Goal: Task Accomplishment & Management: Complete application form

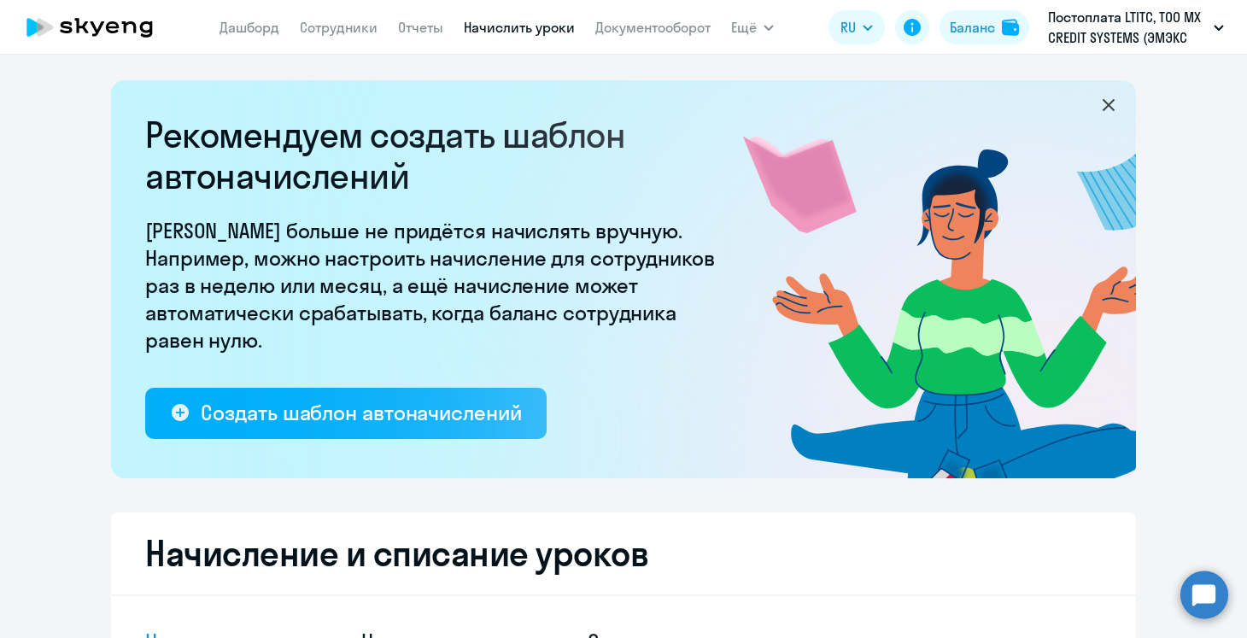
select select "10"
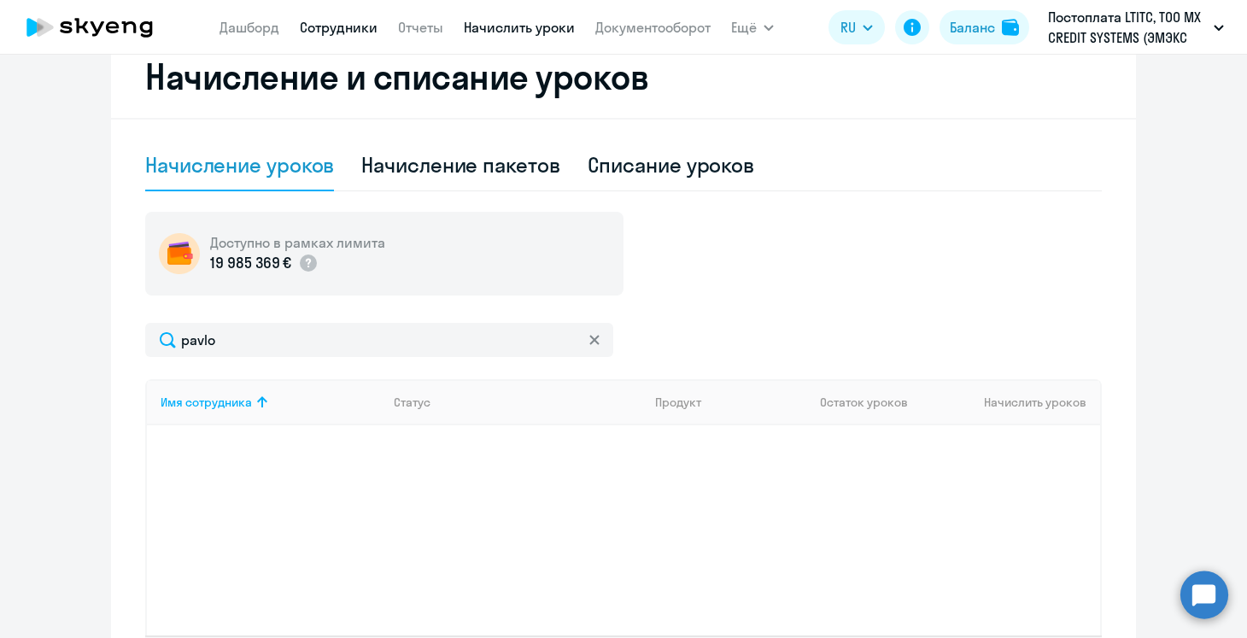
click at [359, 29] on link "Сотрудники" at bounding box center [339, 27] width 78 height 17
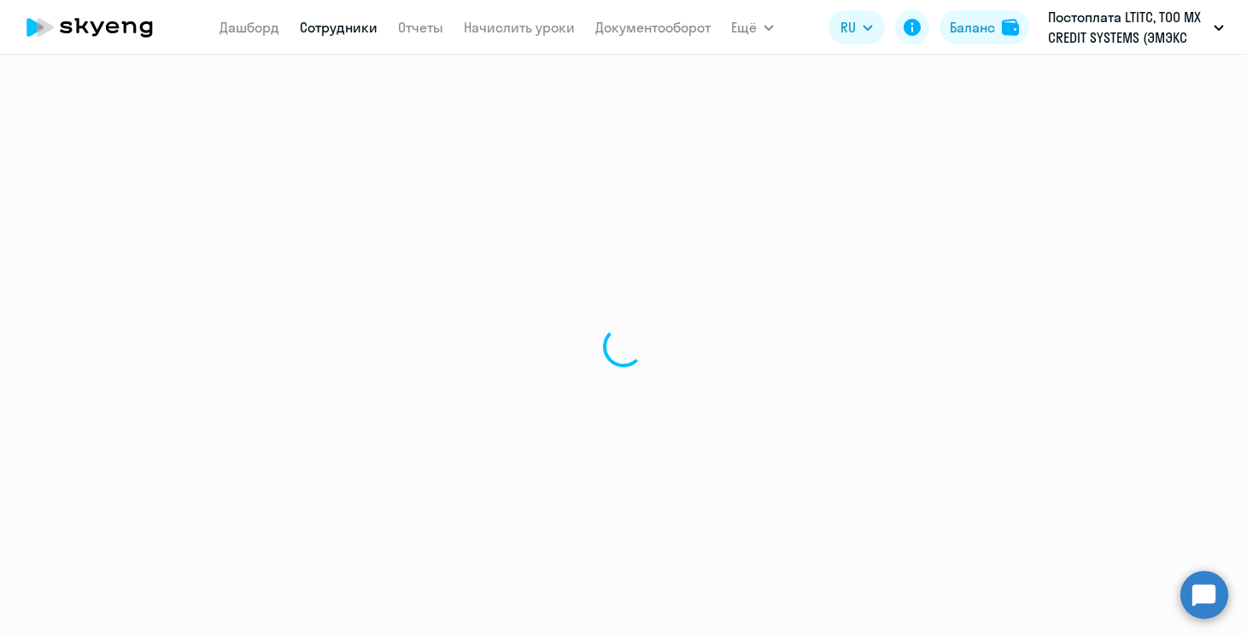
select select "30"
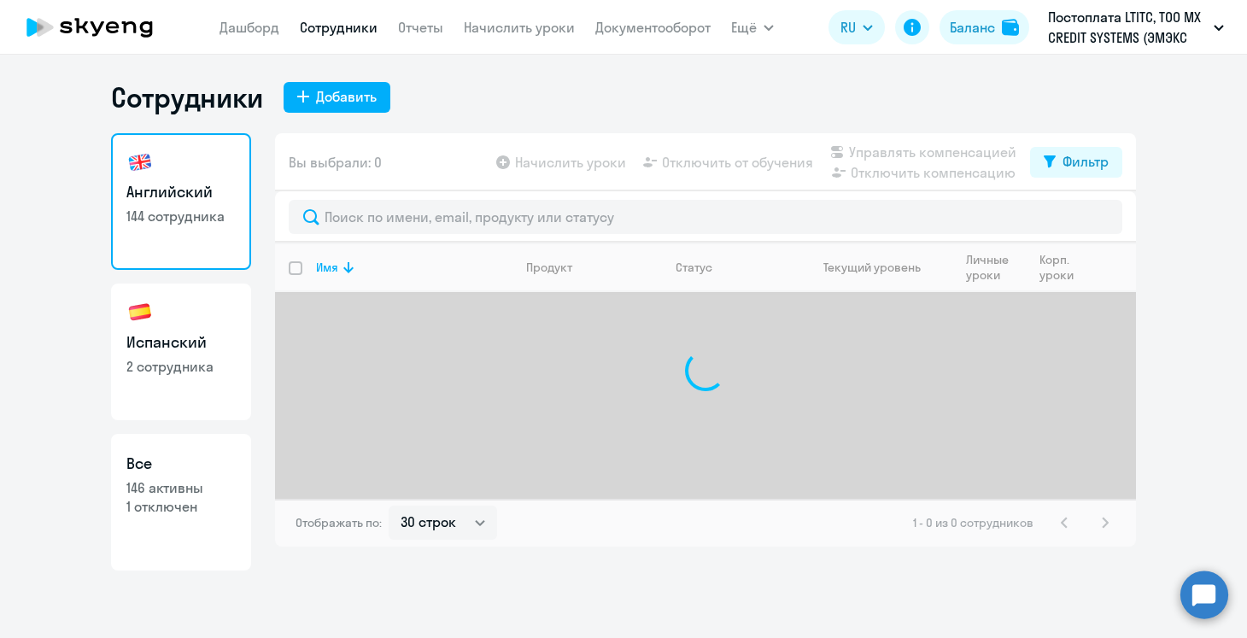
click at [196, 319] on link "Испанский 2 сотрудника" at bounding box center [181, 352] width 140 height 137
select select "30"
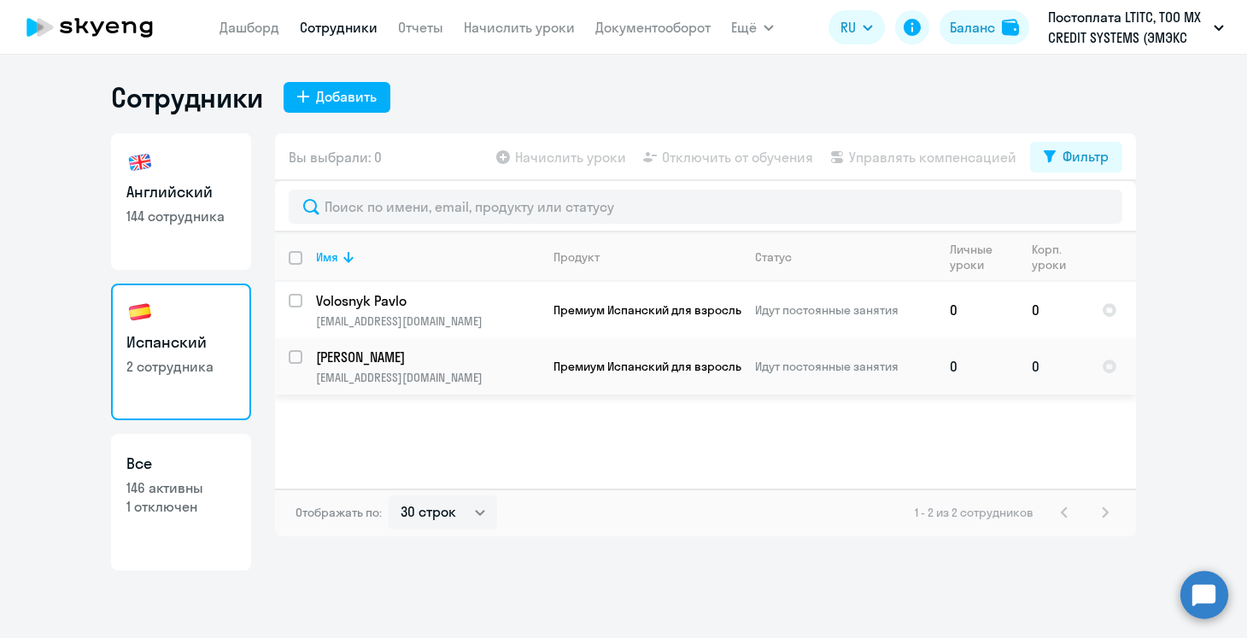
click at [437, 348] on p "[PERSON_NAME]" at bounding box center [427, 357] width 223 height 19
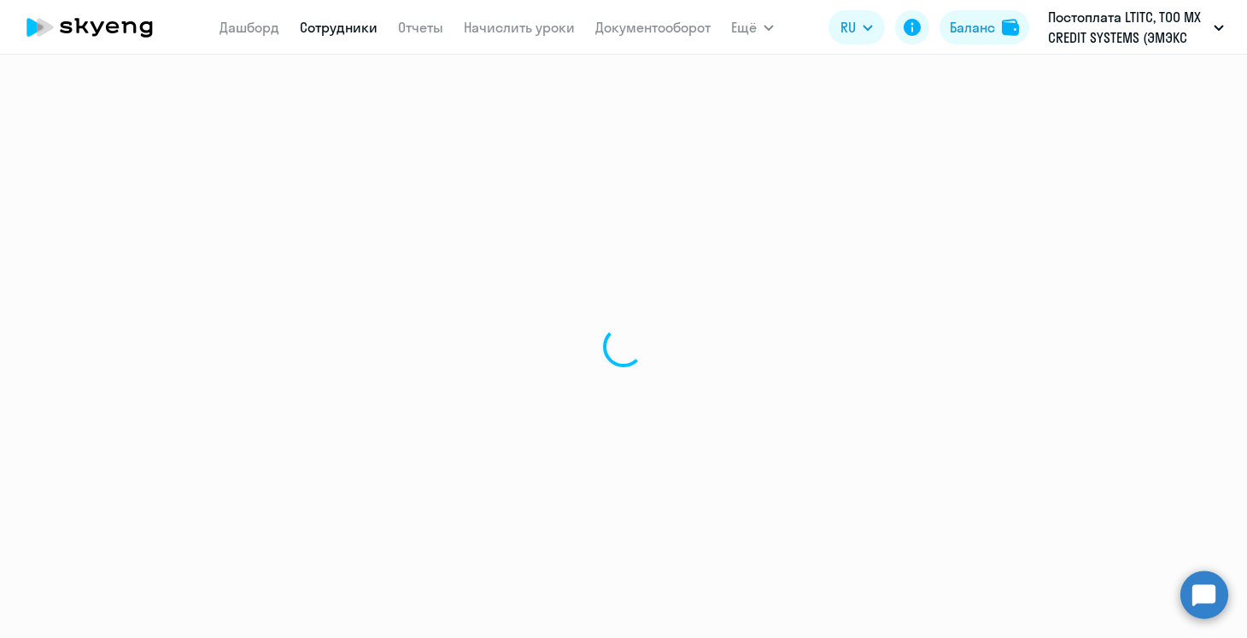
select select "spanish"
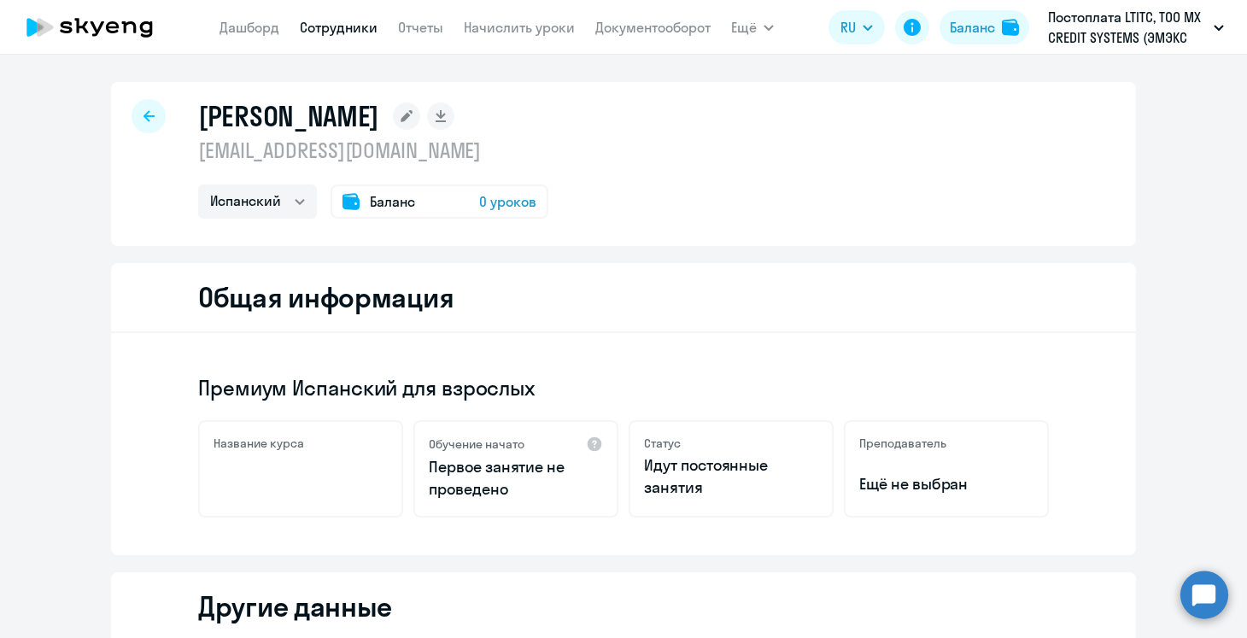
click at [719, 465] on p "Идут постоянные занятия" at bounding box center [731, 476] width 174 height 44
click at [484, 209] on span "0 уроков" at bounding box center [507, 201] width 57 height 20
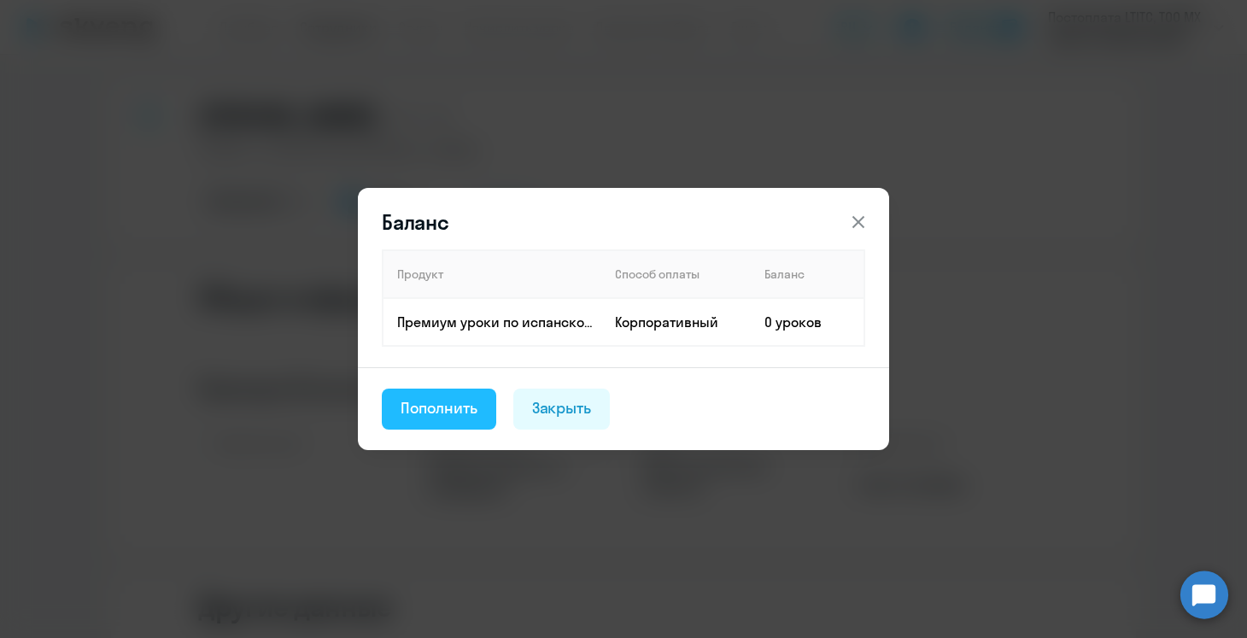
click at [452, 425] on button "Пополнить" at bounding box center [439, 409] width 114 height 41
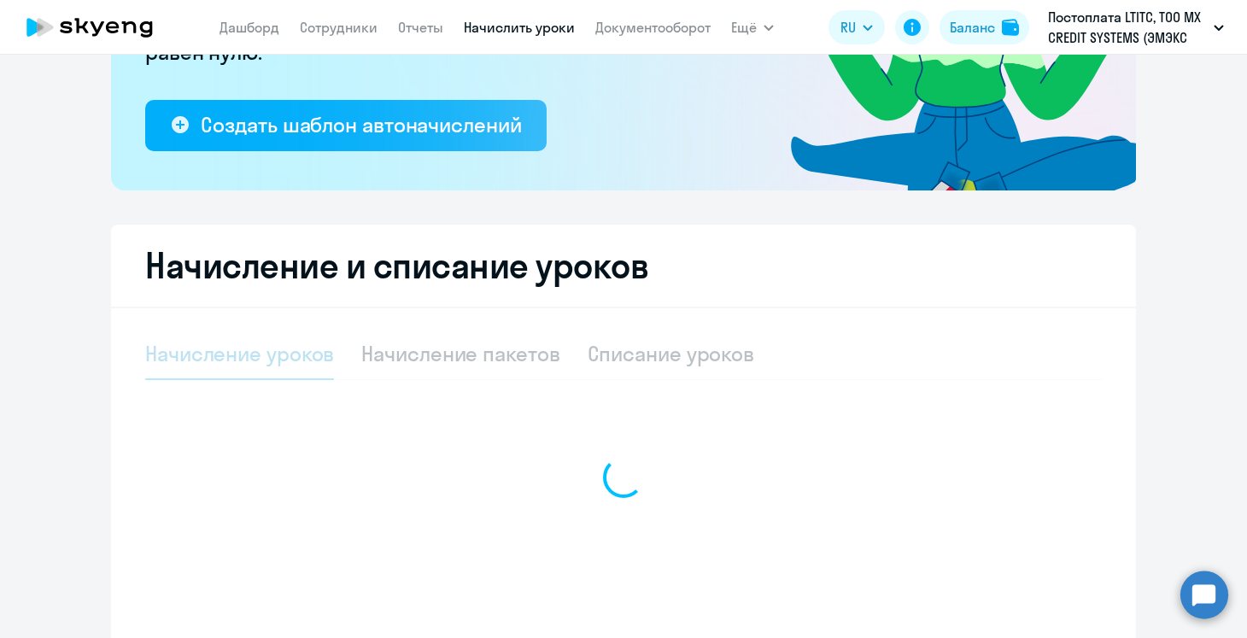
select select "10"
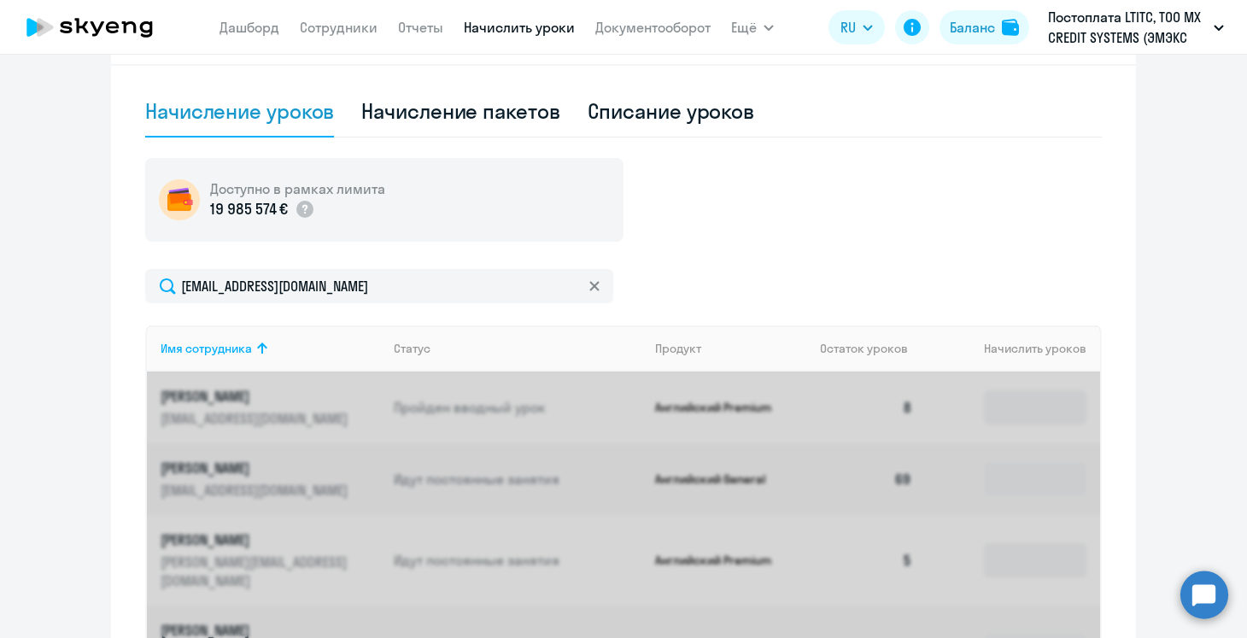
scroll to position [531, 0]
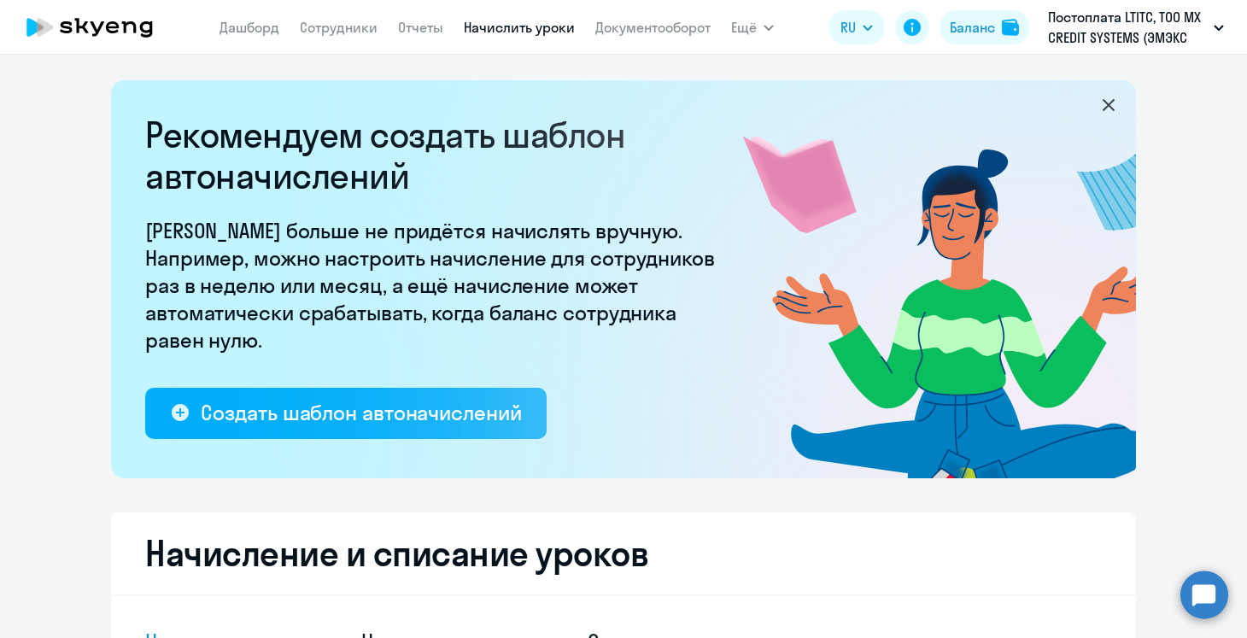
select select "spanish"
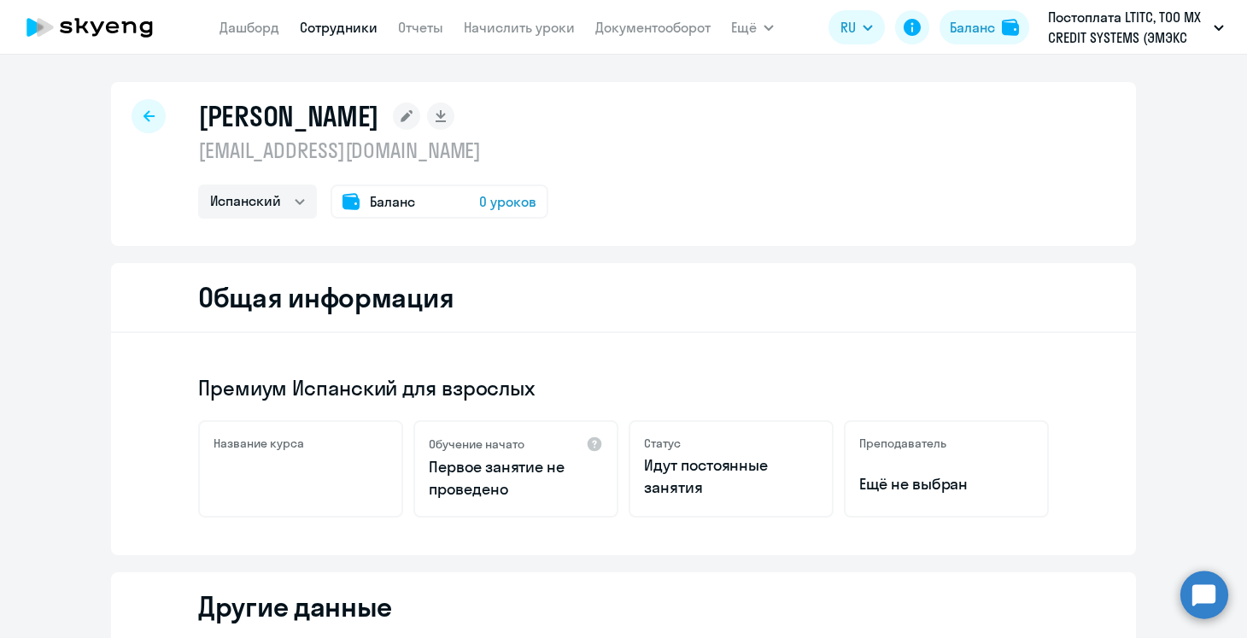
click at [351, 33] on link "Сотрудники" at bounding box center [339, 27] width 78 height 17
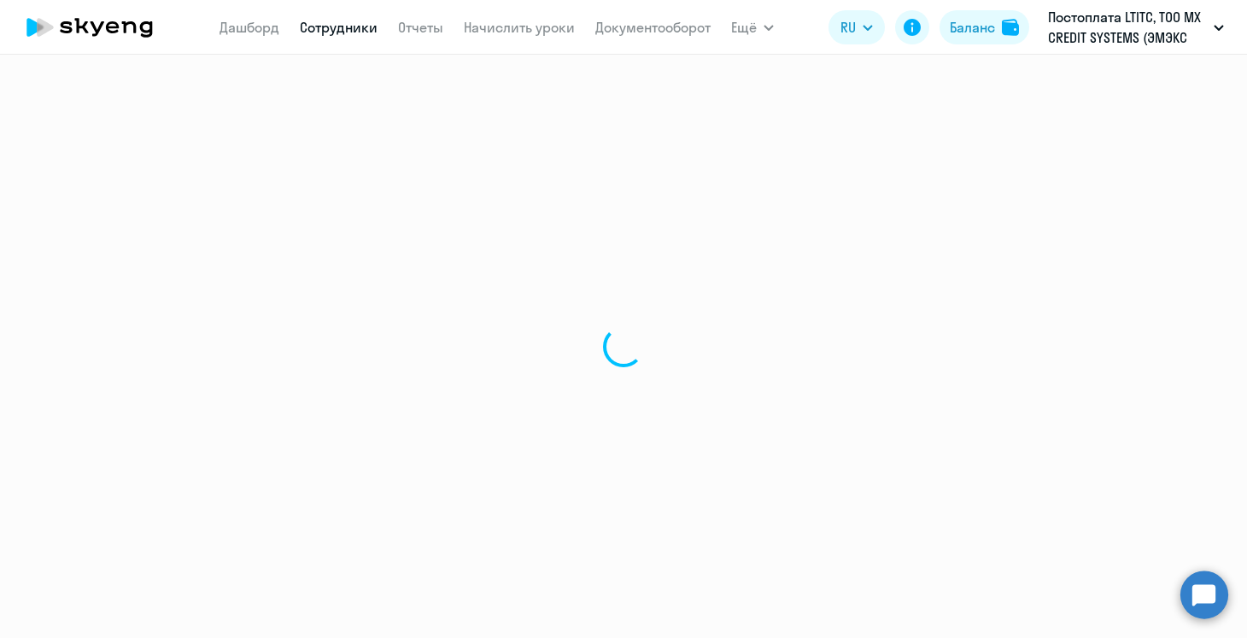
select select "30"
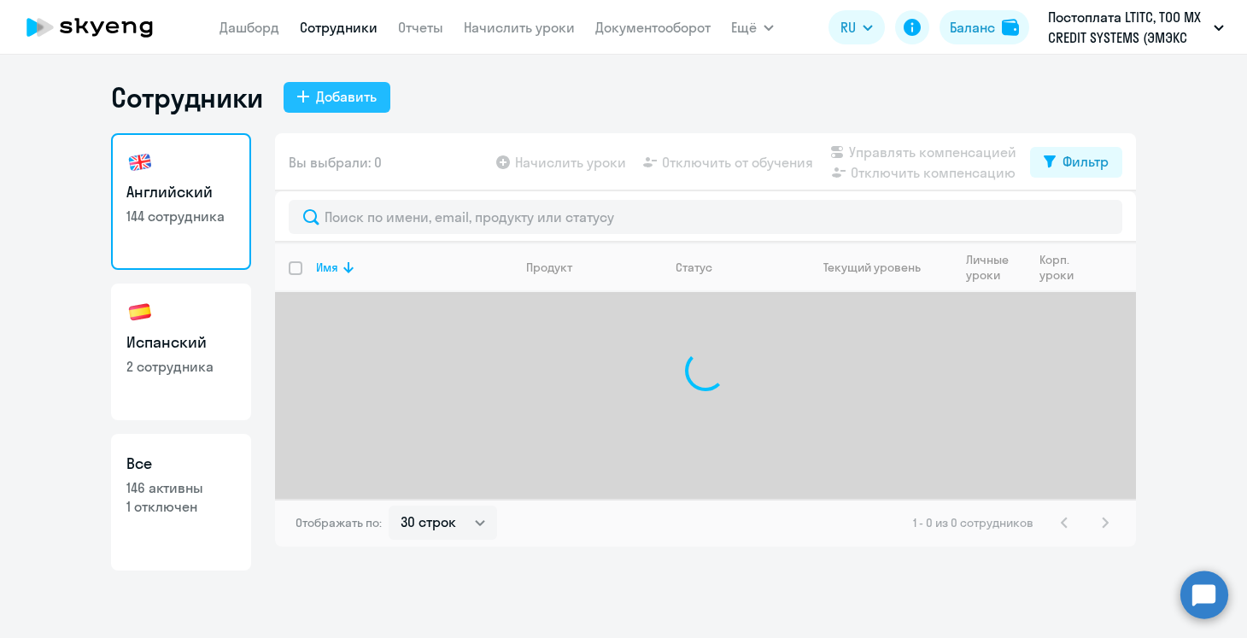
click at [354, 92] on div "Добавить" at bounding box center [346, 96] width 61 height 20
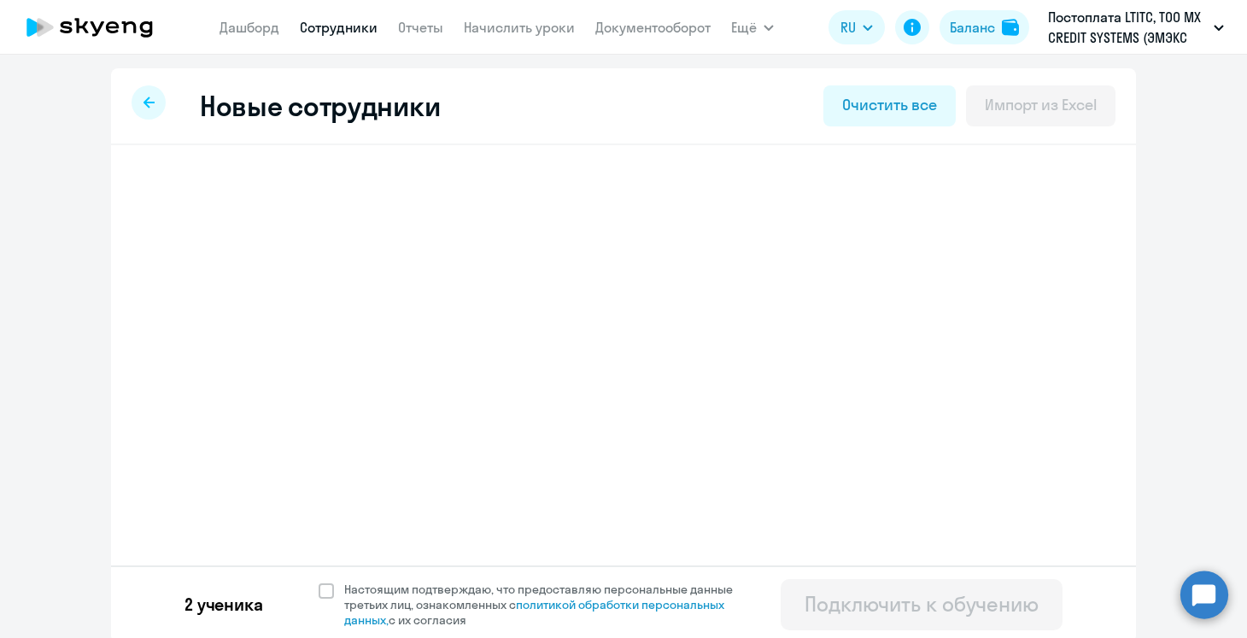
select select "spanish_adult_not_native_speaker_premium"
select select "3"
select select "spanish_adult_not_native_speaker_premium"
select select "2"
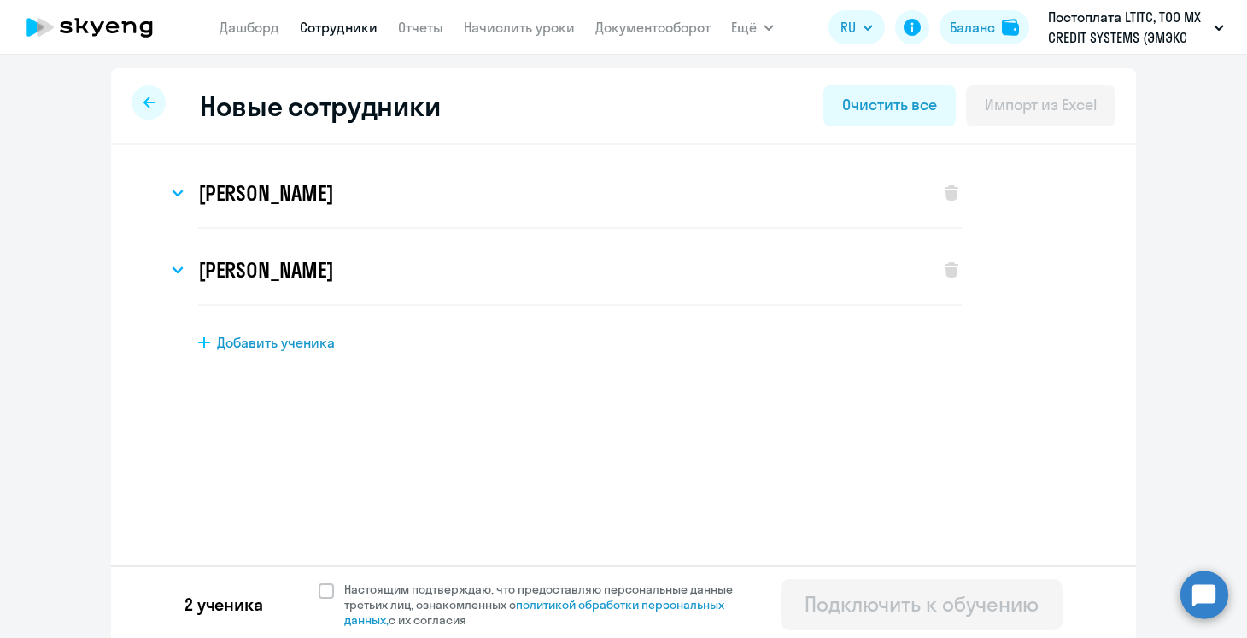
click at [272, 338] on span "Добавить ученика" at bounding box center [276, 342] width 118 height 19
select select "english_adult_not_native_speaker"
select select "3"
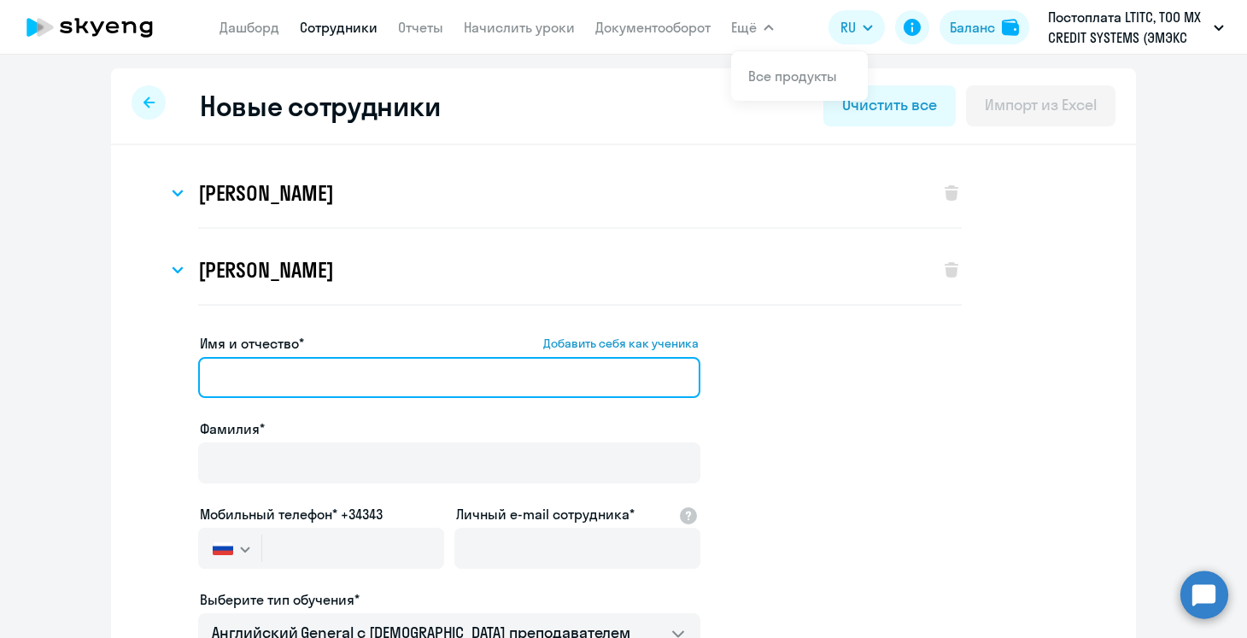
click at [383, 386] on input "Имя и отчество* Добавить себя как ученика" at bounding box center [449, 377] width 502 height 41
paste input "[MEDICAL_DATA][PERSON_NAME]"
click at [350, 383] on input "[MEDICAL_DATA][PERSON_NAME]" at bounding box center [449, 377] width 502 height 41
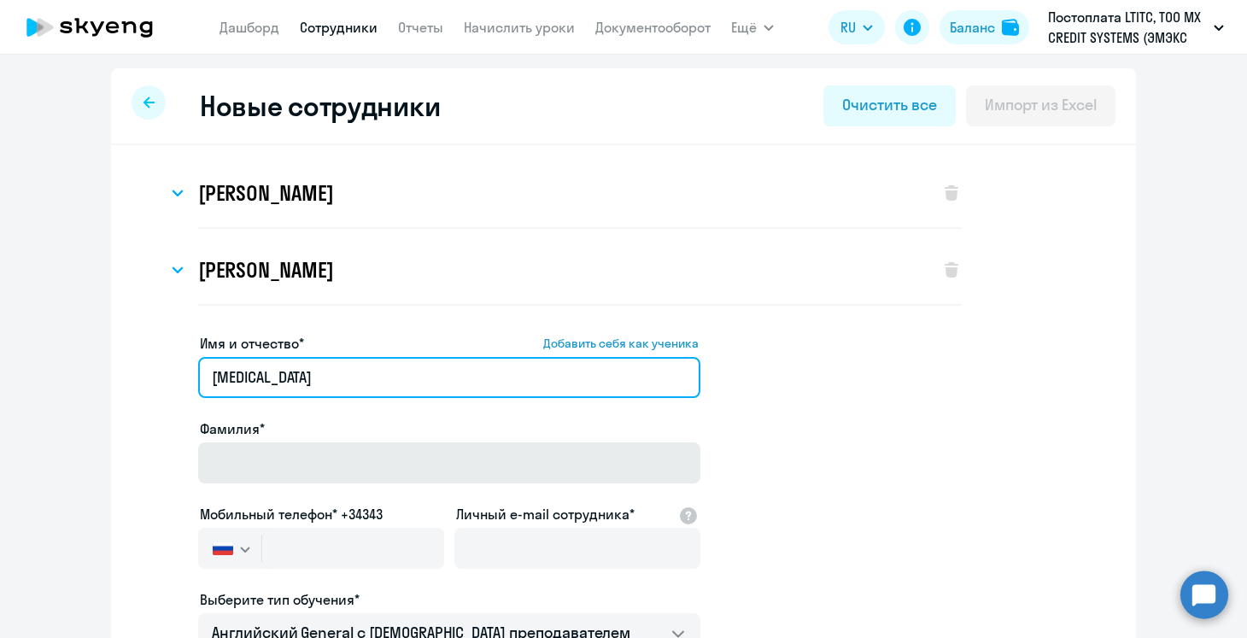
type input "[MEDICAL_DATA]"
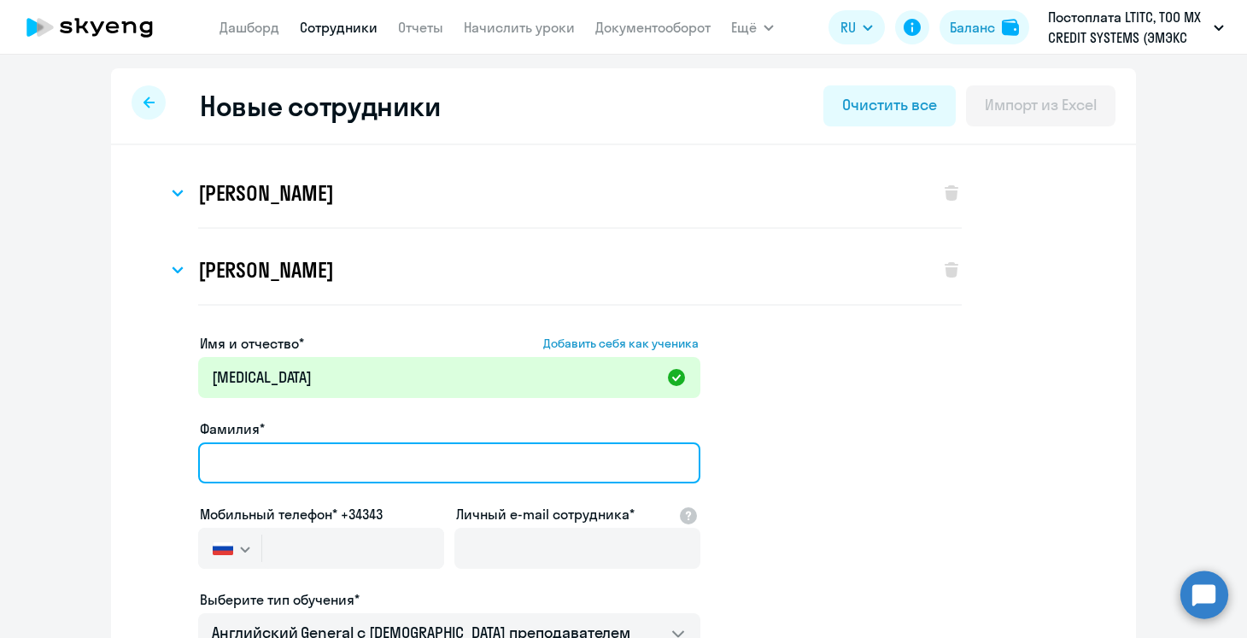
click at [324, 454] on input "Фамилия*" at bounding box center [449, 462] width 502 height 41
paste input "Borgolov"
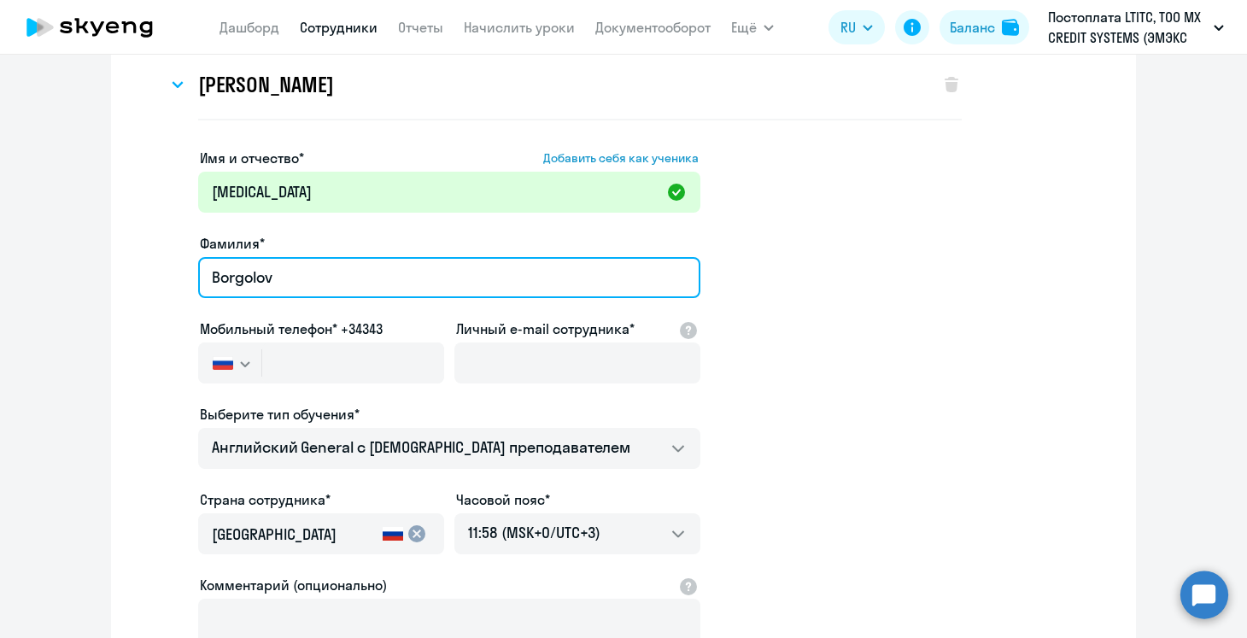
scroll to position [203, 0]
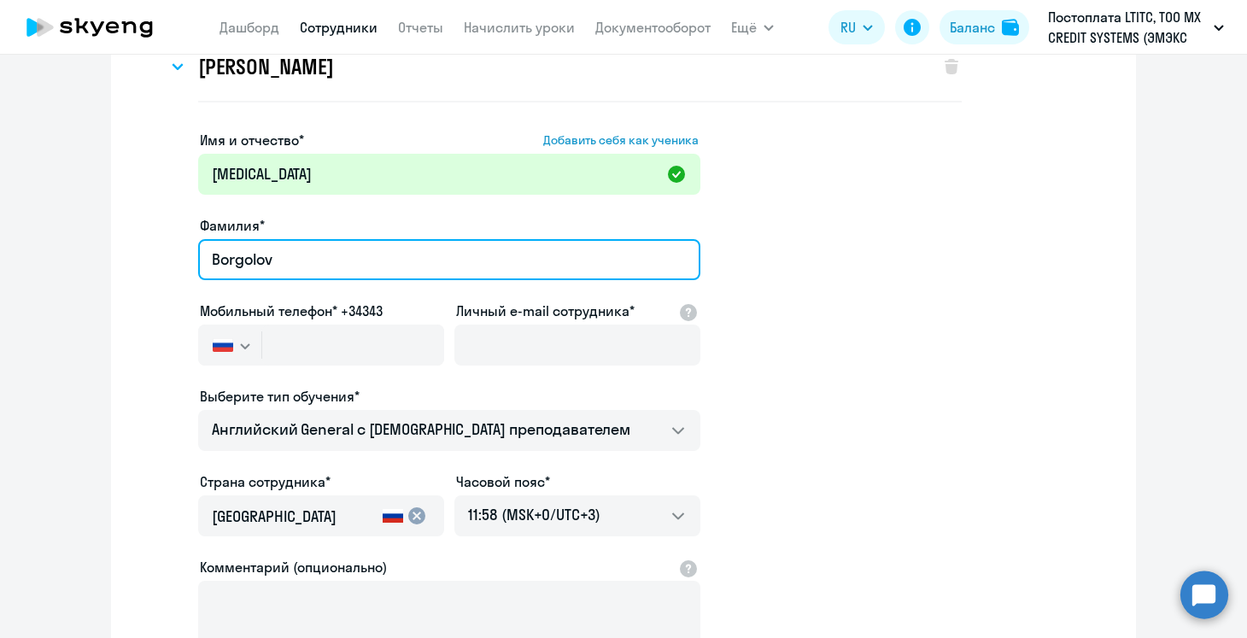
type input "Borgolov"
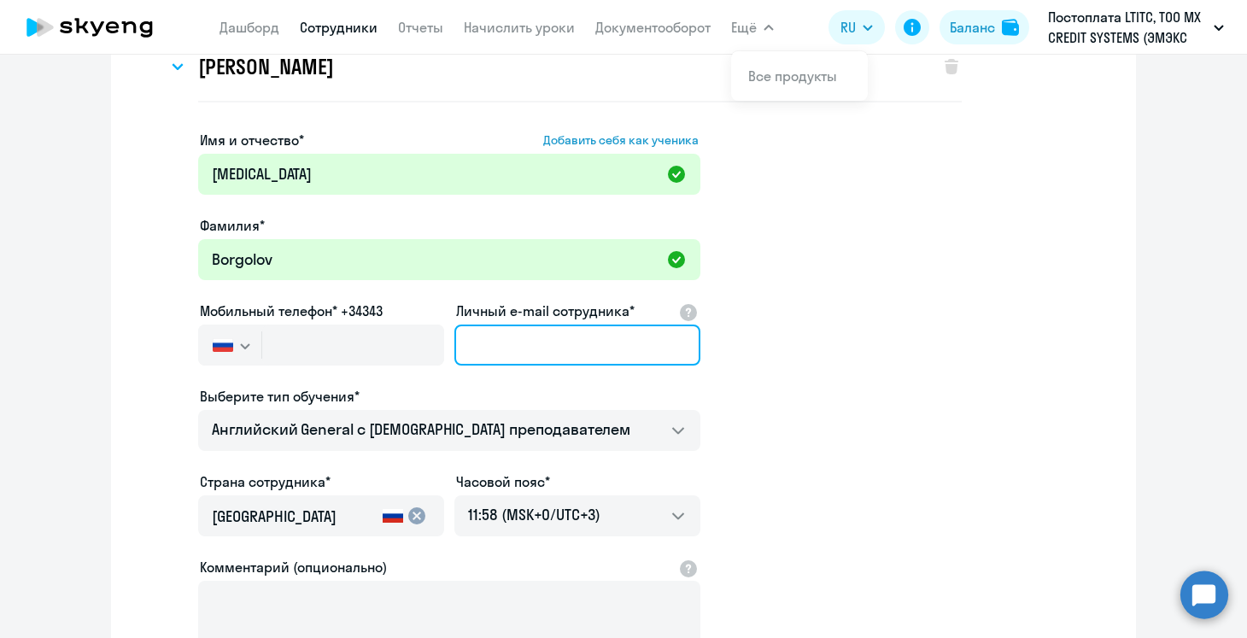
click at [512, 347] on input "Личный e-mail сотрудника*" at bounding box center [577, 345] width 246 height 41
paste input "[MEDICAL_DATA][EMAIL_ADDRESS][DOMAIN_NAME]"
type input "[MEDICAL_DATA][EMAIL_ADDRESS][DOMAIN_NAME]"
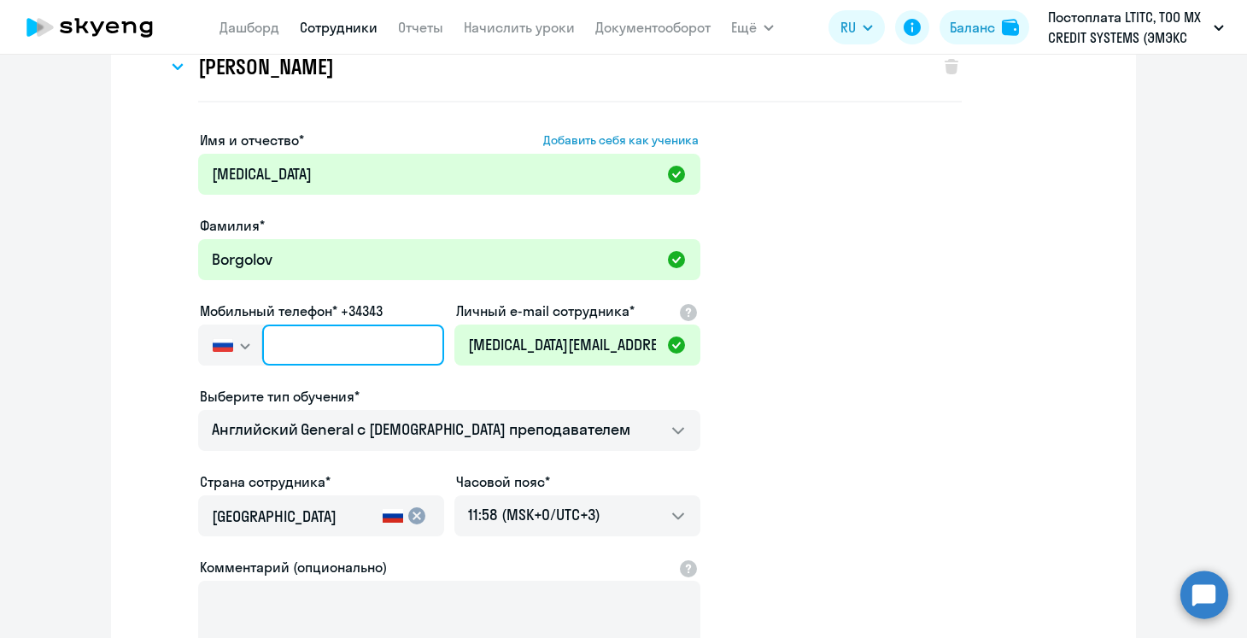
click at [329, 362] on input "text" at bounding box center [353, 345] width 182 height 41
paste input "[PHONE_NUMBER]"
type input "[PHONE_NUMBER]"
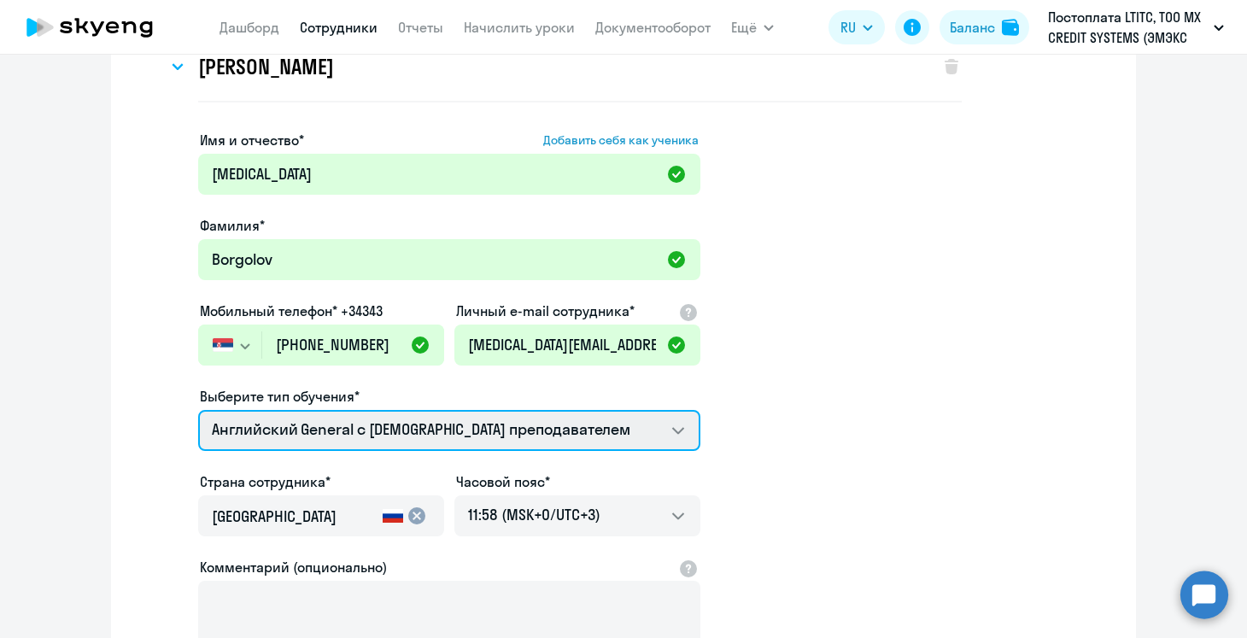
click at [635, 416] on select "Английский General с русскоговорящим преподавателем Английский General с [DEMOG…" at bounding box center [449, 430] width 502 height 41
select select "spanish_adult_not_native_speaker_premium"
click at [198, 410] on select "Английский General с русскоговорящим преподавателем Английский General с [DEMOG…" at bounding box center [449, 430] width 502 height 41
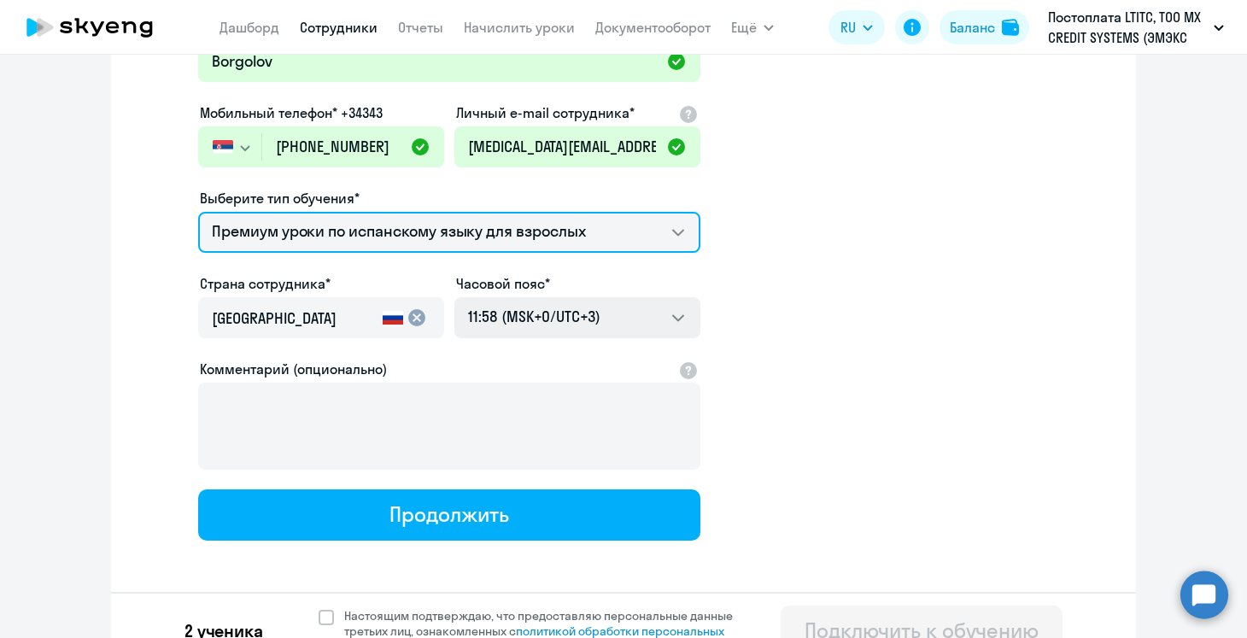
scroll to position [405, 0]
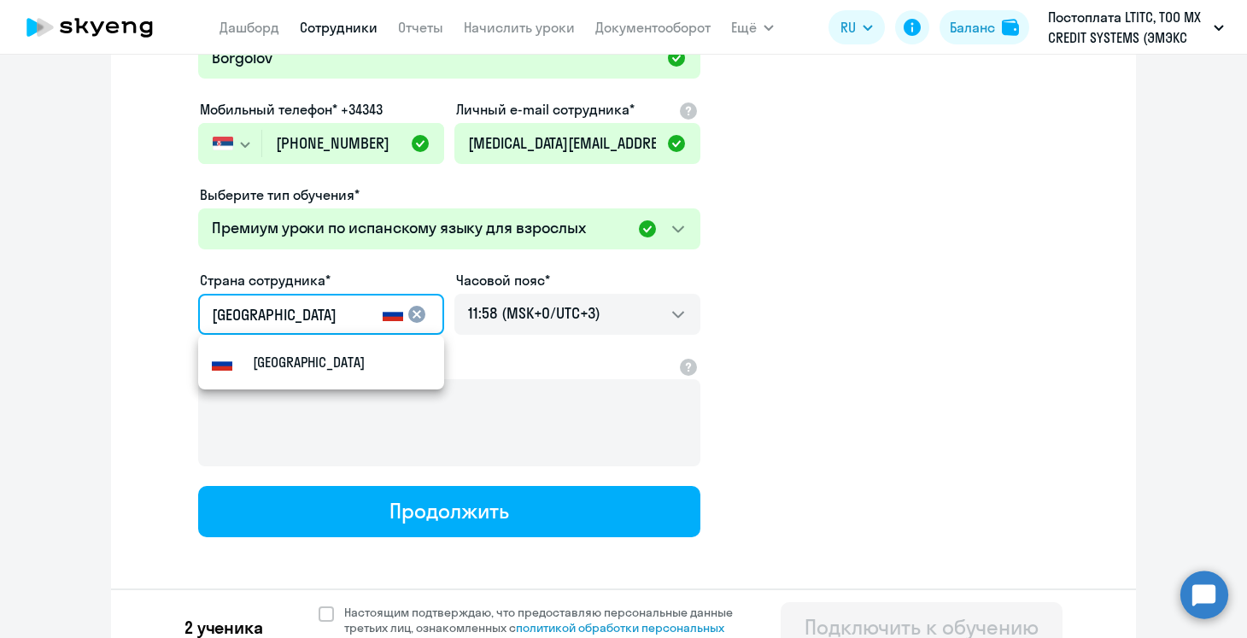
drag, startPoint x: 306, startPoint y: 321, endPoint x: 177, endPoint y: 307, distance: 129.7
click at [177, 307] on app-new-student-form "Имя и отчество* Добавить себя как ученика [MEDICAL_DATA][PERSON_NAME]* Borgolov…" at bounding box center [623, 232] width 970 height 609
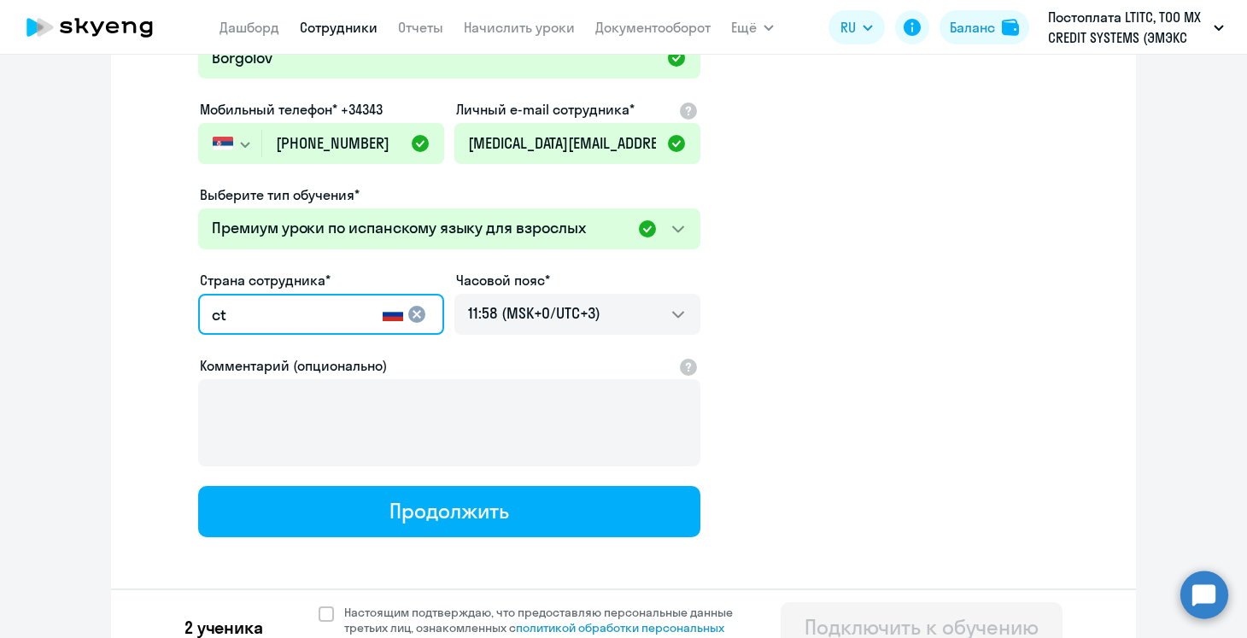
type input "c"
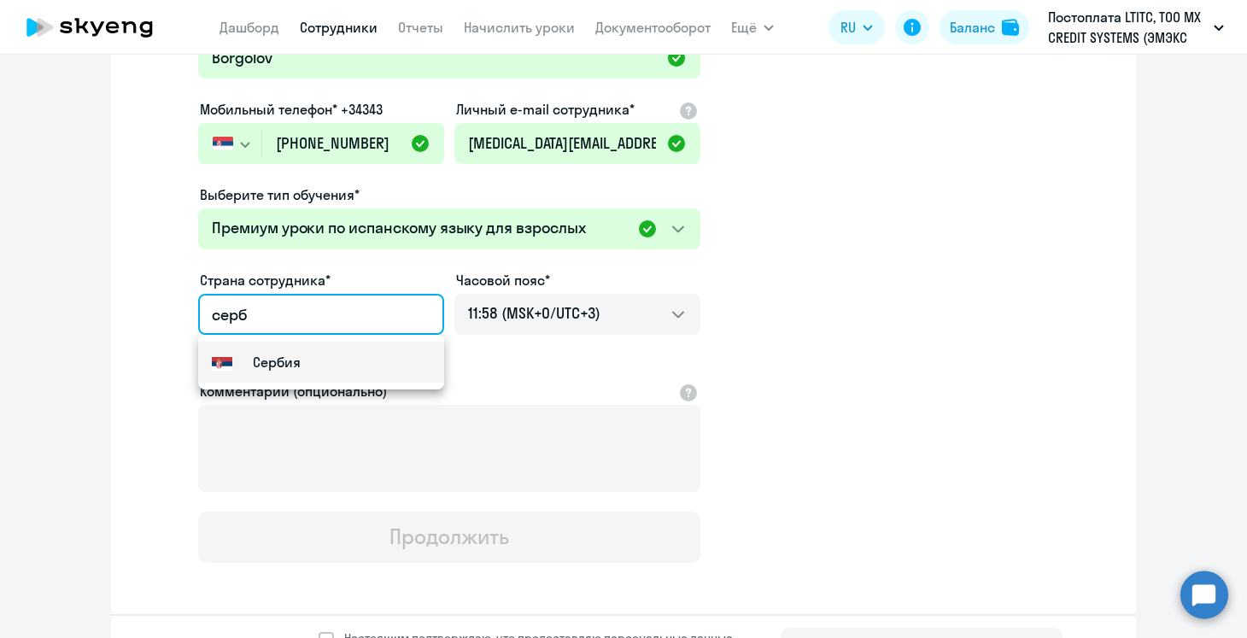
click at [237, 354] on div "Сербия" at bounding box center [256, 362] width 89 height 20
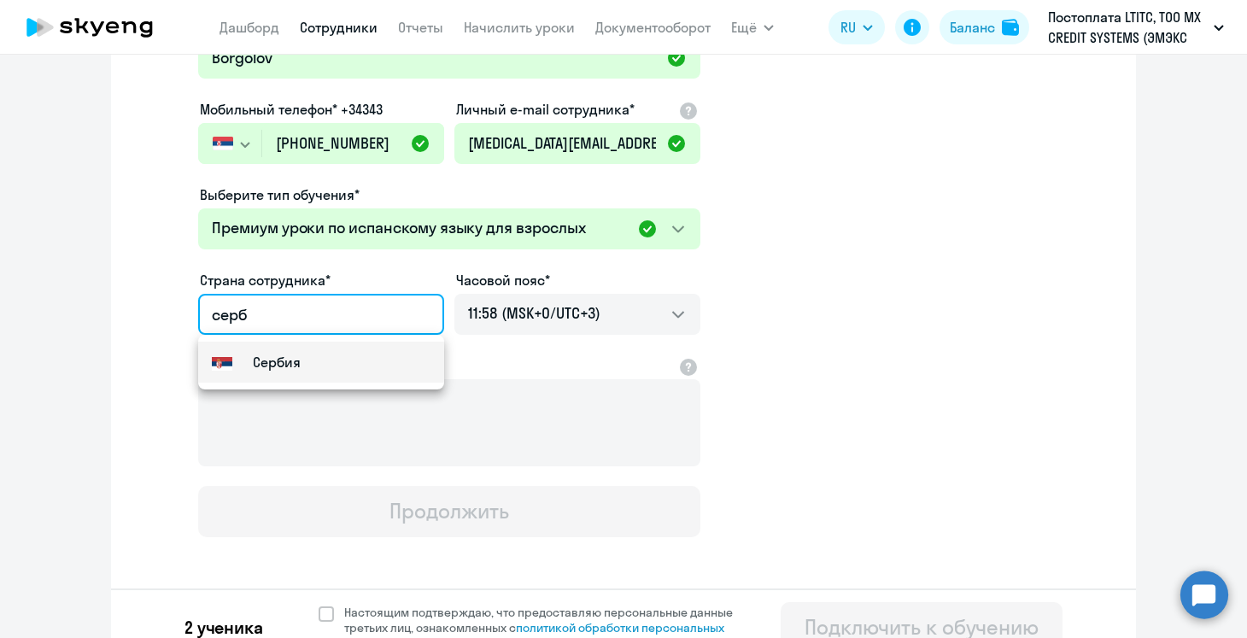
type input "Сербия"
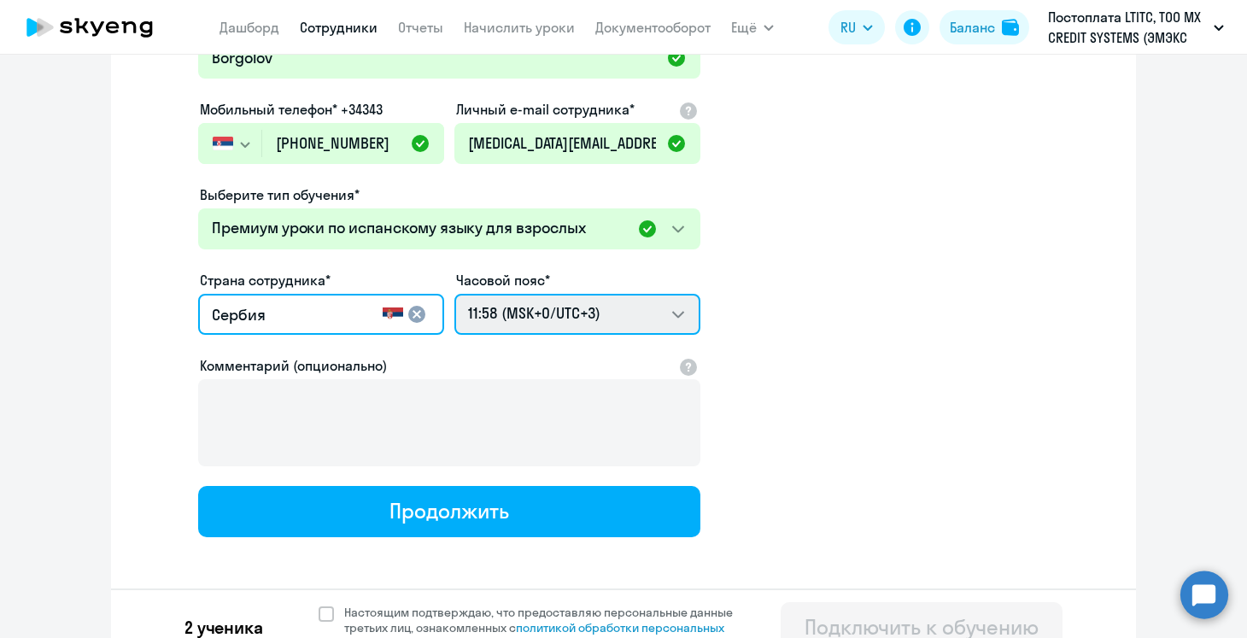
click at [544, 318] on select "21:58 (MSK-14/UTC-11) 22:58 (MSK-13/UTC-10) 23:58 (MSK-12/UTC-9) 00:58 (MSK-11/…" at bounding box center [577, 314] width 246 height 41
select select "2"
click at [454, 294] on select "21:58 (MSK-14/UTC-11) 22:58 (MSK-13/UTC-10) 23:58 (MSK-12/UTC-9) 00:58 (MSK-11/…" at bounding box center [577, 314] width 246 height 41
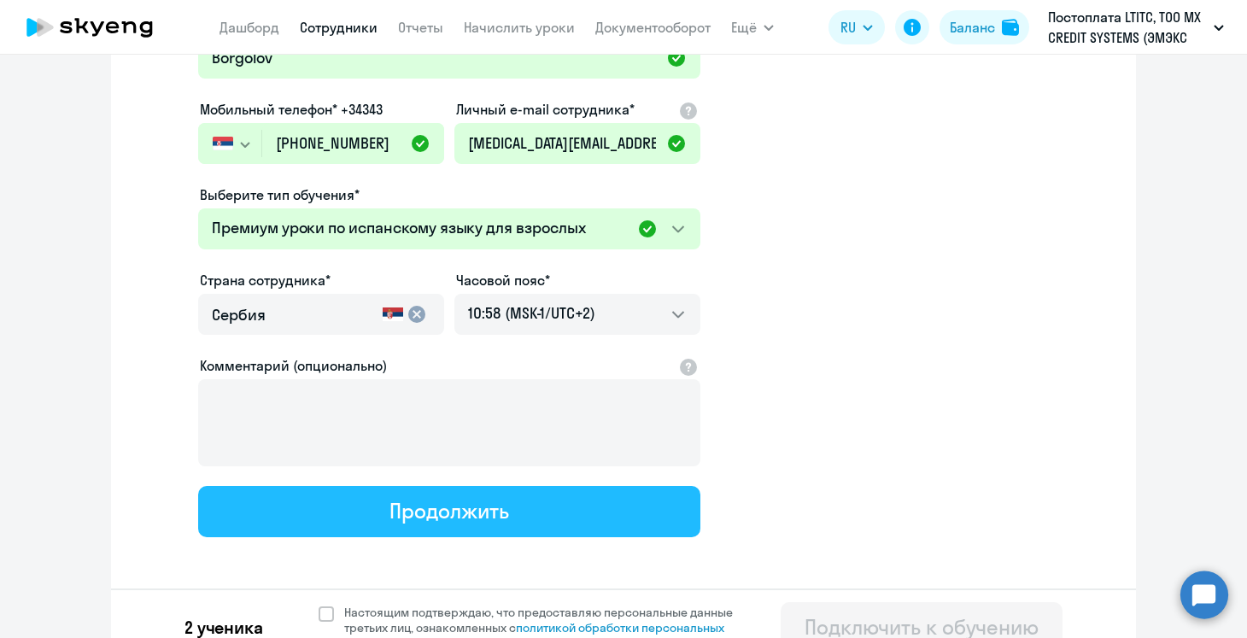
click at [499, 521] on div "Продолжить" at bounding box center [448, 510] width 119 height 27
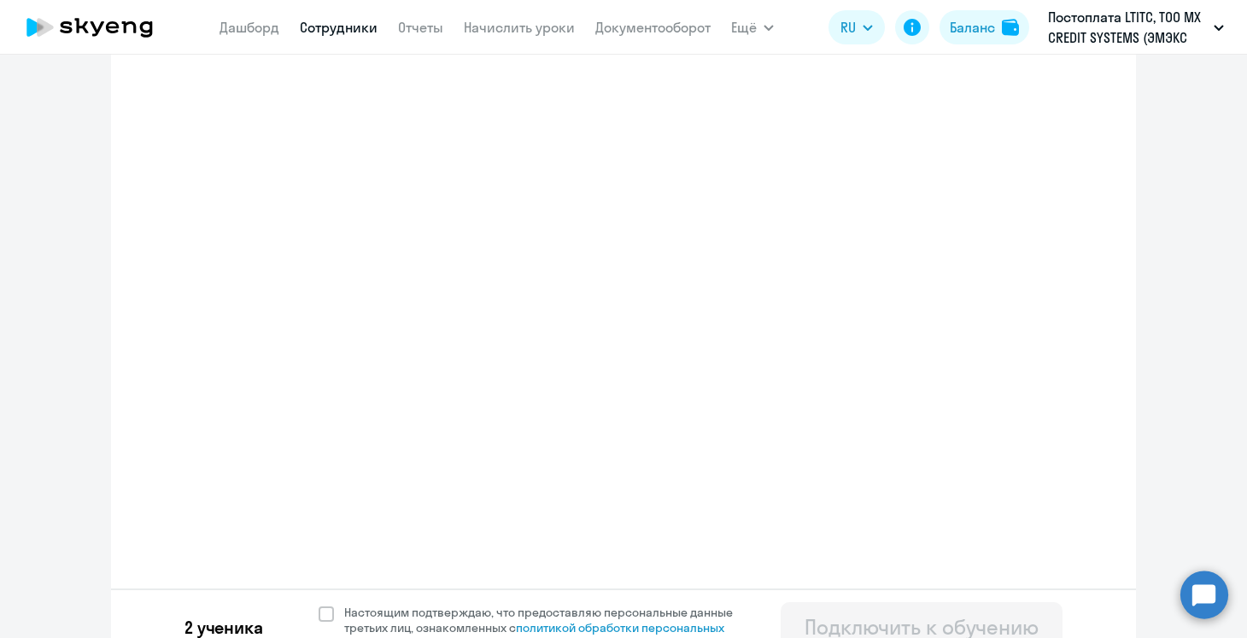
select select "spanish_adult_not_native_speaker_premium"
select select "3"
select select "spanish_adult_not_native_speaker_premium"
select select "2"
select select "spanish_adult_not_native_speaker_premium"
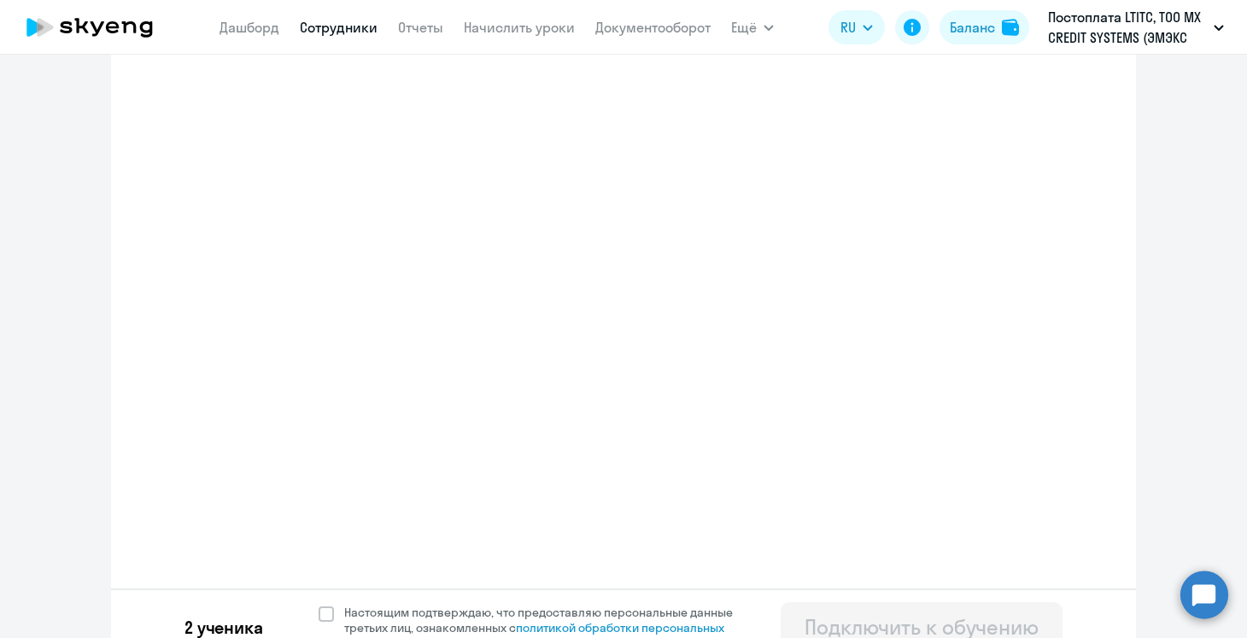
select select "2"
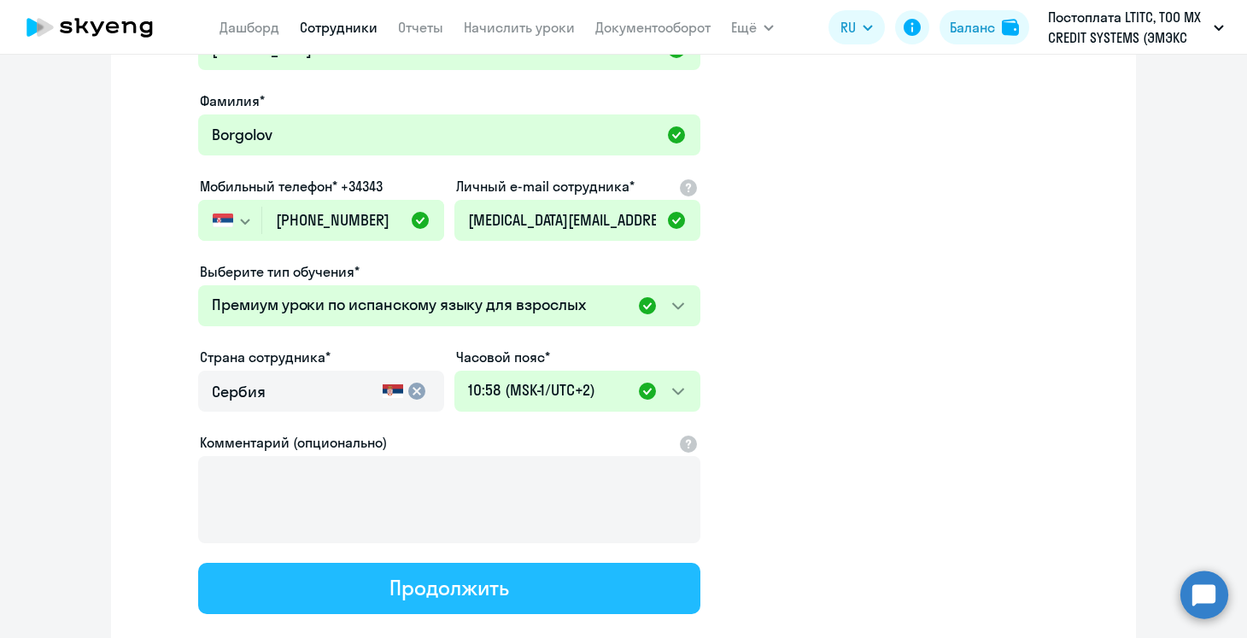
scroll to position [0, 0]
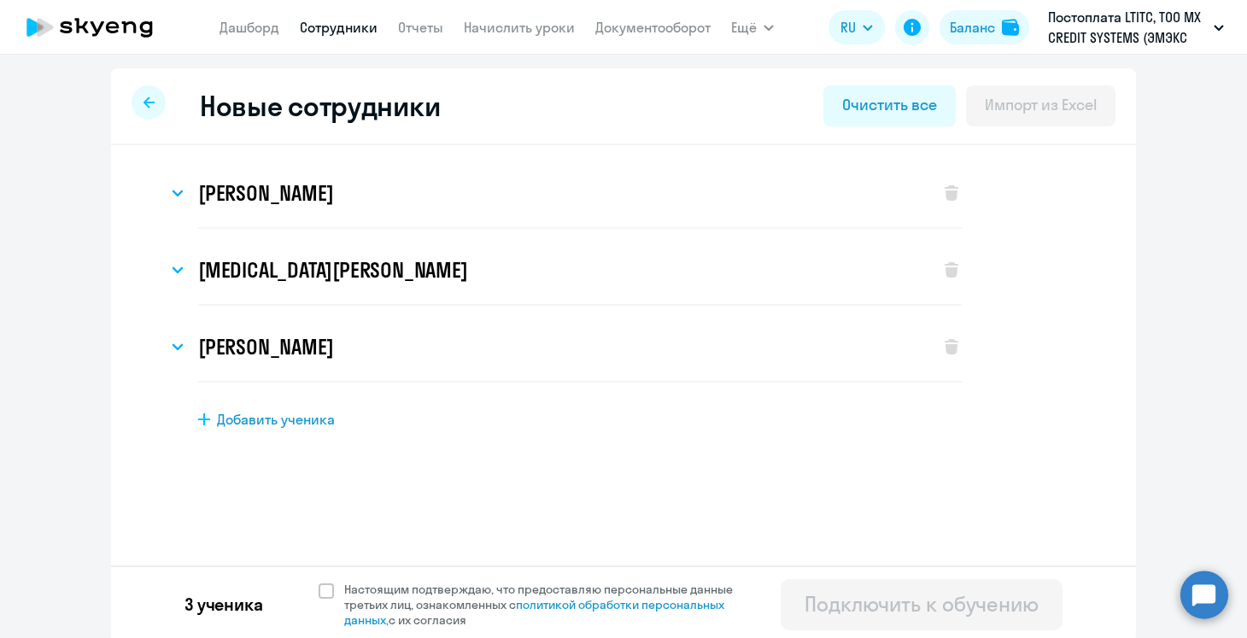
click at [289, 416] on span "Добавить ученика" at bounding box center [276, 419] width 118 height 19
select select "english_adult_not_native_speaker"
select select "3"
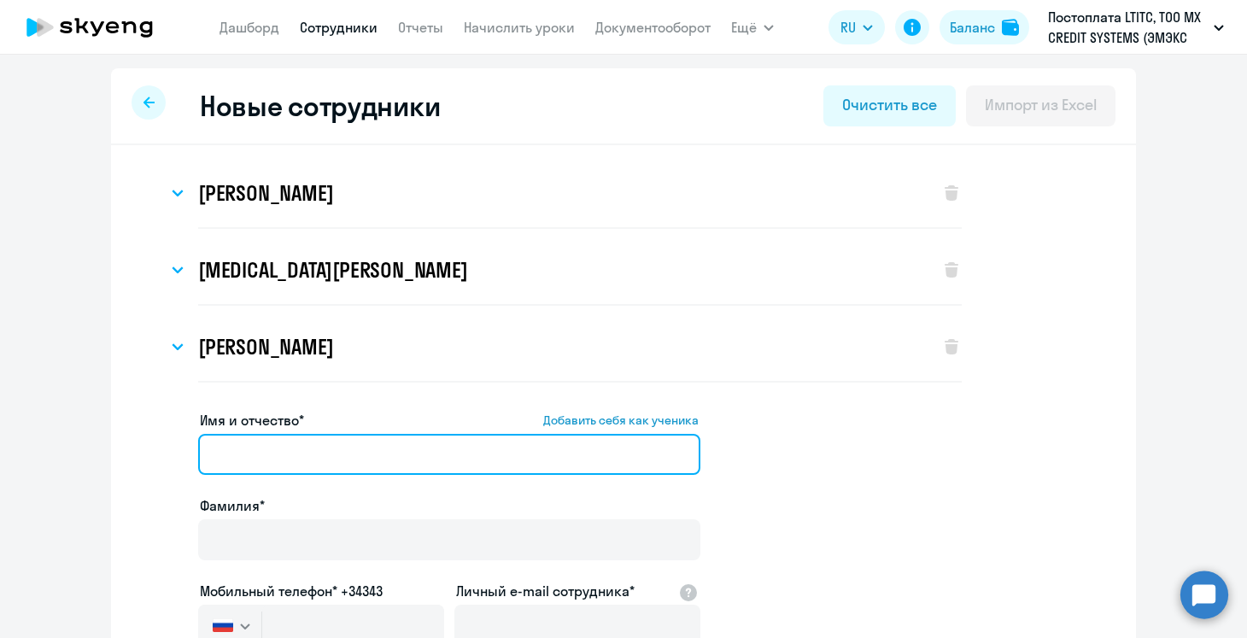
click at [272, 457] on input "Имя и отчество* Добавить себя как ученика" at bounding box center [449, 454] width 502 height 41
paste input "Iurii Presnov"
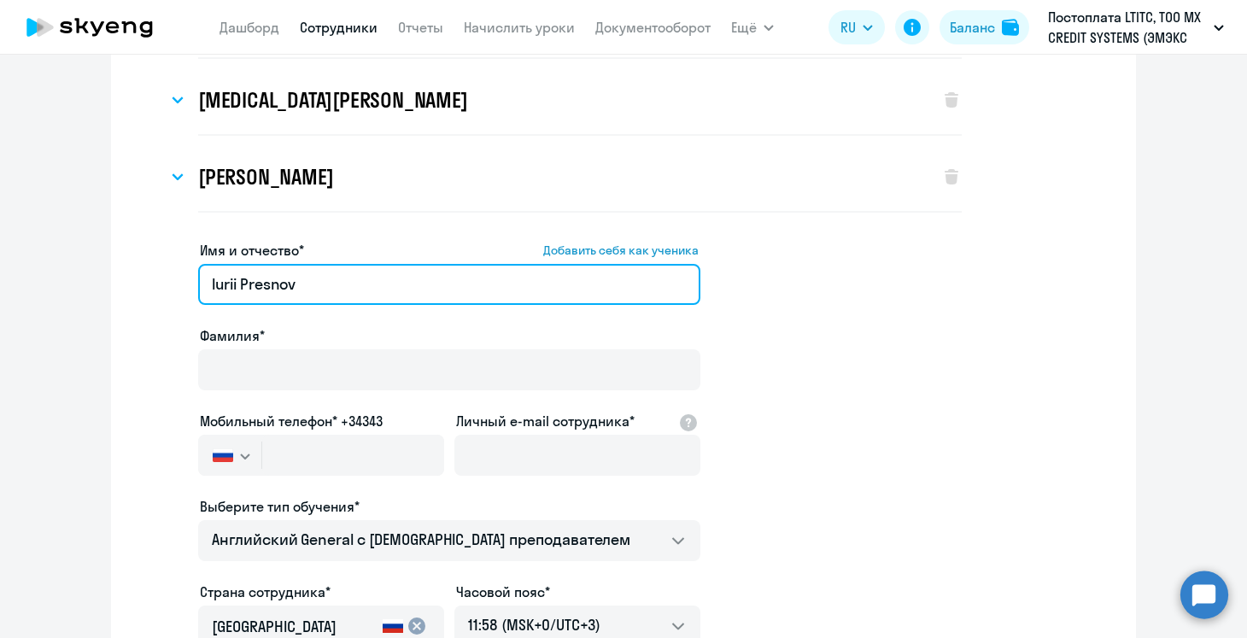
scroll to position [172, 0]
click at [270, 289] on input "Iurii Presnov" at bounding box center [449, 282] width 502 height 41
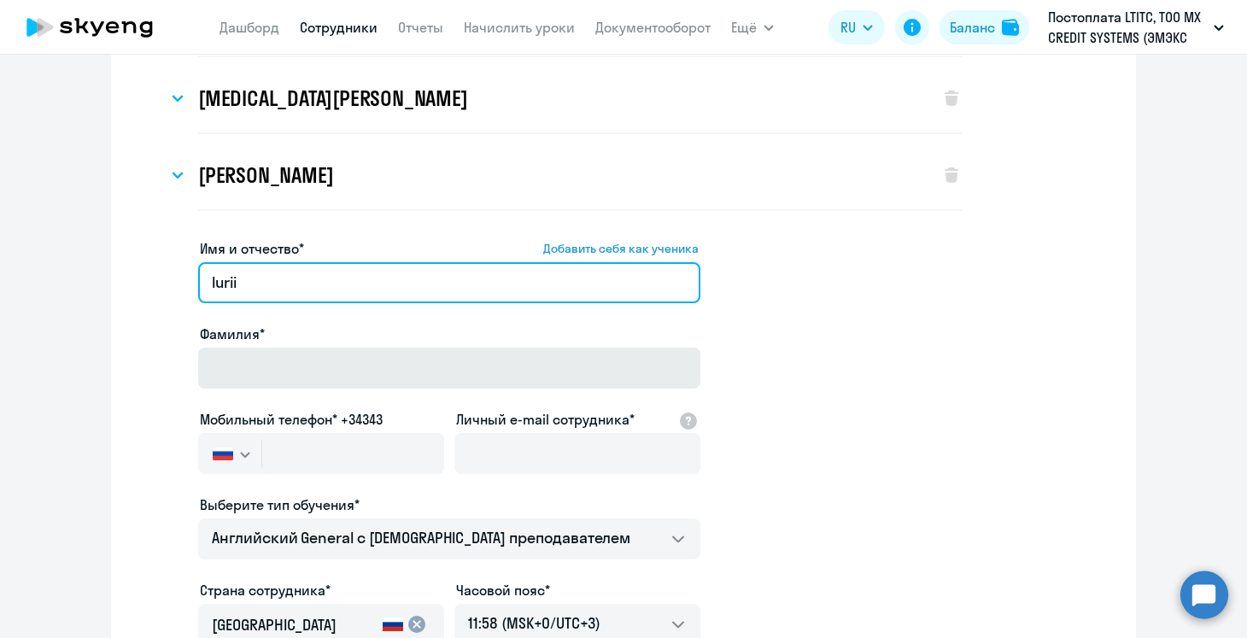
type input "Iurii"
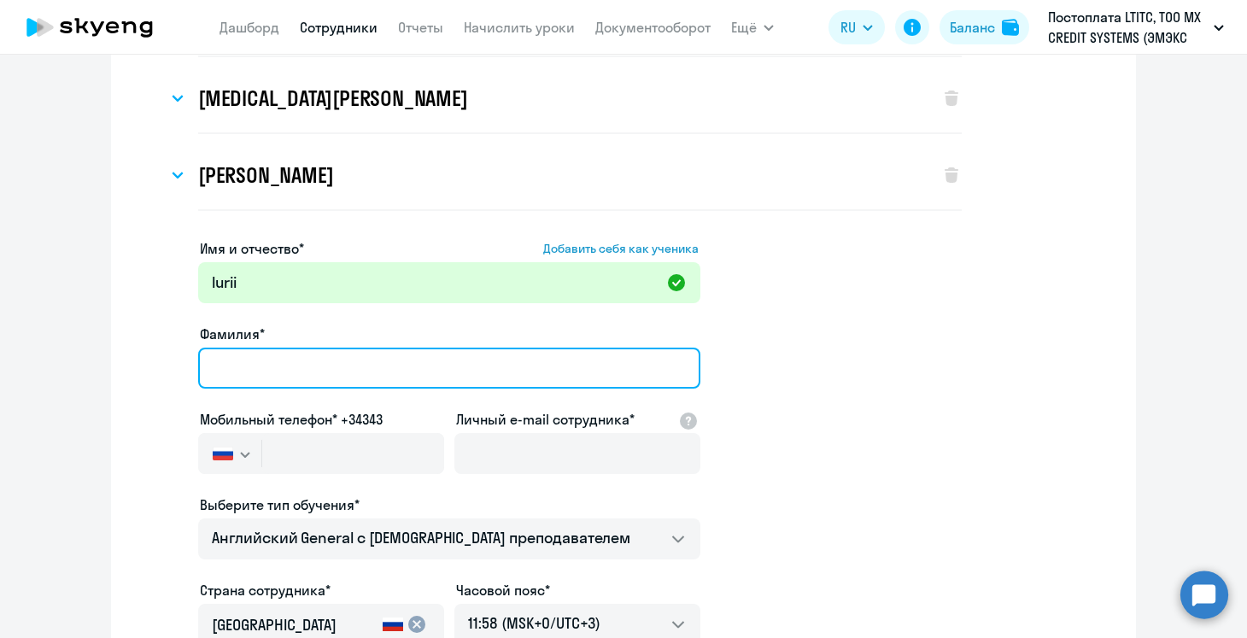
click at [260, 357] on input "Фамилия*" at bounding box center [449, 368] width 502 height 41
paste input "Presnov"
type input "Presnov"
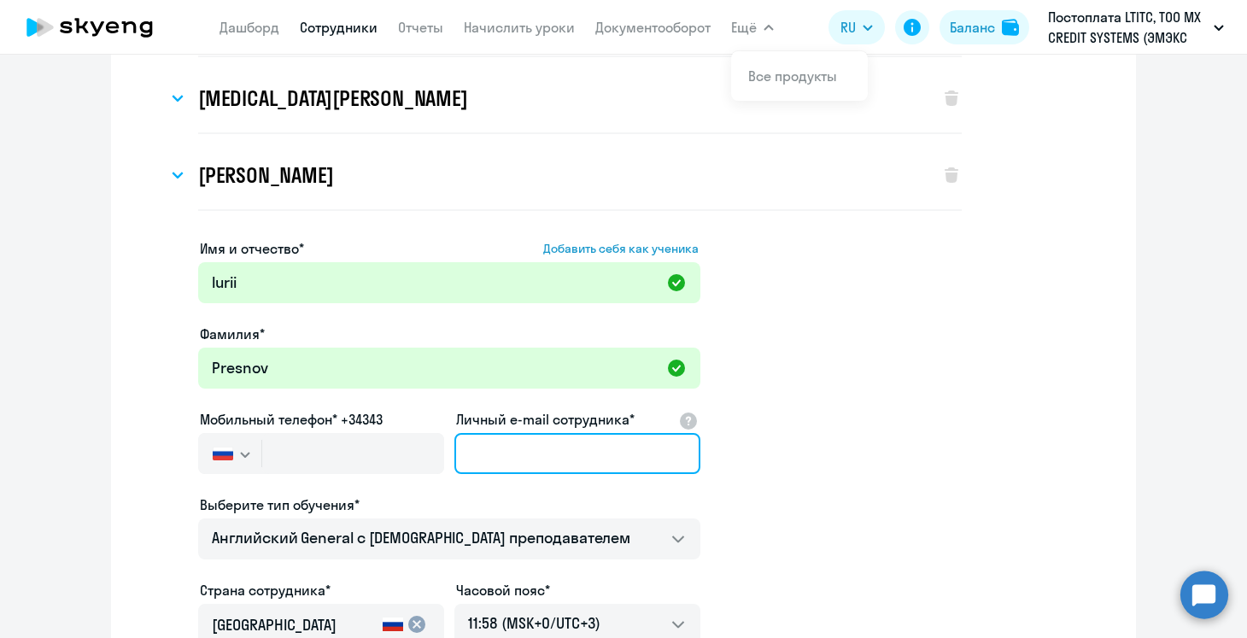
click at [464, 444] on input "Личный e-mail сотрудника*" at bounding box center [577, 453] width 246 height 41
paste input "[EMAIL_ADDRESS][DOMAIN_NAME]"
type input "[EMAIL_ADDRESS][DOMAIN_NAME]"
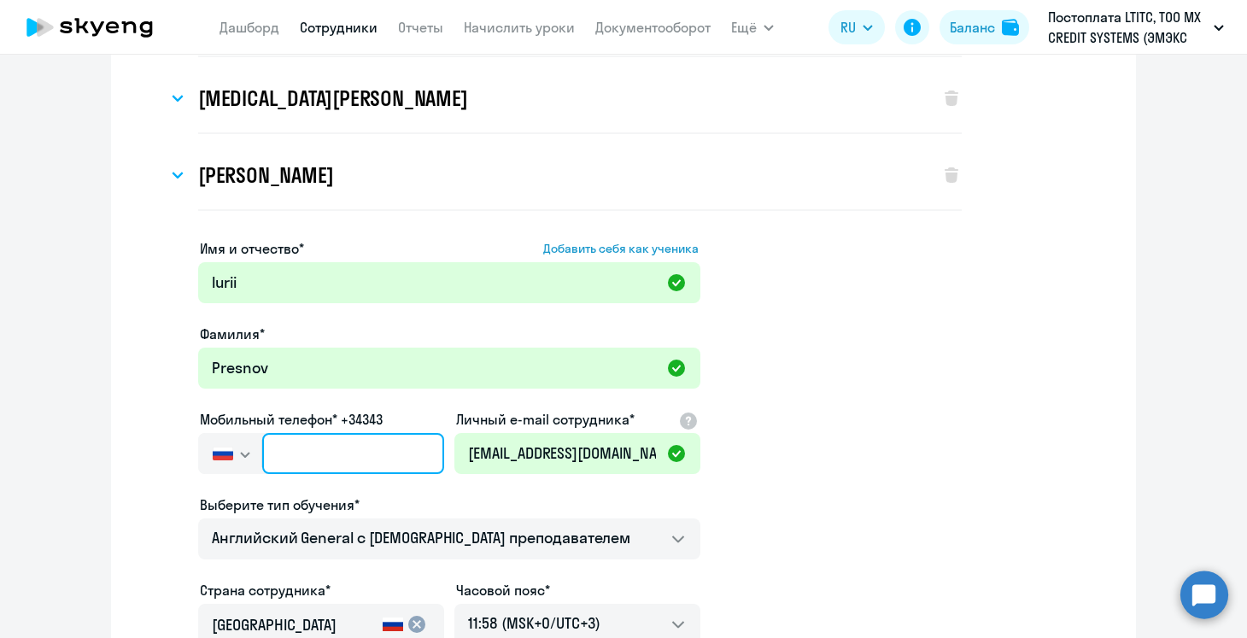
click at [332, 452] on input "text" at bounding box center [353, 453] width 182 height 41
paste input "+34 (603) 342-751"
type input "+34 (603) 342-751"
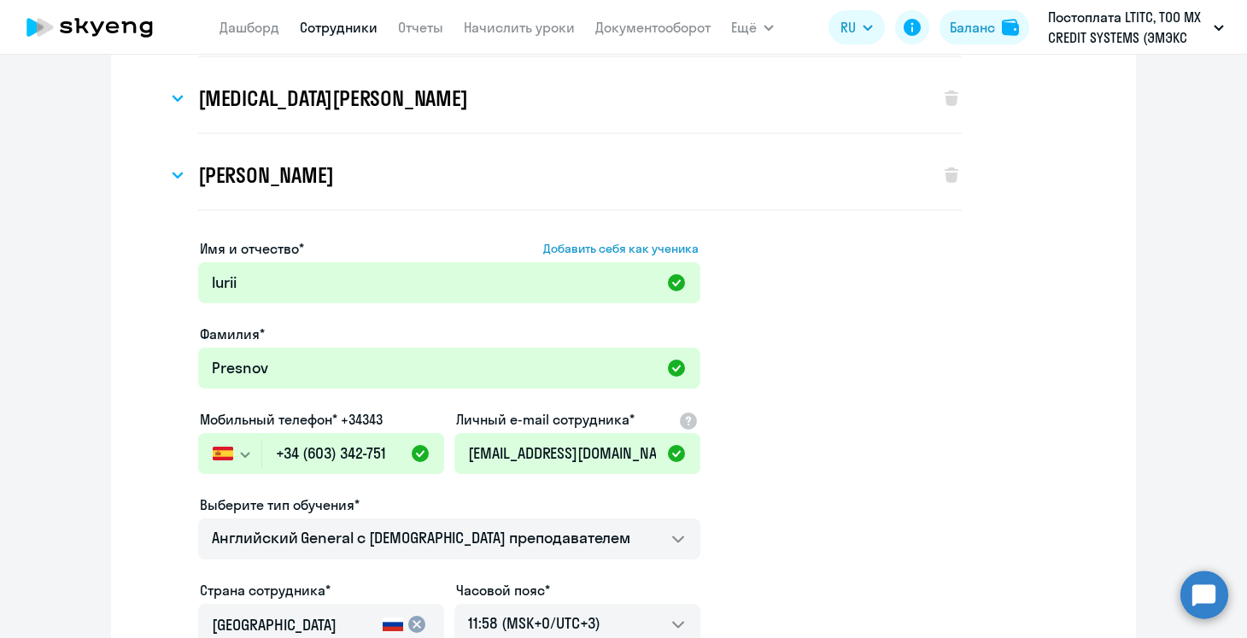
click at [787, 465] on app-new-student-form "Имя и отчество* Добавить себя как ученика [PERSON_NAME]* Presnov Мобильный теле…" at bounding box center [623, 542] width 970 height 609
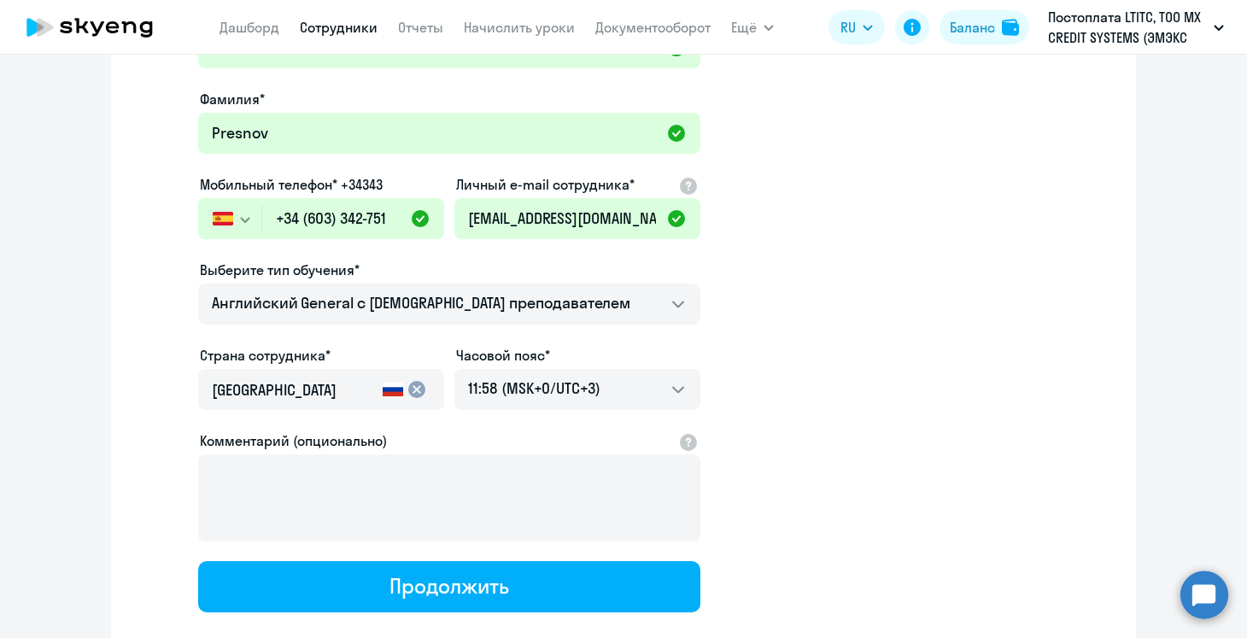
scroll to position [408, 0]
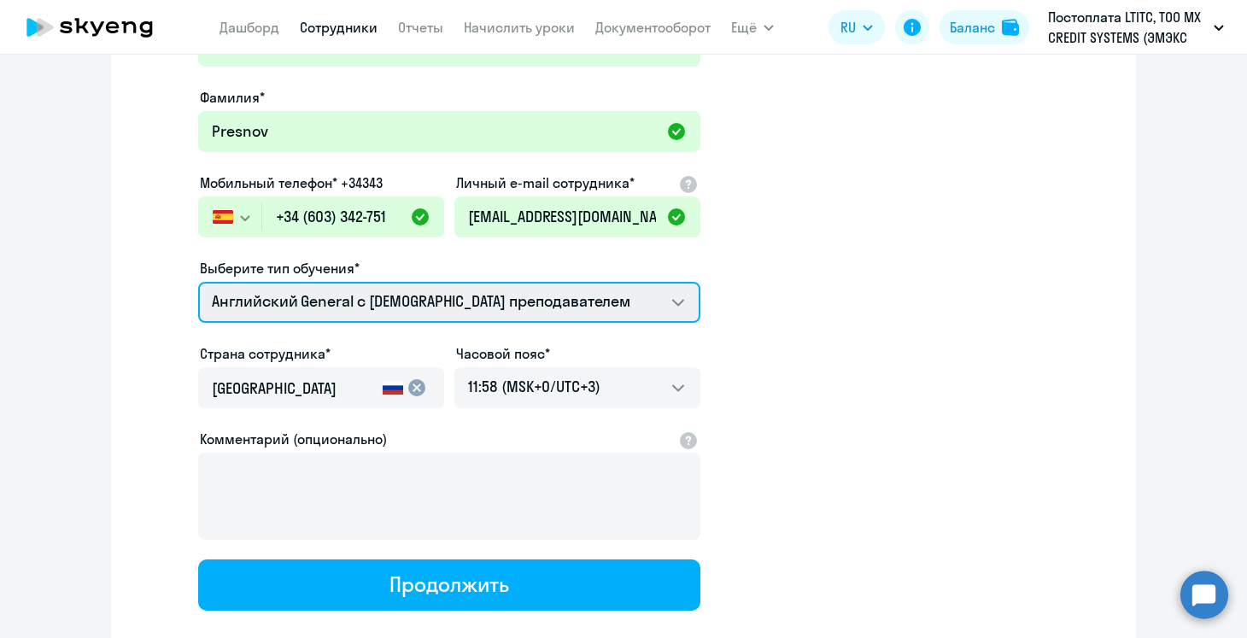
click at [670, 288] on select "Английский General с русскоговорящим преподавателем Английский General с [DEMOG…" at bounding box center [449, 302] width 502 height 41
select select "spanish_adult_not_native_speaker_premium"
click at [198, 282] on select "Английский General с русскоговорящим преподавателем Английский General с [DEMOG…" at bounding box center [449, 302] width 502 height 41
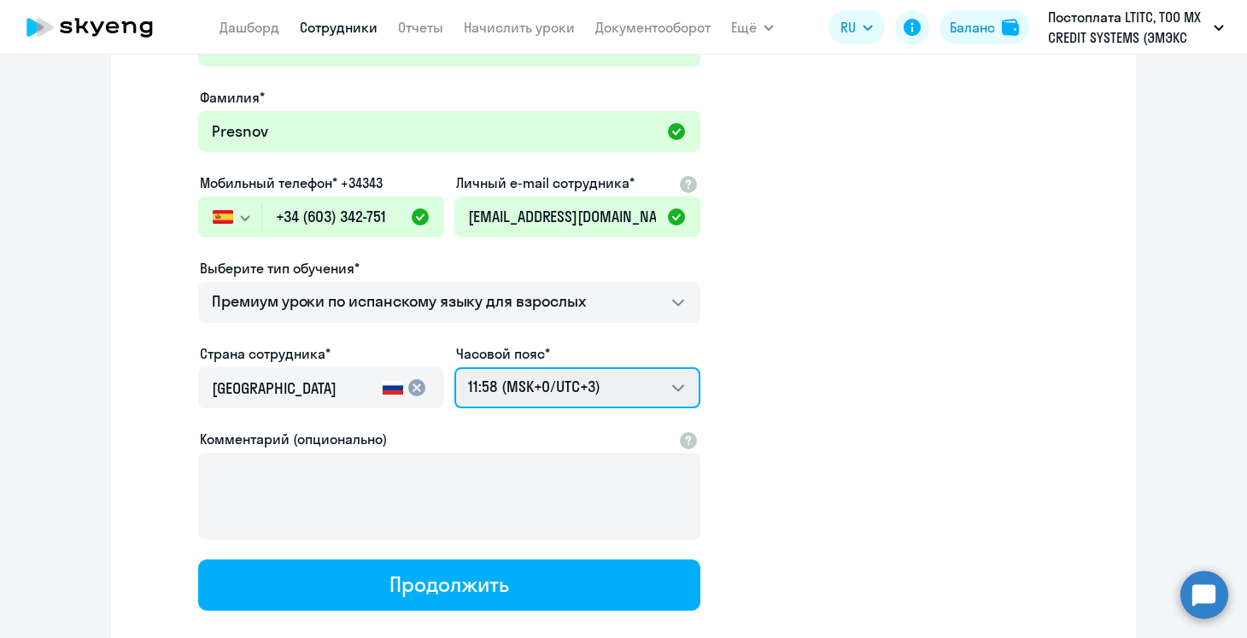
click at [613, 395] on select "21:58 (MSK-14/UTC-11) 22:58 (MSK-13/UTC-10) 23:58 (MSK-12/UTC-9) 00:58 (MSK-11/…" at bounding box center [577, 387] width 246 height 41
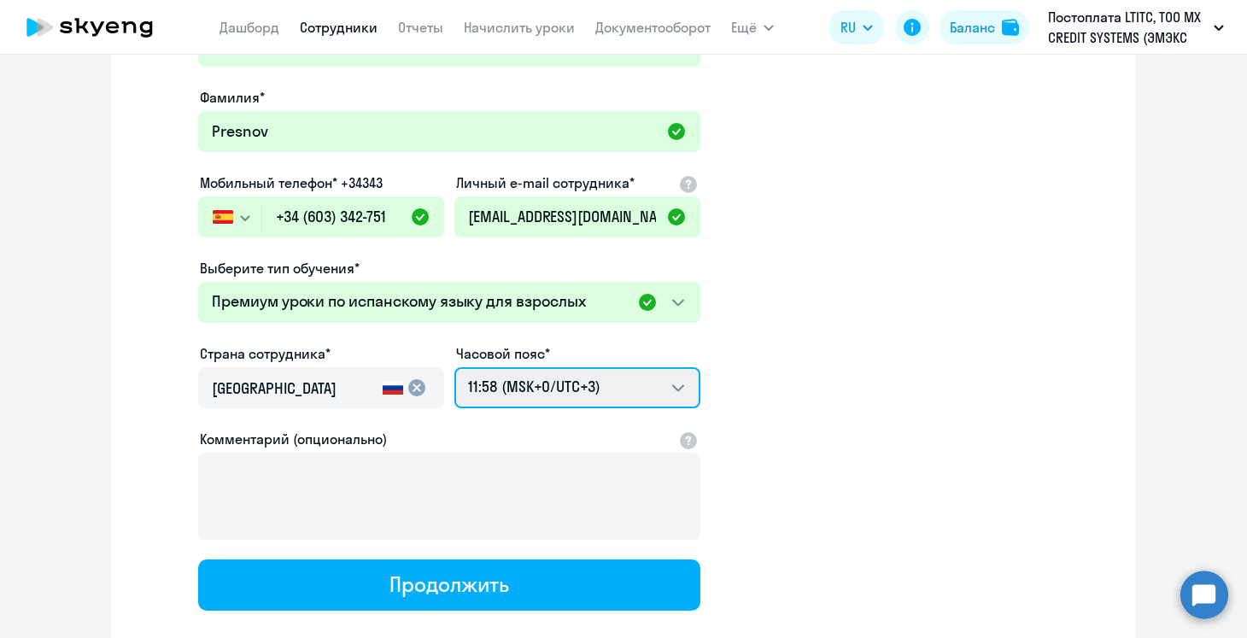
select select "2"
click at [454, 367] on select "21:58 (MSK-14/UTC-11) 22:58 (MSK-13/UTC-10) 23:58 (MSK-12/UTC-9) 00:58 (MSK-11/…" at bounding box center [577, 387] width 246 height 41
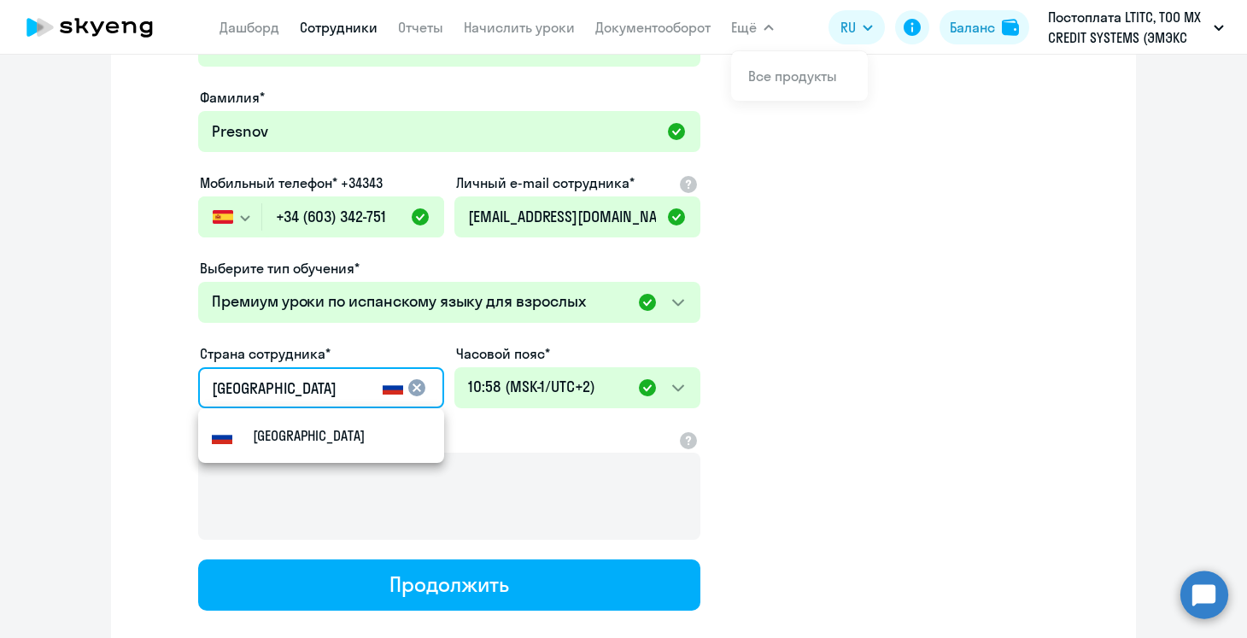
drag, startPoint x: 341, startPoint y: 392, endPoint x: 123, endPoint y: 387, distance: 217.8
click at [123, 387] on div "[PERSON_NAME] Имя и отчество* Добавить себя как ученика [PERSON_NAME]* [PERSON_…" at bounding box center [623, 238] width 1025 height 1002
click at [253, 450] on mat-option "[GEOGRAPHIC_DATA]" at bounding box center [321, 435] width 246 height 41
type input "[GEOGRAPHIC_DATA]"
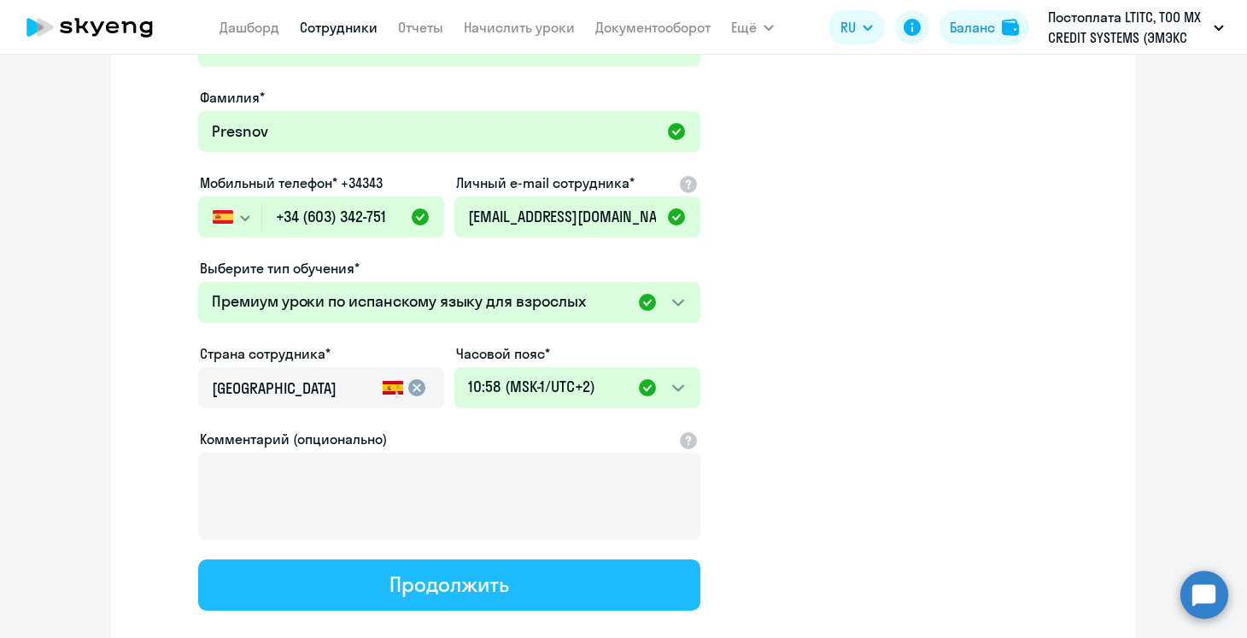
click at [374, 596] on button "Продолжить" at bounding box center [449, 584] width 502 height 51
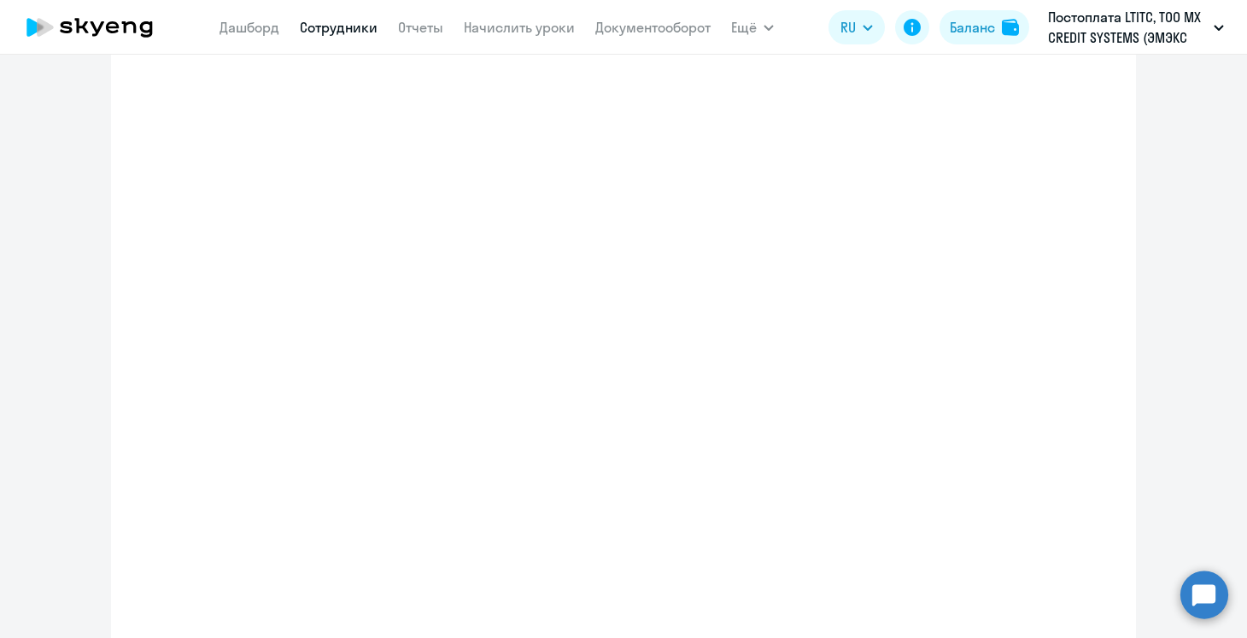
select select "spanish_adult_not_native_speaker_premium"
select select "3"
select select "spanish_adult_not_native_speaker_premium"
select select "2"
select select "spanish_adult_not_native_speaker_premium"
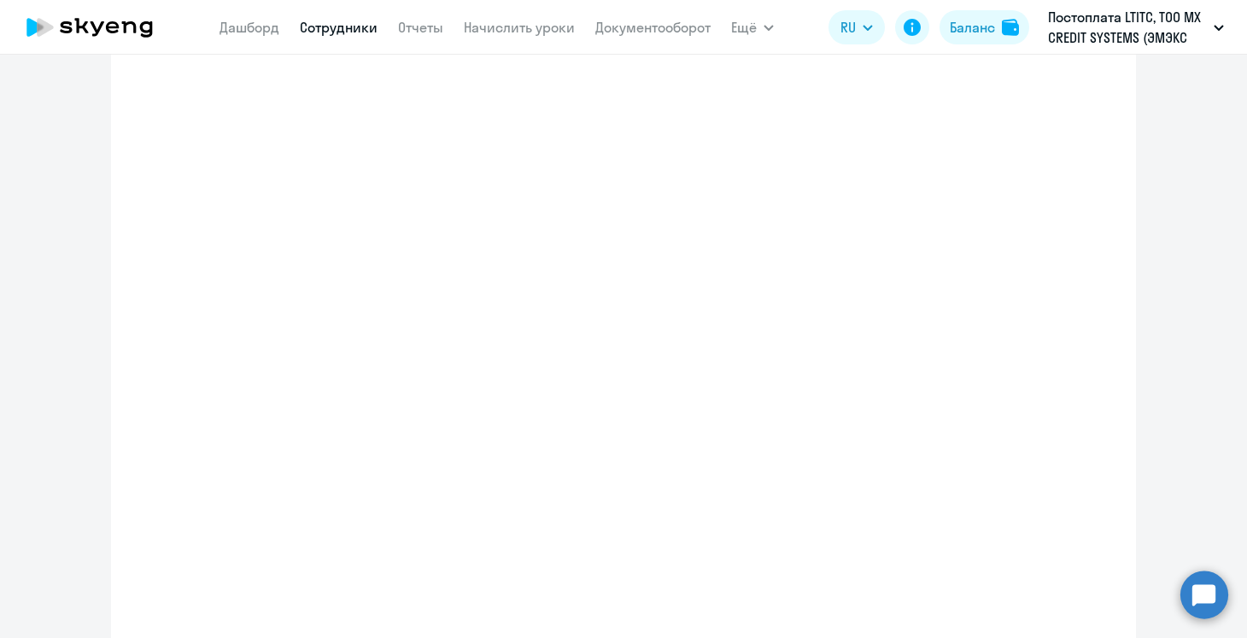
select select "2"
select select "spanish_adult_not_native_speaker_premium"
select select "2"
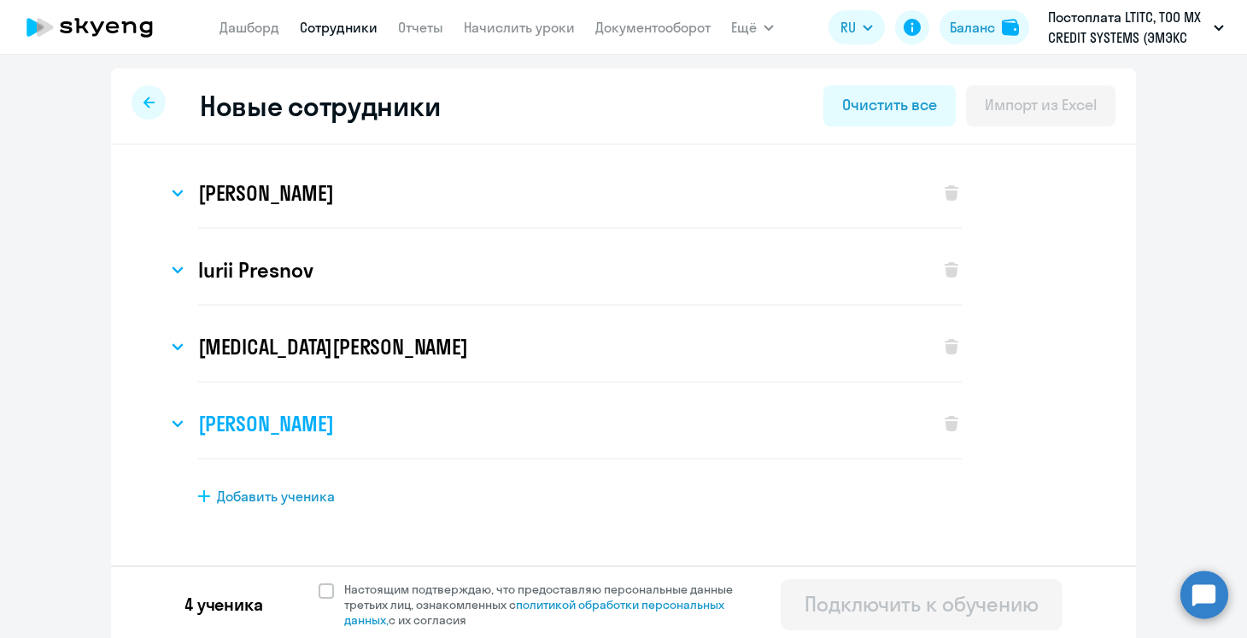
scroll to position [4, 0]
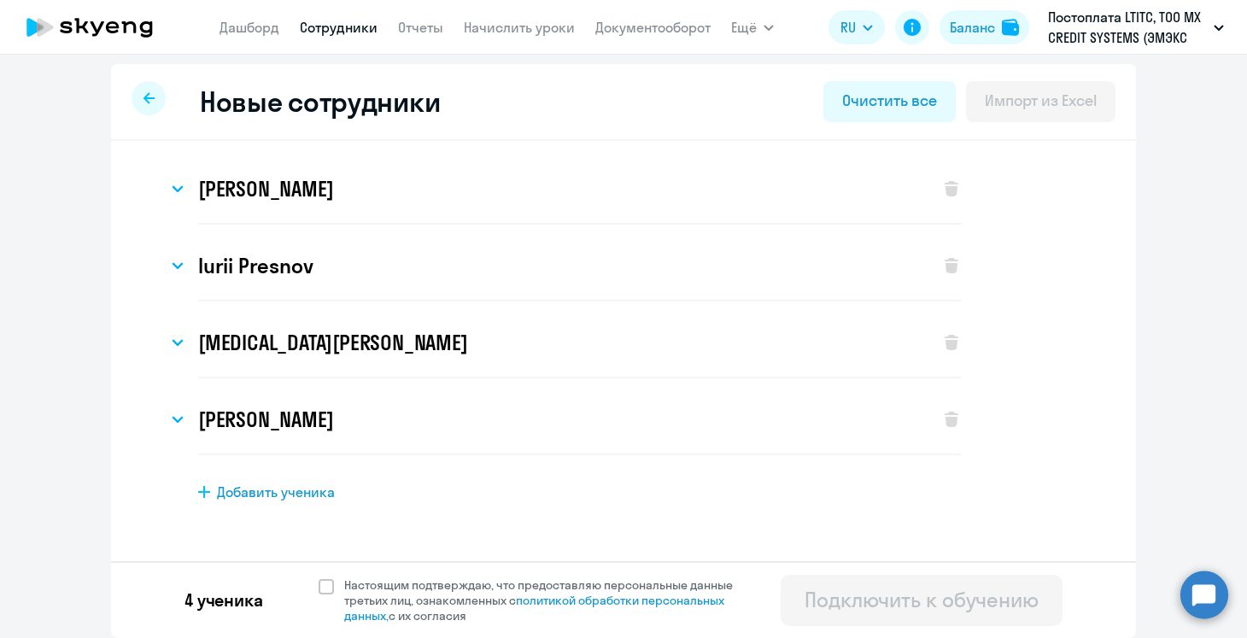
click at [311, 488] on span "Добавить ученика" at bounding box center [276, 492] width 118 height 19
select select "english_adult_not_native_speaker"
select select "3"
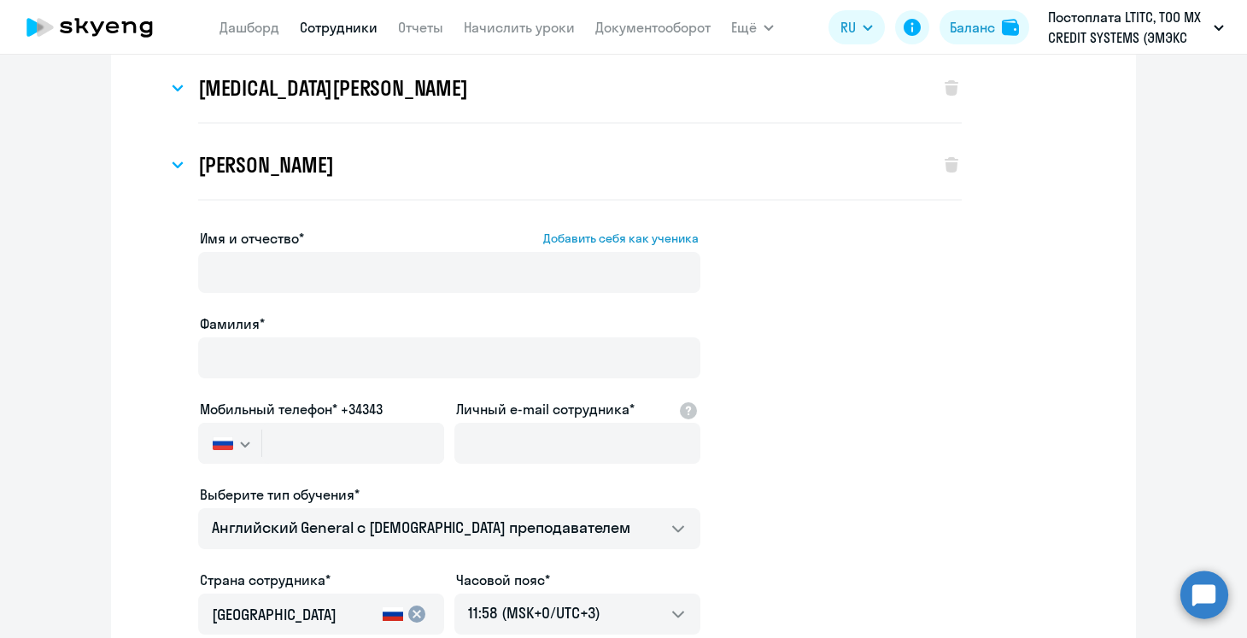
scroll to position [260, 0]
click at [297, 248] on div "Имя и отчество* Добавить себя как ученика" at bounding box center [449, 262] width 502 height 72
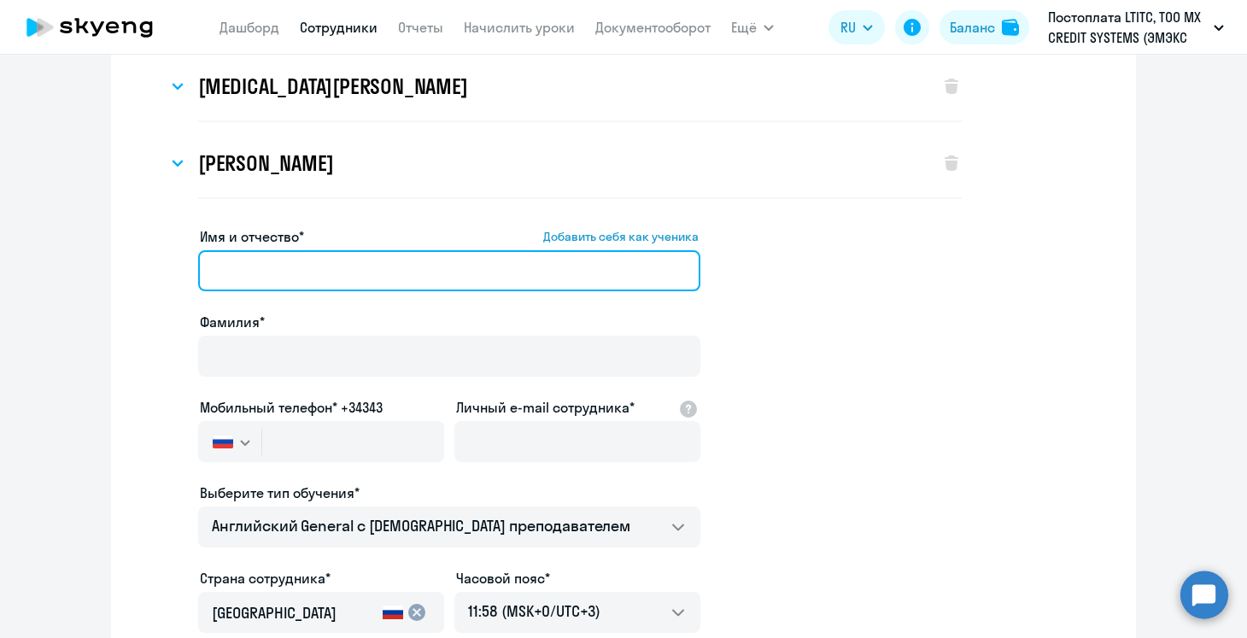
click at [297, 264] on input "Имя и отчество* Добавить себя как ученика" at bounding box center [449, 270] width 502 height 41
paste input "[PERSON_NAME]"
click at [297, 264] on input "[PERSON_NAME]" at bounding box center [449, 270] width 502 height 41
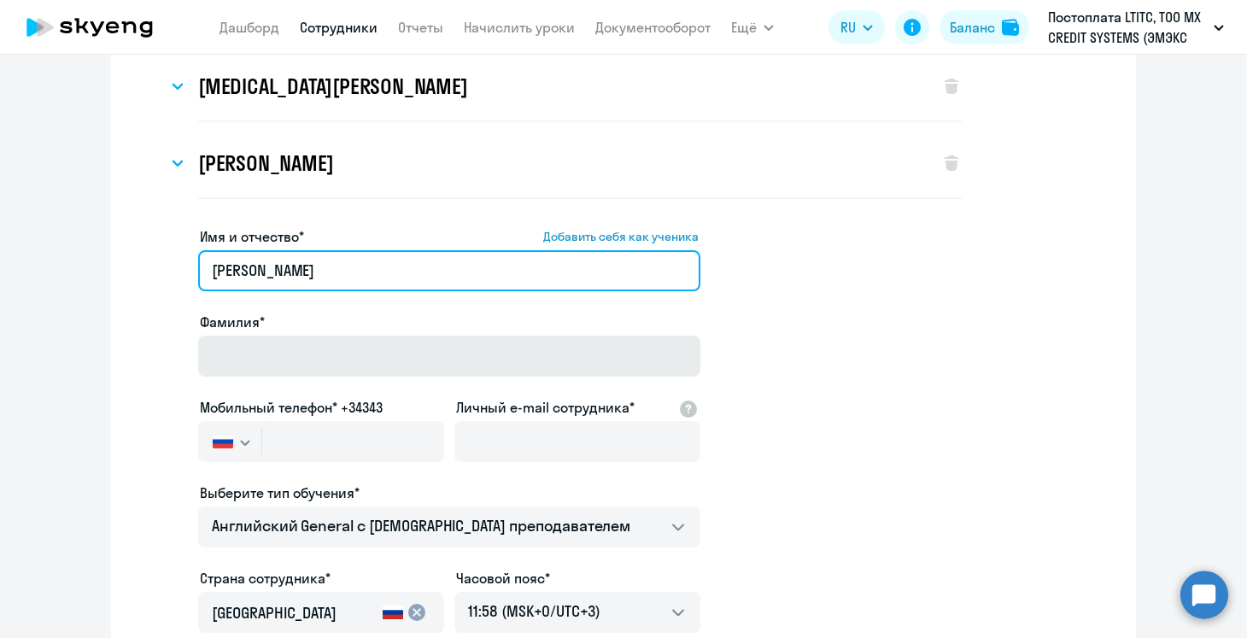
type input "[PERSON_NAME]"
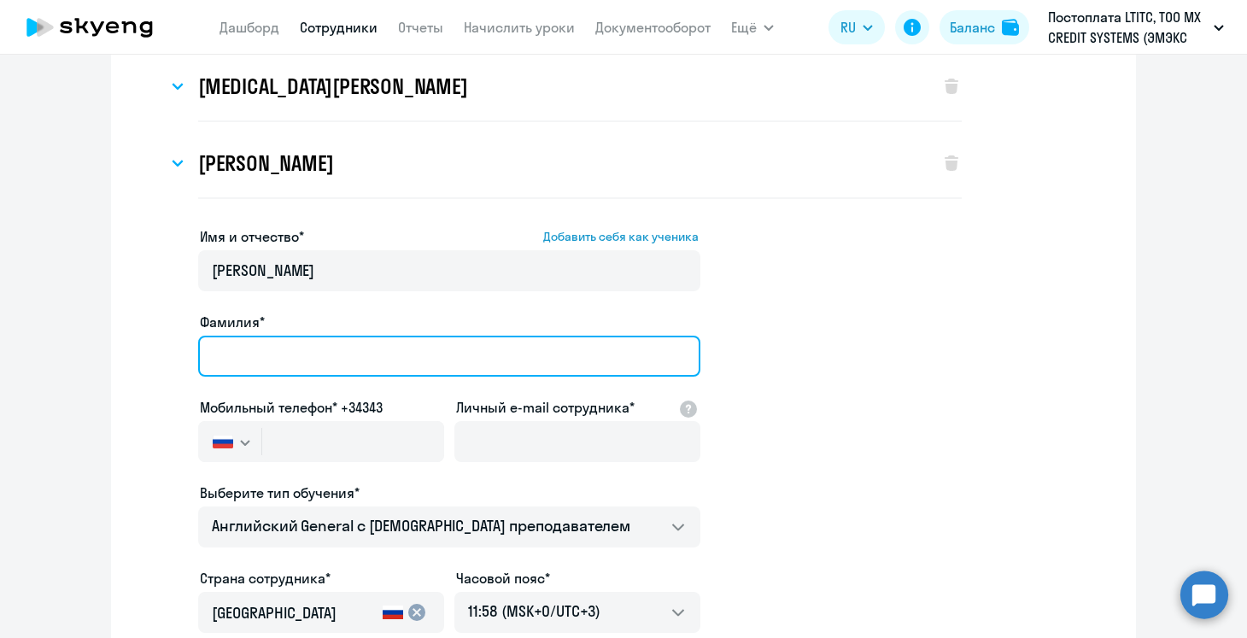
click at [293, 351] on input "Фамилия*" at bounding box center [449, 356] width 502 height 41
paste input "Sobolev"
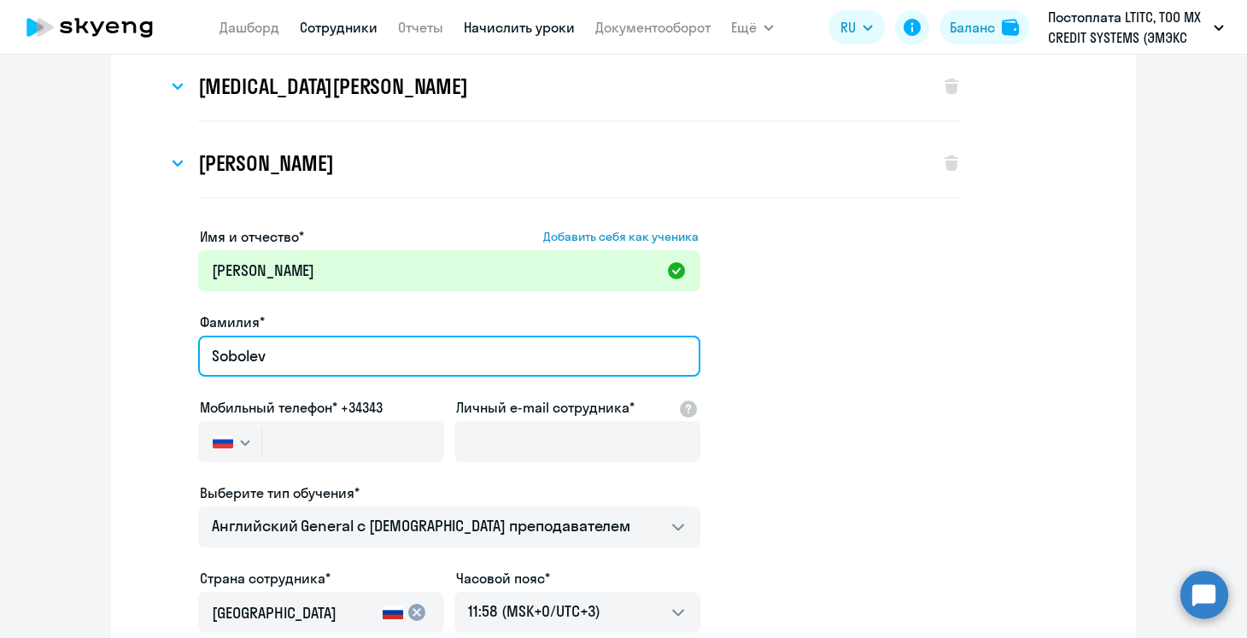
type input "Sobolev"
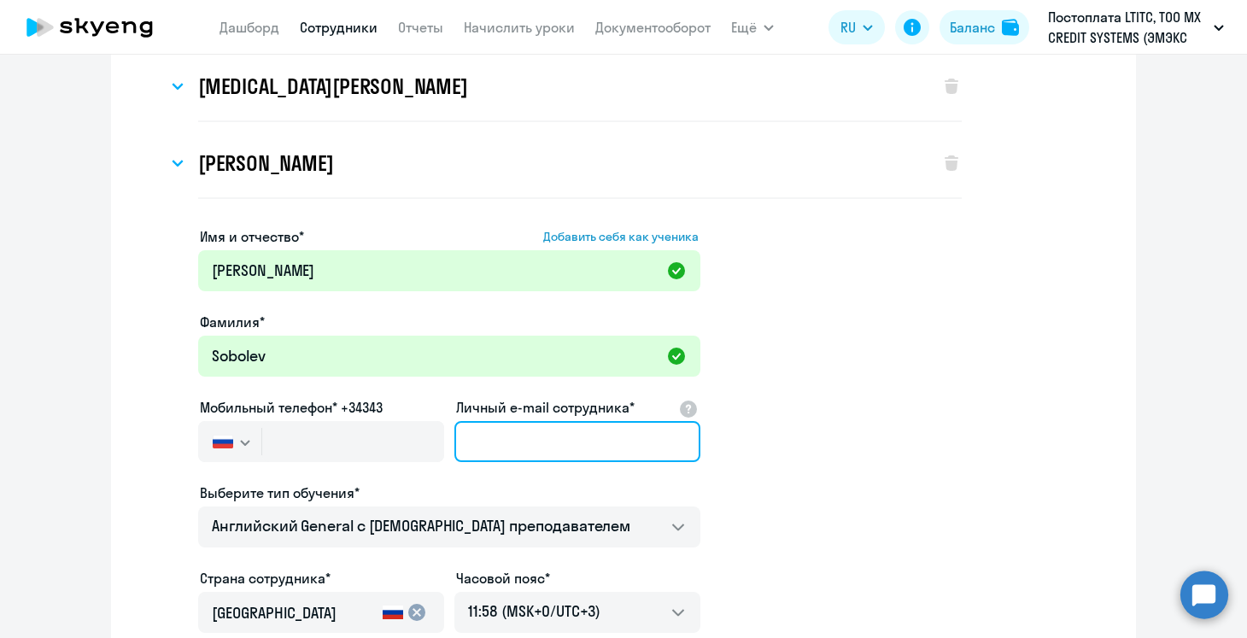
click at [538, 429] on input "Личный e-mail сотрудника*" at bounding box center [577, 441] width 246 height 41
paste input "[PERSON_NAME][EMAIL_ADDRESS][DOMAIN_NAME]"
type input "[PERSON_NAME][EMAIL_ADDRESS][DOMAIN_NAME]"
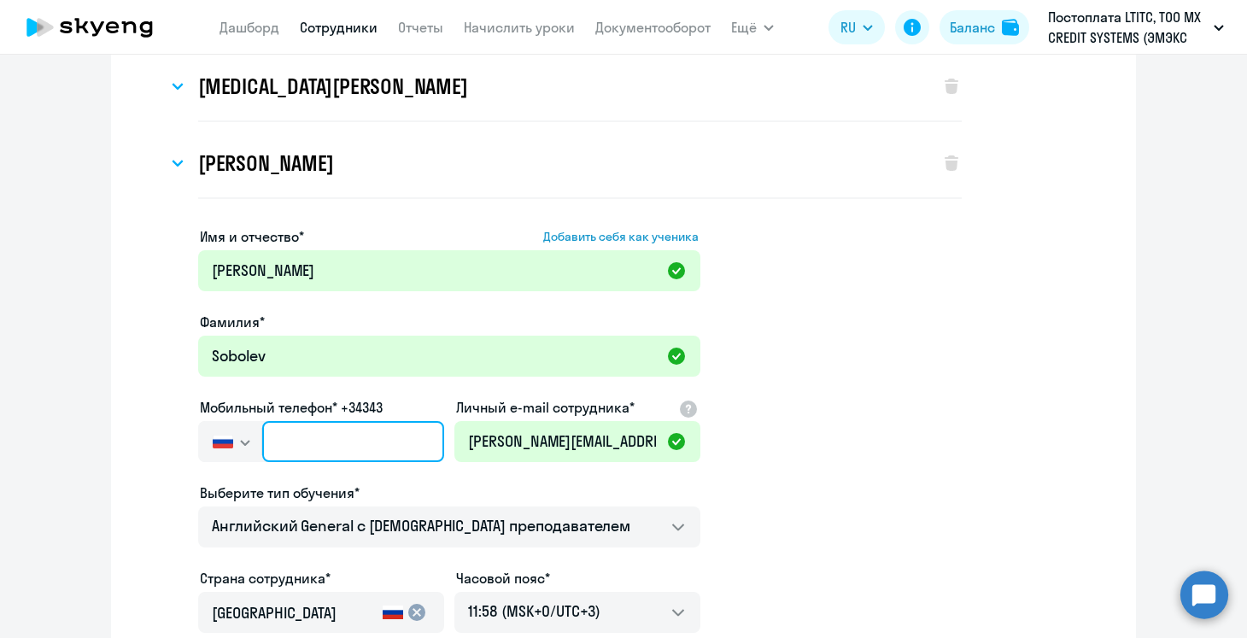
click at [359, 430] on input "text" at bounding box center [353, 441] width 182 height 41
paste input "[PHONE_NUMBER]"
type input "[PHONE_NUMBER]"
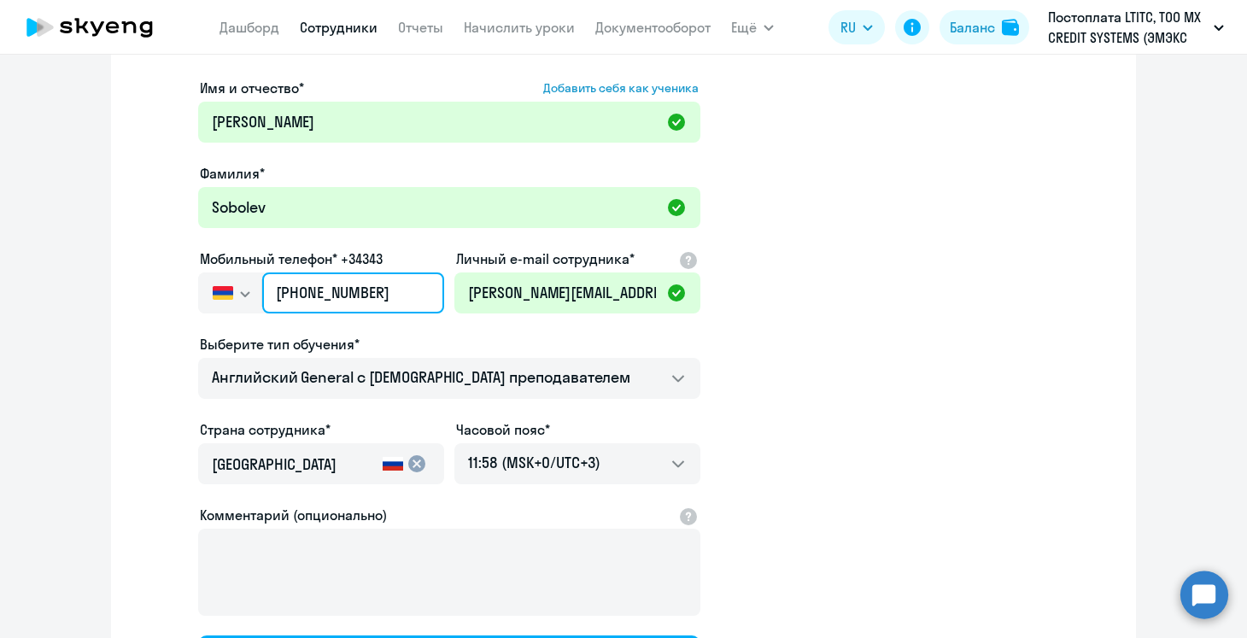
scroll to position [444, 0]
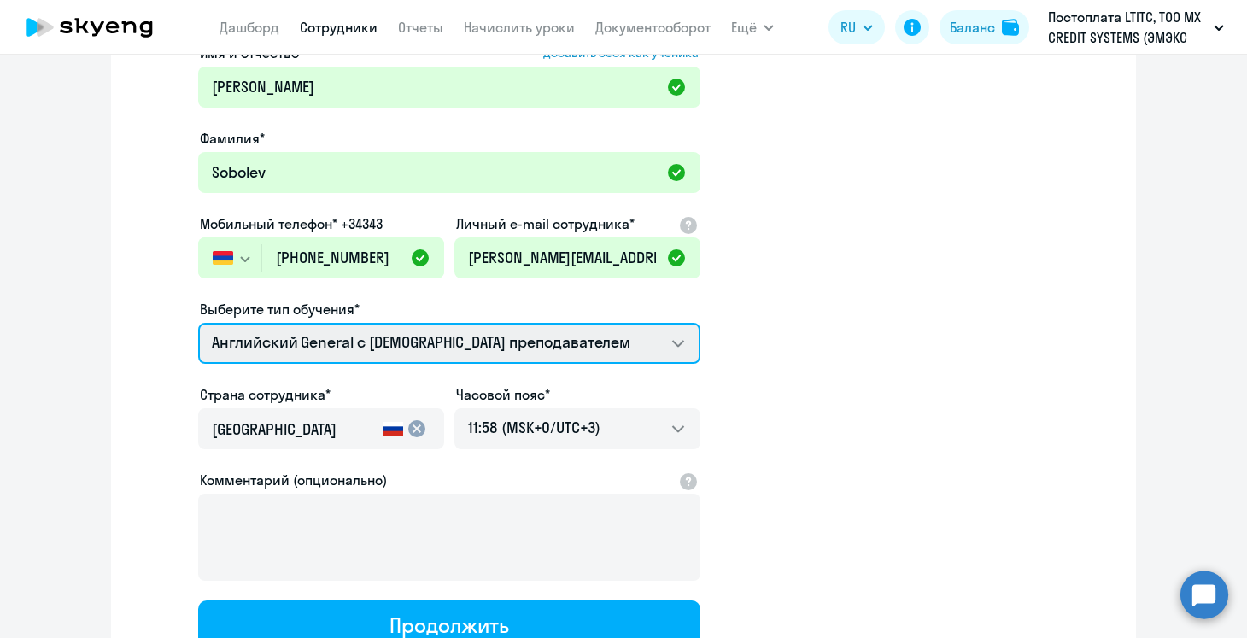
click at [564, 345] on select "Английский General с русскоговорящим преподавателем Английский General с [DEMOG…" at bounding box center [449, 343] width 502 height 41
select select "spanish_adult_not_native_speaker_premium"
click at [198, 323] on select "Английский General с русскоговорящим преподавателем Английский General с [DEMOG…" at bounding box center [449, 343] width 502 height 41
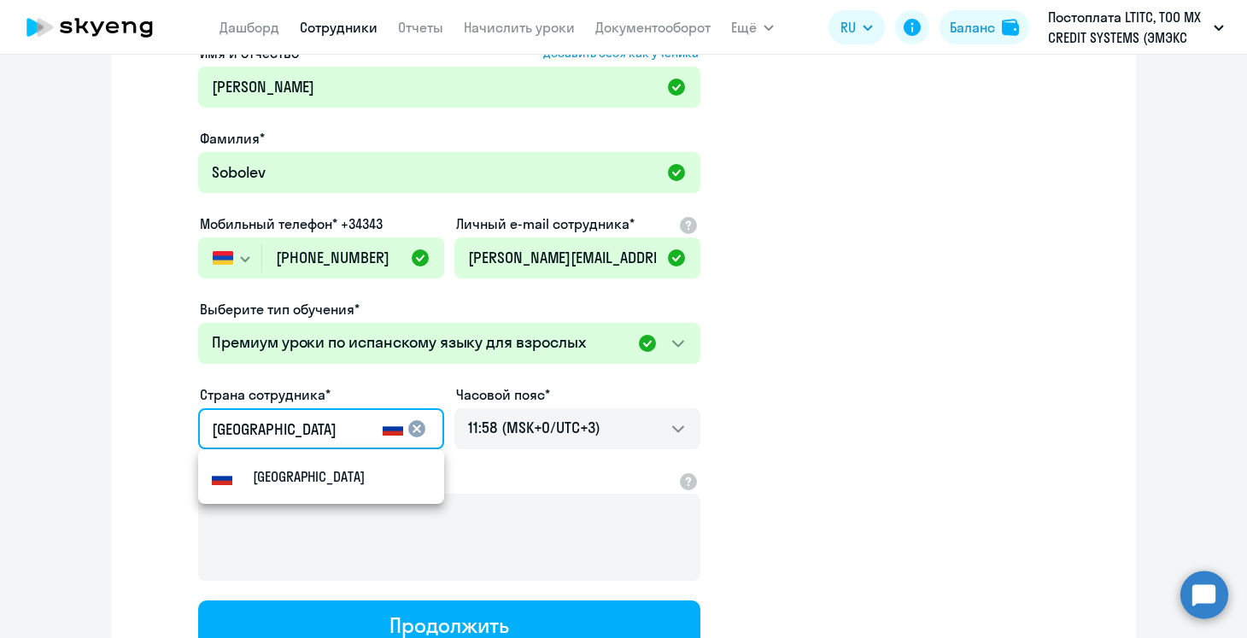
drag, startPoint x: 356, startPoint y: 433, endPoint x: 136, endPoint y: 411, distance: 221.4
click at [136, 411] on div "[PERSON_NAME] Имя и отчество* Добавить себя как ученика [PERSON_NAME]* [PERSON_…" at bounding box center [623, 240] width 1025 height 1079
click at [297, 483] on small "Армения" at bounding box center [281, 476] width 57 height 20
type input "Армения"
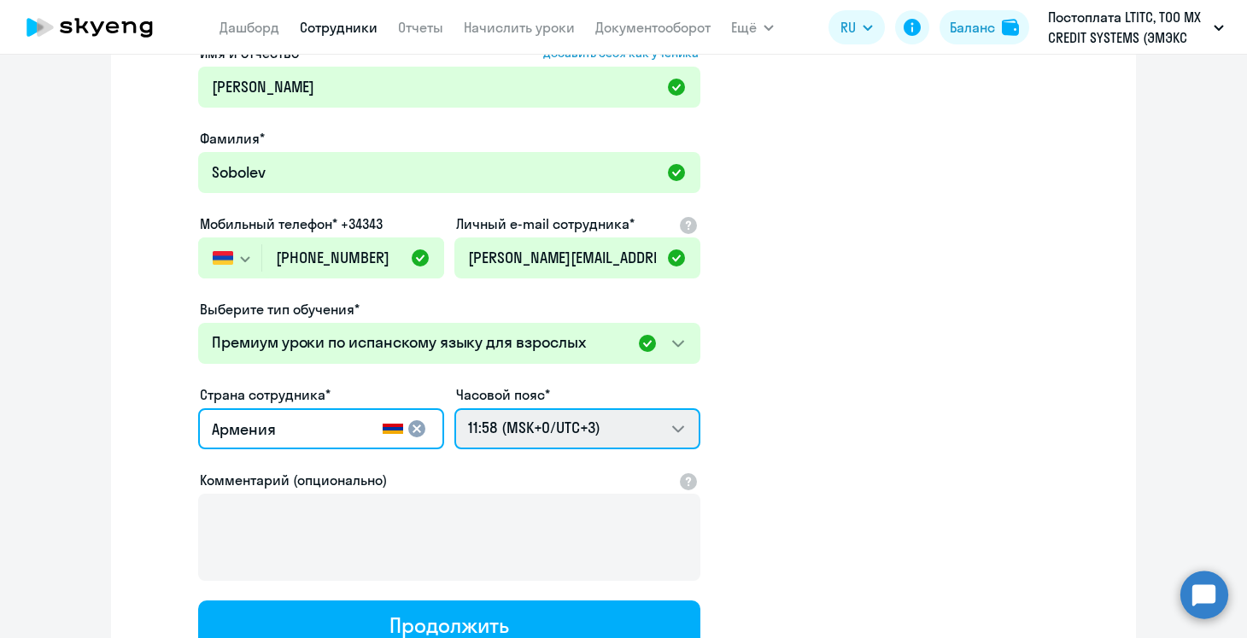
click at [568, 434] on select "21:58 (MSK-14/UTC-11) 22:58 (MSK-13/UTC-10) 23:58 (MSK-12/UTC-9) 00:58 (MSK-11/…" at bounding box center [577, 428] width 246 height 41
select select "4"
click at [454, 408] on select "21:58 (MSK-14/UTC-11) 22:58 (MSK-13/UTC-10) 23:58 (MSK-12/UTC-9) 00:58 (MSK-11/…" at bounding box center [577, 428] width 246 height 41
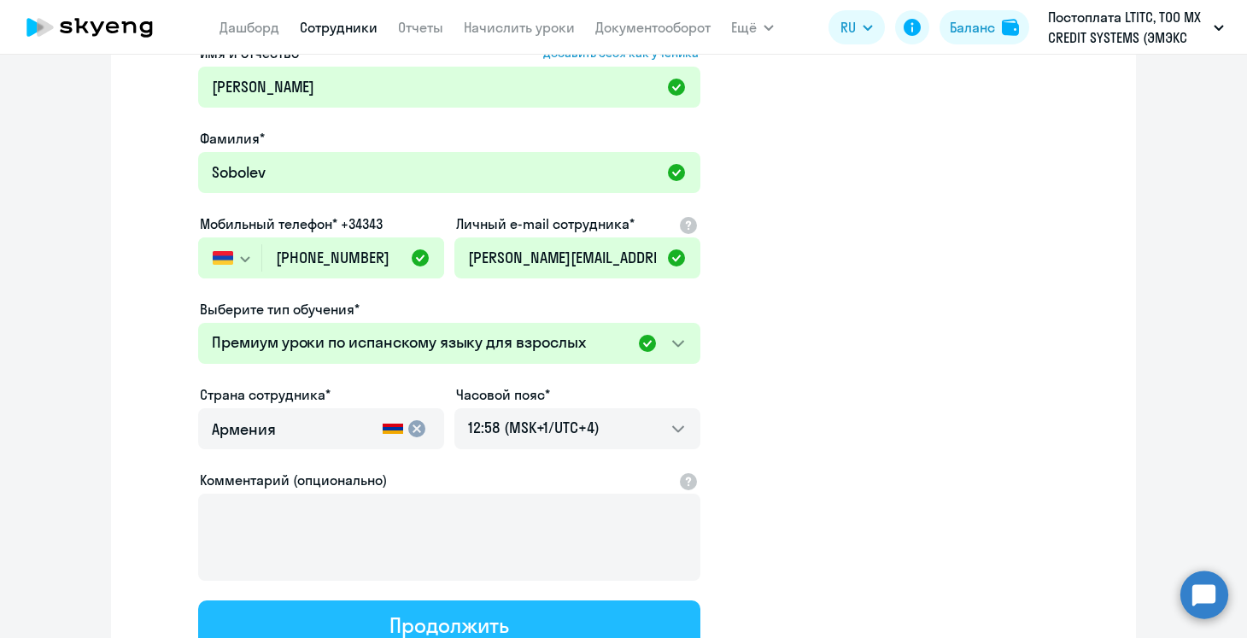
click at [498, 623] on div "Продолжить" at bounding box center [448, 624] width 119 height 27
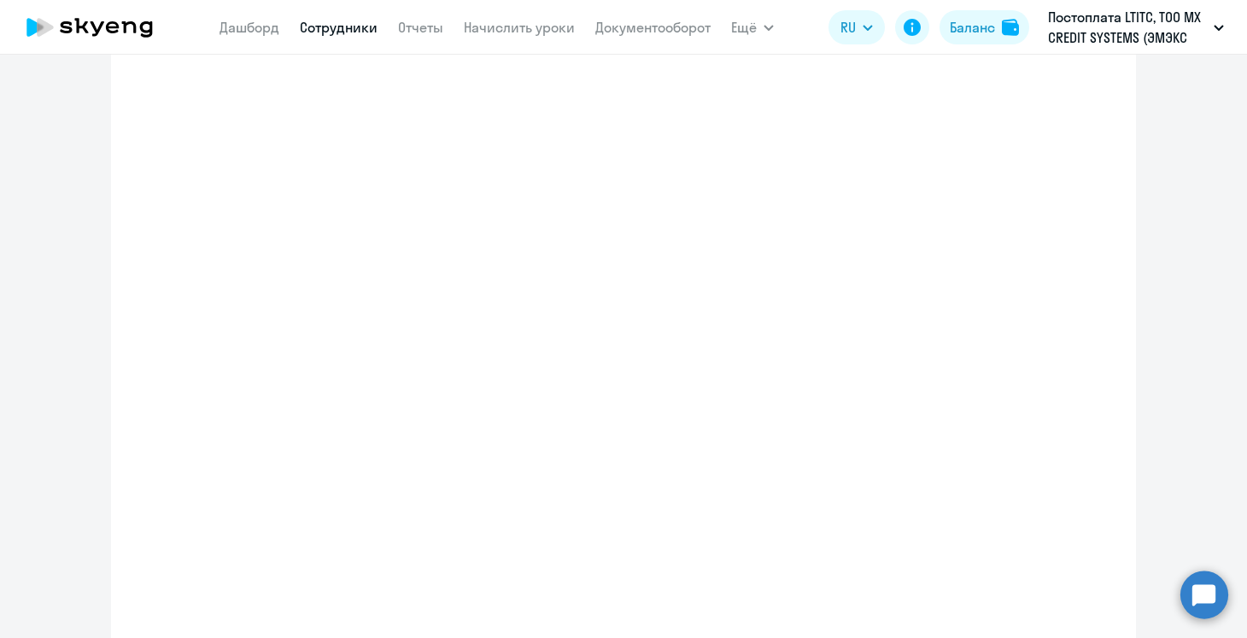
select select "spanish_adult_not_native_speaker_premium"
select select "3"
select select "spanish_adult_not_native_speaker_premium"
select select "4"
select select "spanish_adult_not_native_speaker_premium"
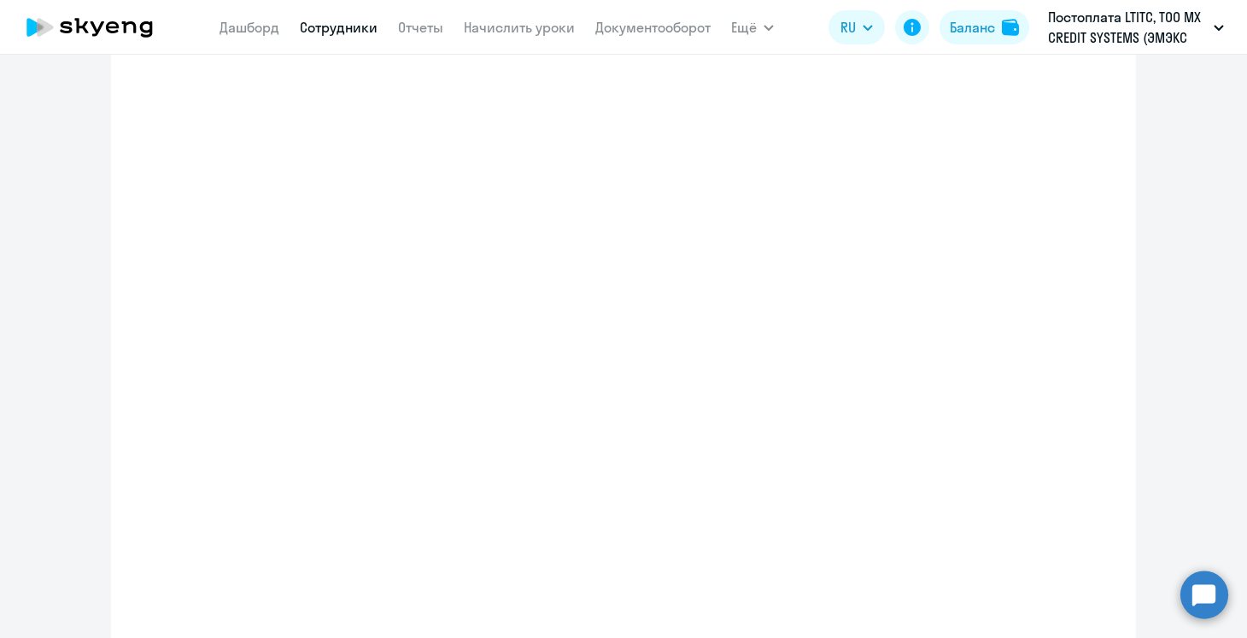
select select "2"
select select "spanish_adult_not_native_speaker_premium"
select select "2"
select select "spanish_adult_not_native_speaker_premium"
select select "2"
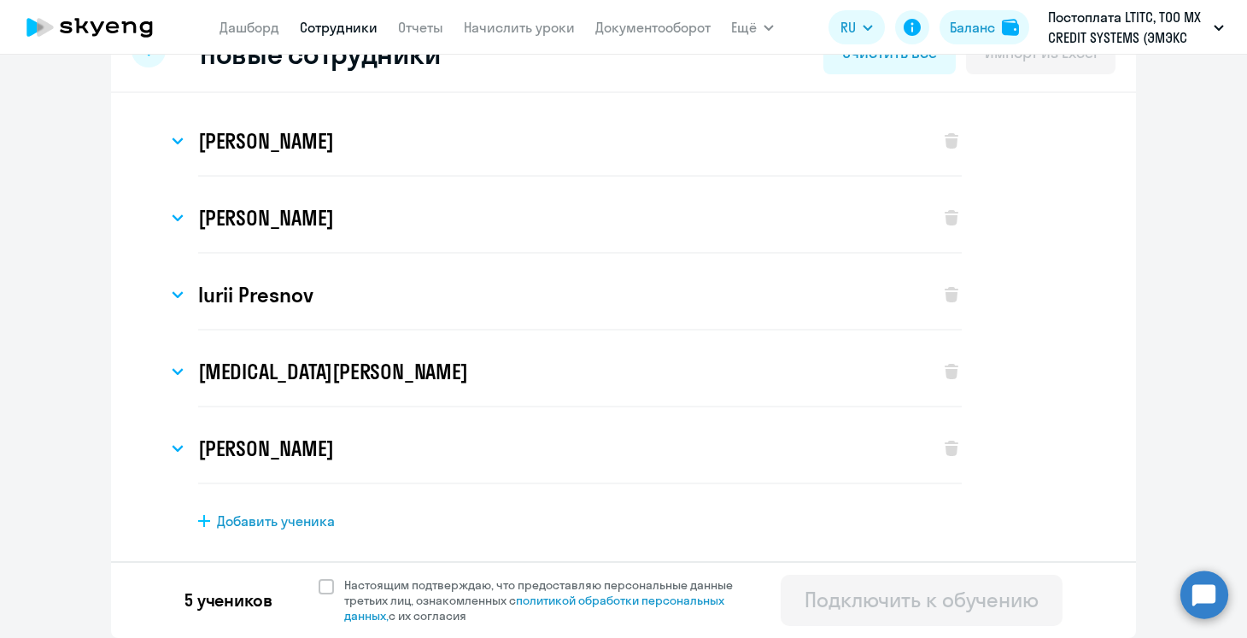
scroll to position [52, 0]
click at [313, 515] on span "Добавить ученика" at bounding box center [276, 521] width 118 height 19
select select "english_adult_not_native_speaker"
select select "3"
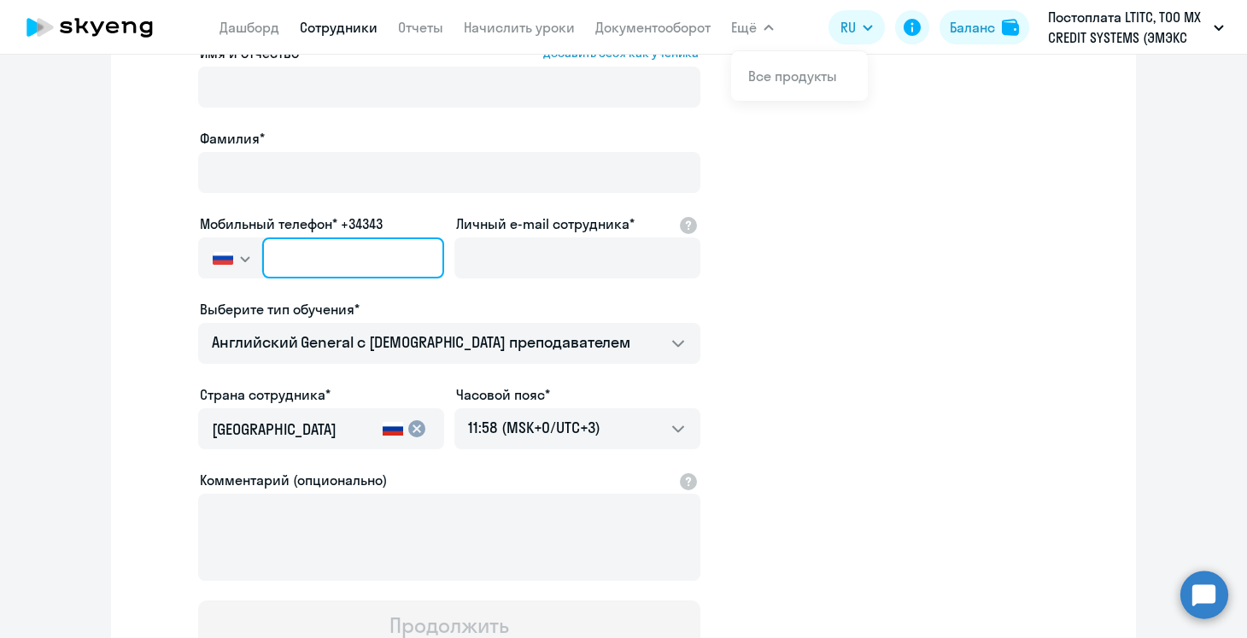
click at [340, 266] on input "text" at bounding box center [353, 257] width 182 height 41
paste input "+34 (647) 041-144"
type input "+34 (647) 041-144"
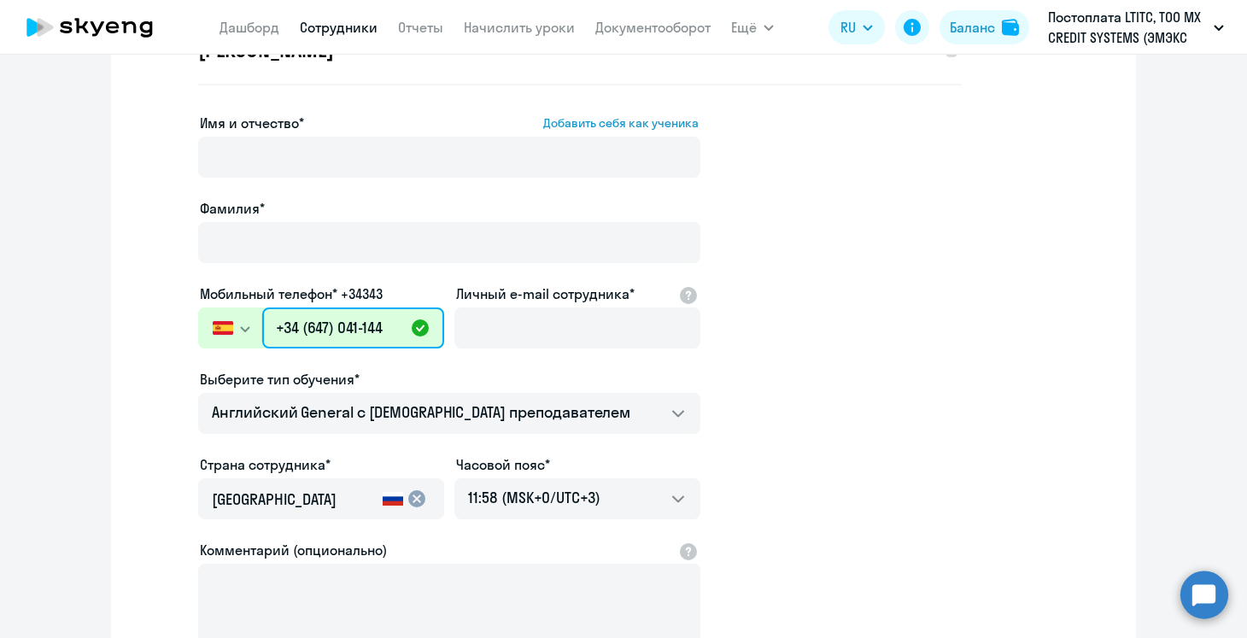
scroll to position [446, 0]
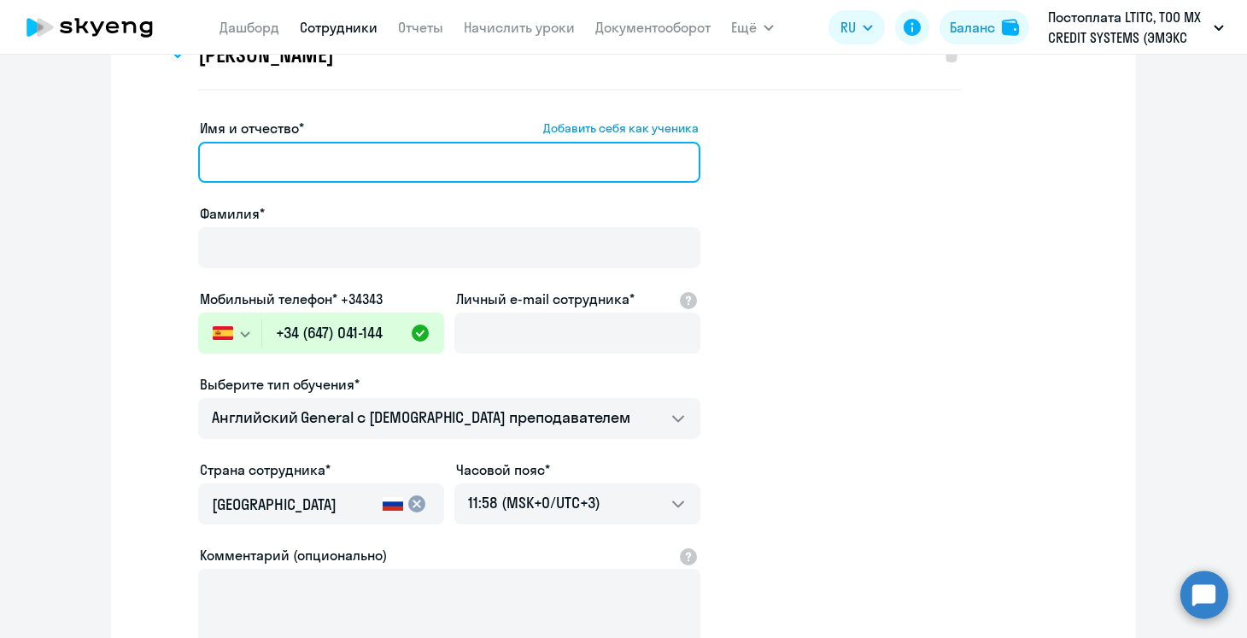
click at [302, 167] on input "Имя и отчество* Добавить себя как ученика" at bounding box center [449, 162] width 502 height 41
paste input "[PERSON_NAME]"
click at [302, 167] on input "[PERSON_NAME]" at bounding box center [449, 162] width 502 height 41
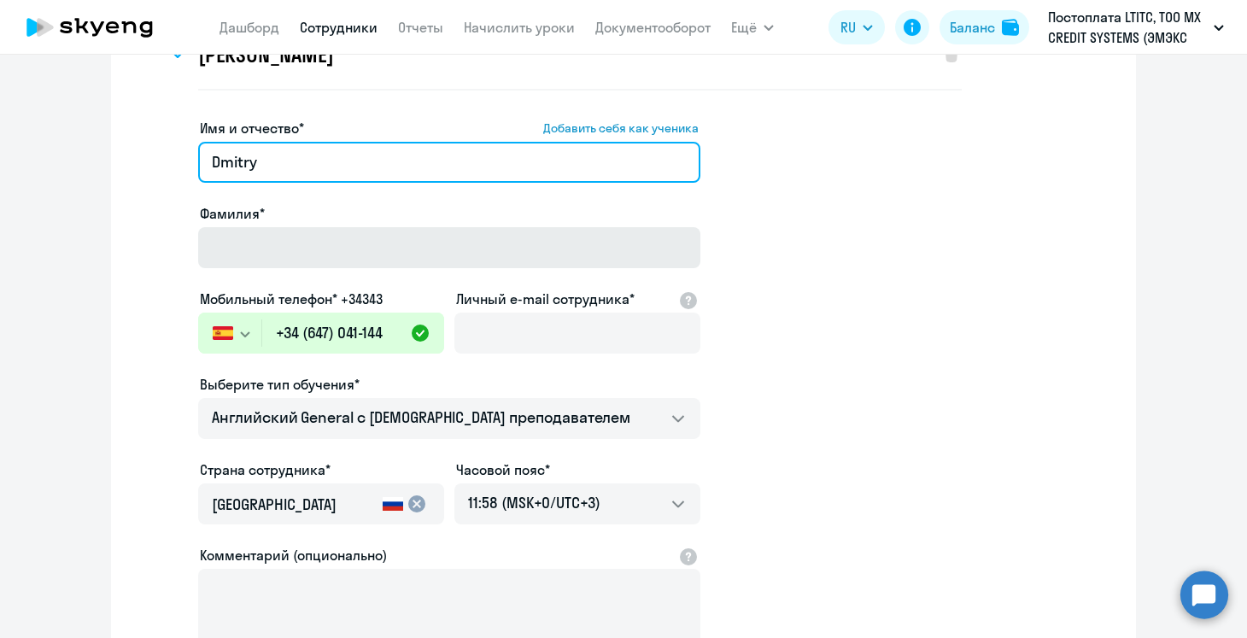
type input "Dmitry"
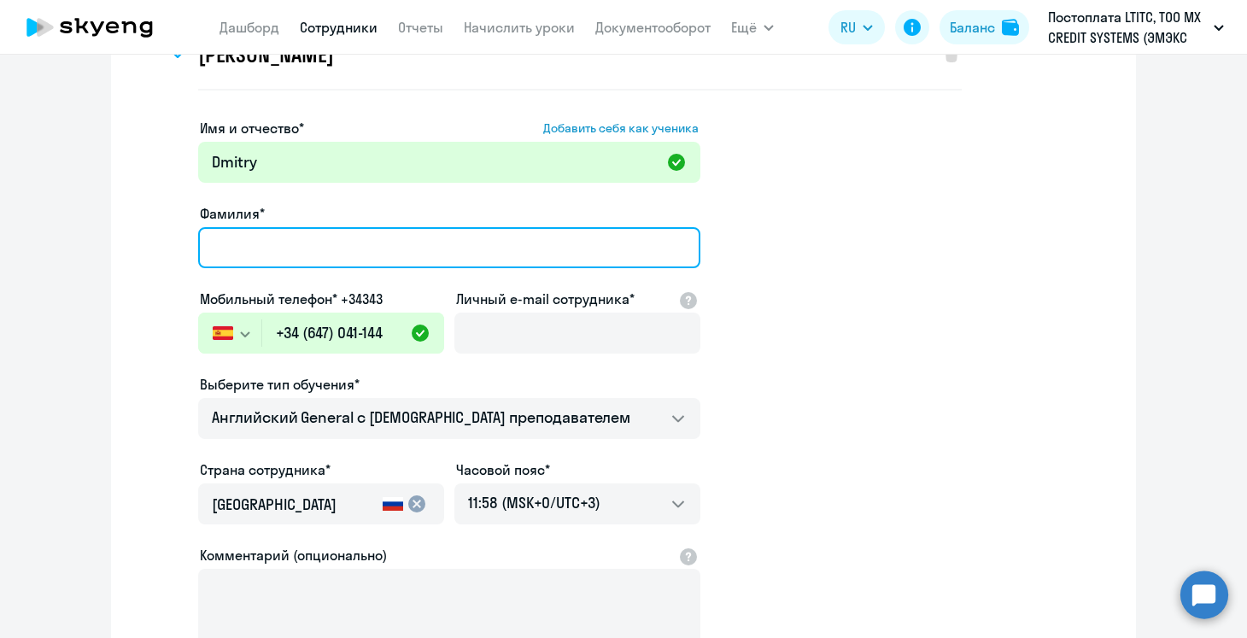
click at [303, 241] on input "Фамилия*" at bounding box center [449, 247] width 502 height 41
paste input "Maklygin"
type input "Maklygin"
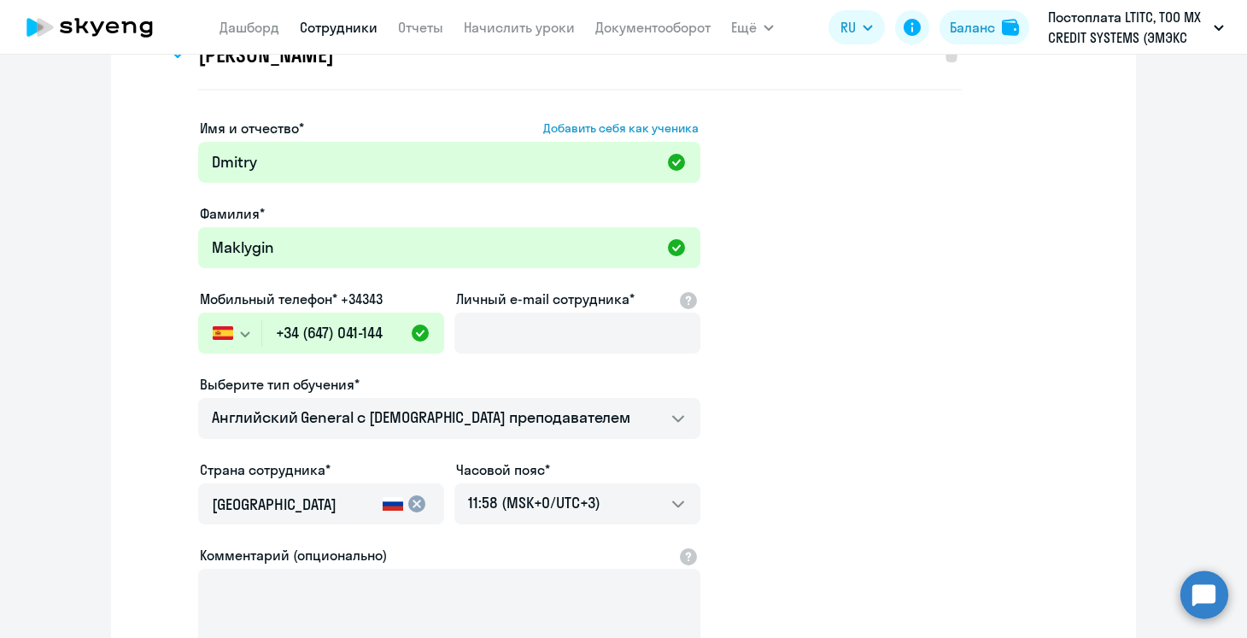
click at [722, 354] on app-new-student-form "Имя и отчество* Добавить себя как ученика [PERSON_NAME]* Maklygin Мобильный тел…" at bounding box center [623, 422] width 970 height 609
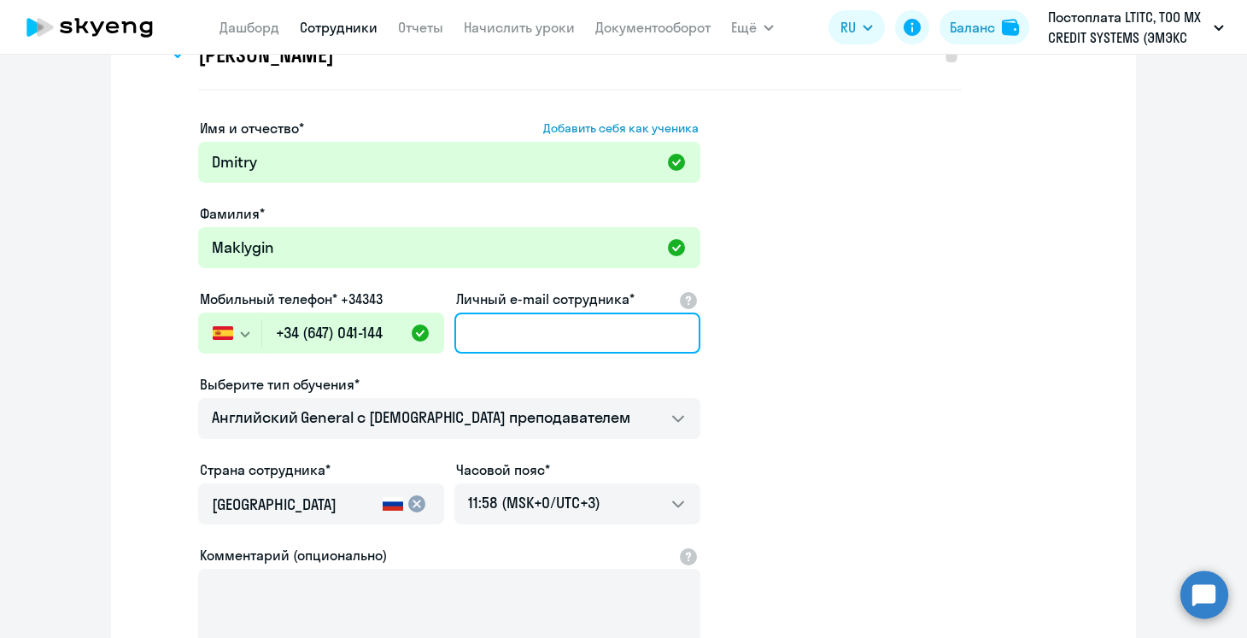
click at [511, 319] on input "Личный e-mail сотрудника*" at bounding box center [577, 333] width 246 height 41
paste input "[EMAIL_ADDRESS][DOMAIN_NAME]"
type input "[EMAIL_ADDRESS][DOMAIN_NAME]"
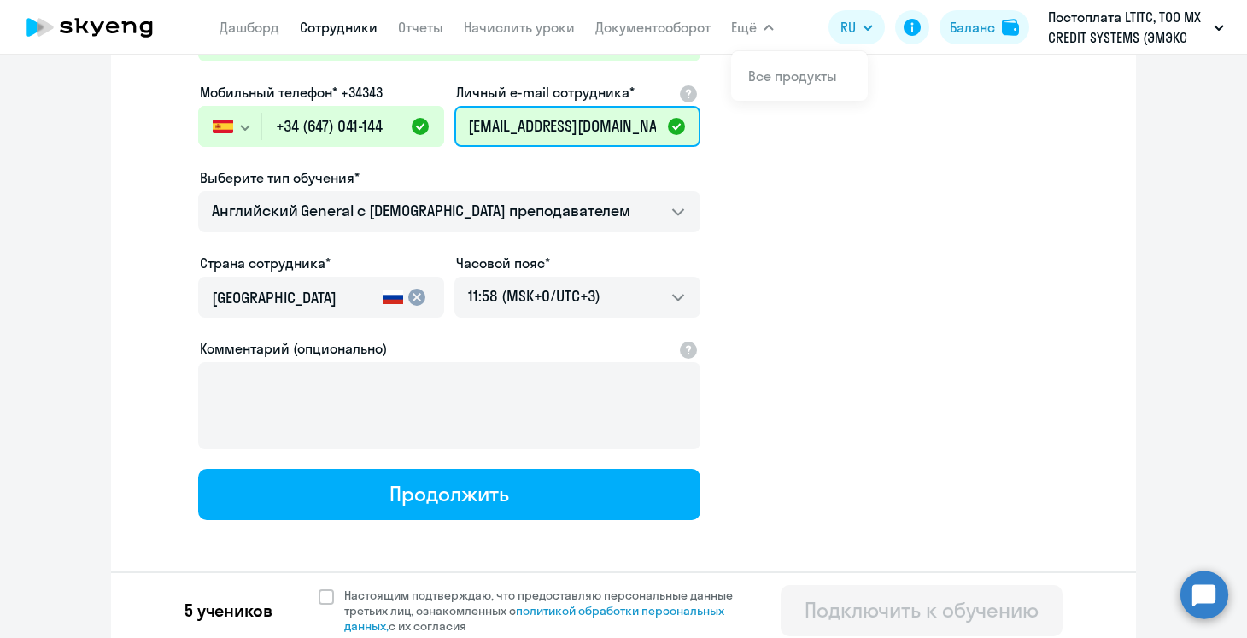
scroll to position [656, 0]
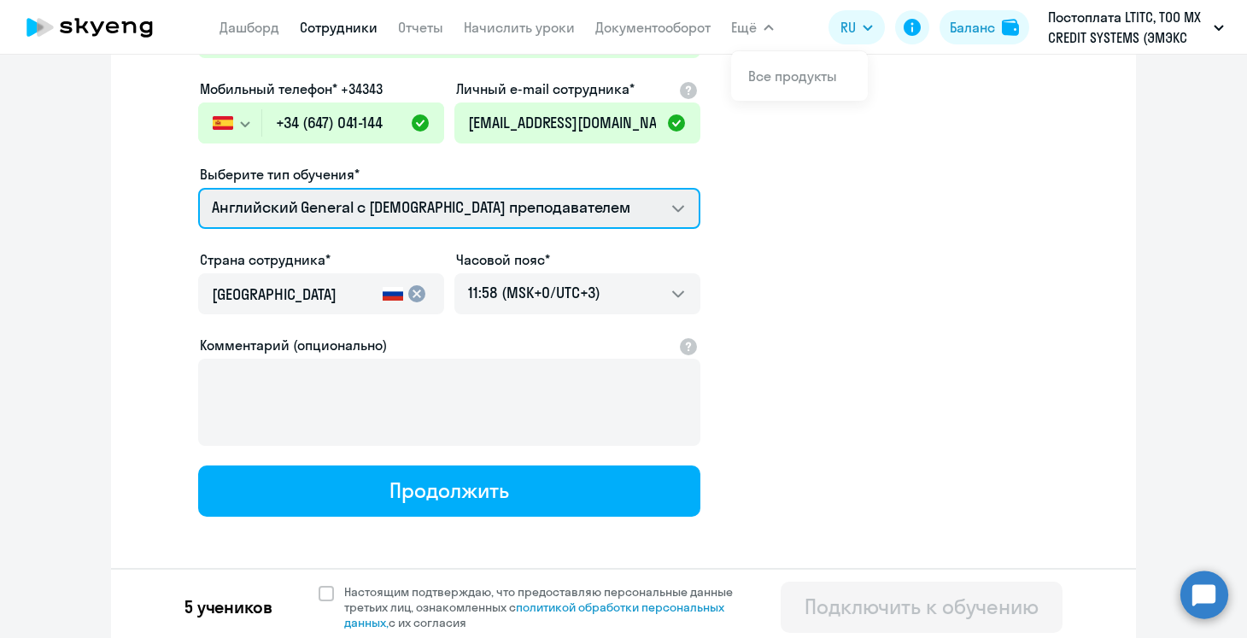
click at [617, 193] on select "Английский General с русскоговорящим преподавателем Английский General с [DEMOG…" at bounding box center [449, 208] width 502 height 41
select select "spanish_adult_not_native_speaker_premium"
click at [198, 188] on select "Английский General с русскоговорящим преподавателем Английский General с [DEMOG…" at bounding box center [449, 208] width 502 height 41
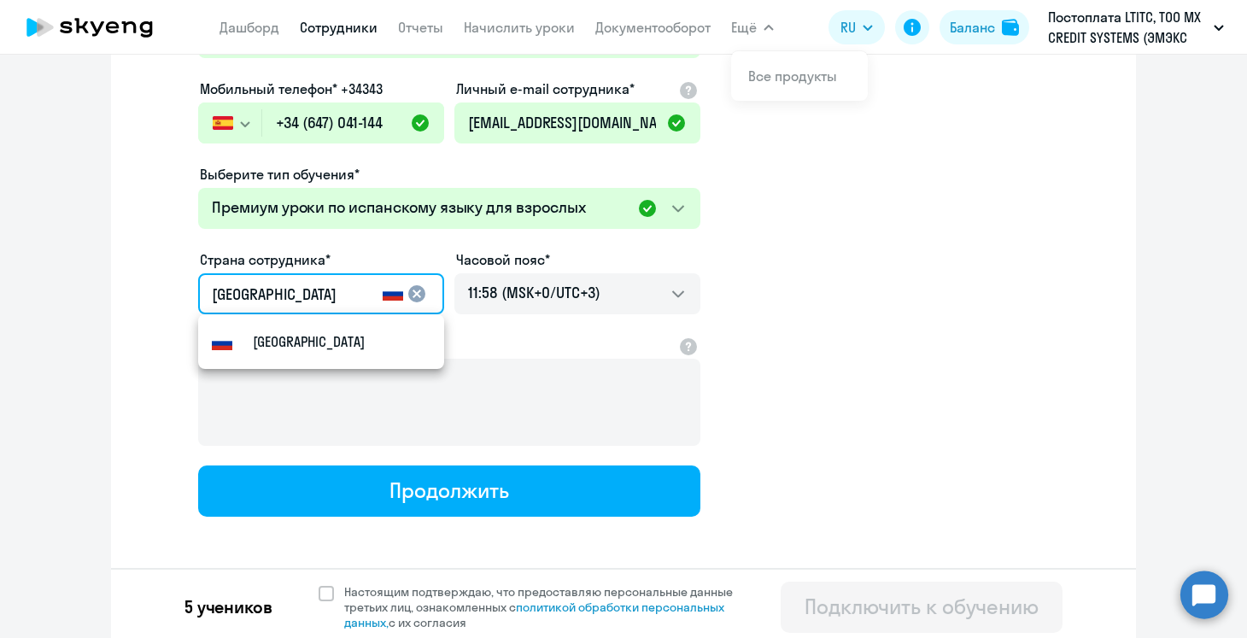
drag, startPoint x: 301, startPoint y: 304, endPoint x: 113, endPoint y: 284, distance: 189.8
click at [112, 284] on div "[PERSON_NAME] Имя и отчество* Добавить себя как ученика [PERSON_NAME]* [PERSON_…" at bounding box center [623, 66] width 1025 height 1155
click at [294, 333] on small "[GEOGRAPHIC_DATA]" at bounding box center [309, 341] width 112 height 20
type input "[GEOGRAPHIC_DATA]"
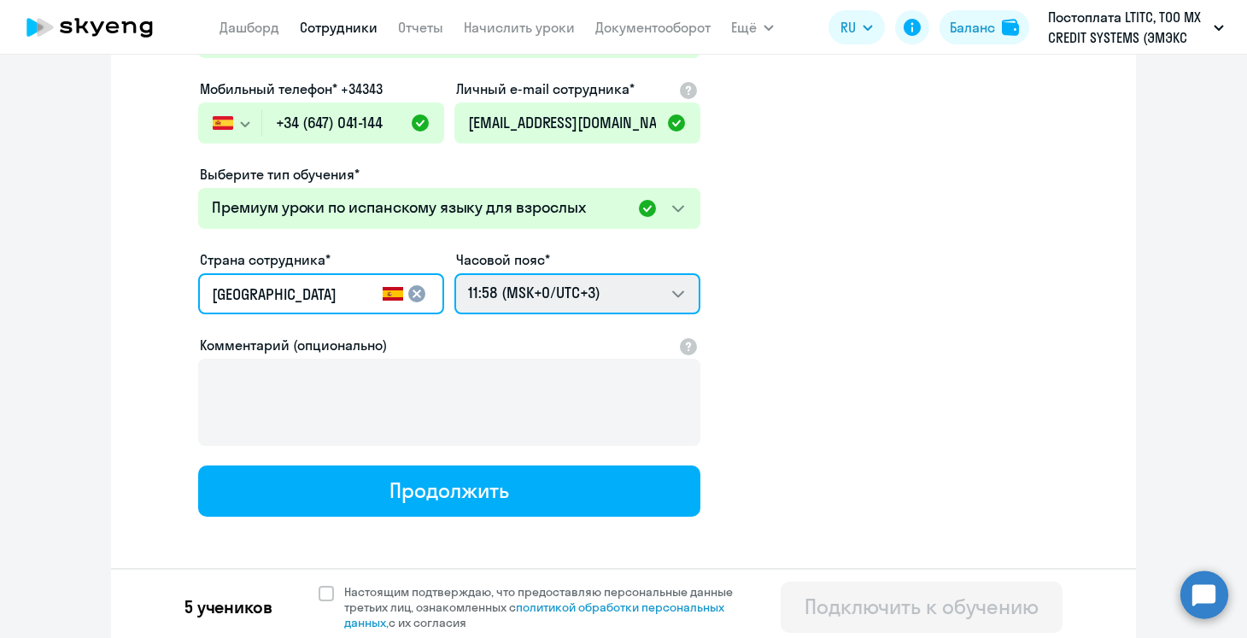
click at [512, 301] on select "21:58 (MSK-14/UTC-11) 22:58 (MSK-13/UTC-10) 23:58 (MSK-12/UTC-9) 00:58 (MSK-11/…" at bounding box center [577, 293] width 246 height 41
select select "2"
click at [454, 273] on select "21:58 (MSK-14/UTC-11) 22:58 (MSK-13/UTC-10) 23:58 (MSK-12/UTC-9) 00:58 (MSK-11/…" at bounding box center [577, 293] width 246 height 41
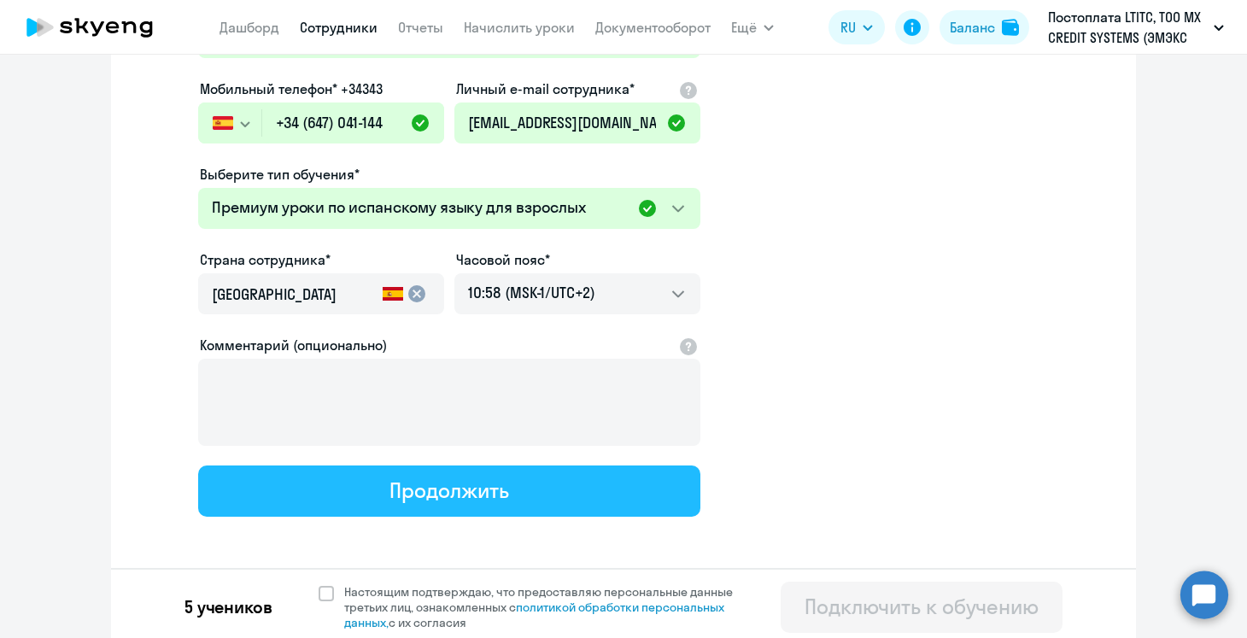
click at [475, 494] on div "Продолжить" at bounding box center [448, 490] width 119 height 27
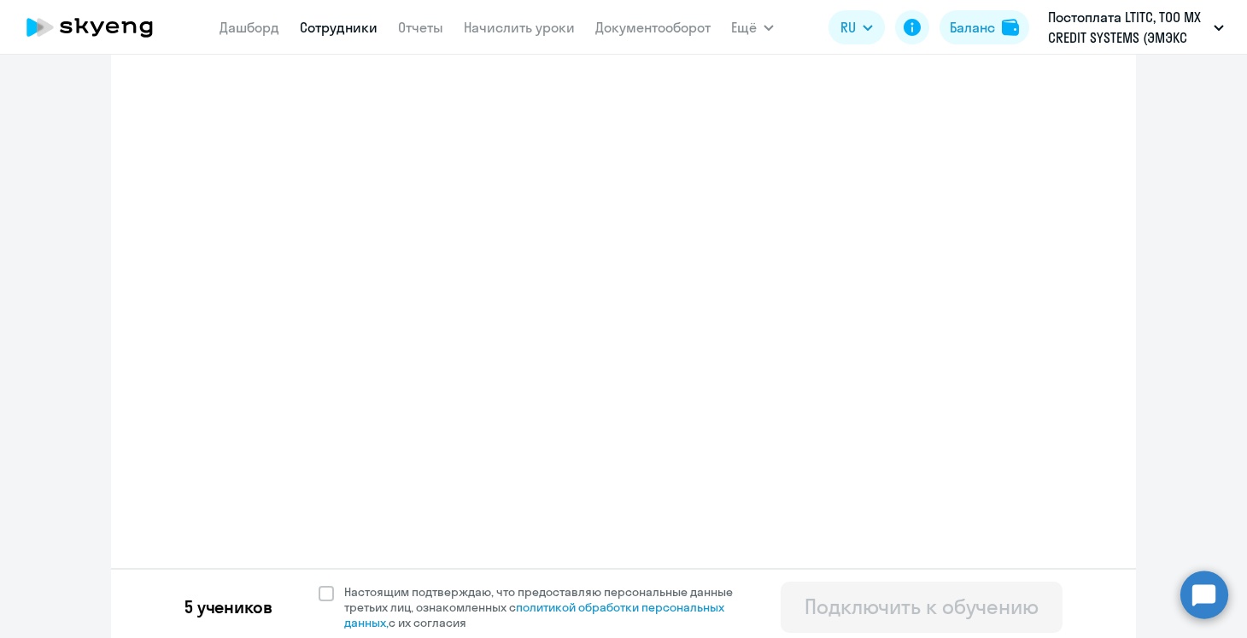
select select "spanish_adult_not_native_speaker_premium"
select select "3"
select select "spanish_adult_not_native_speaker_premium"
select select "4"
select select "spanish_adult_not_native_speaker_premium"
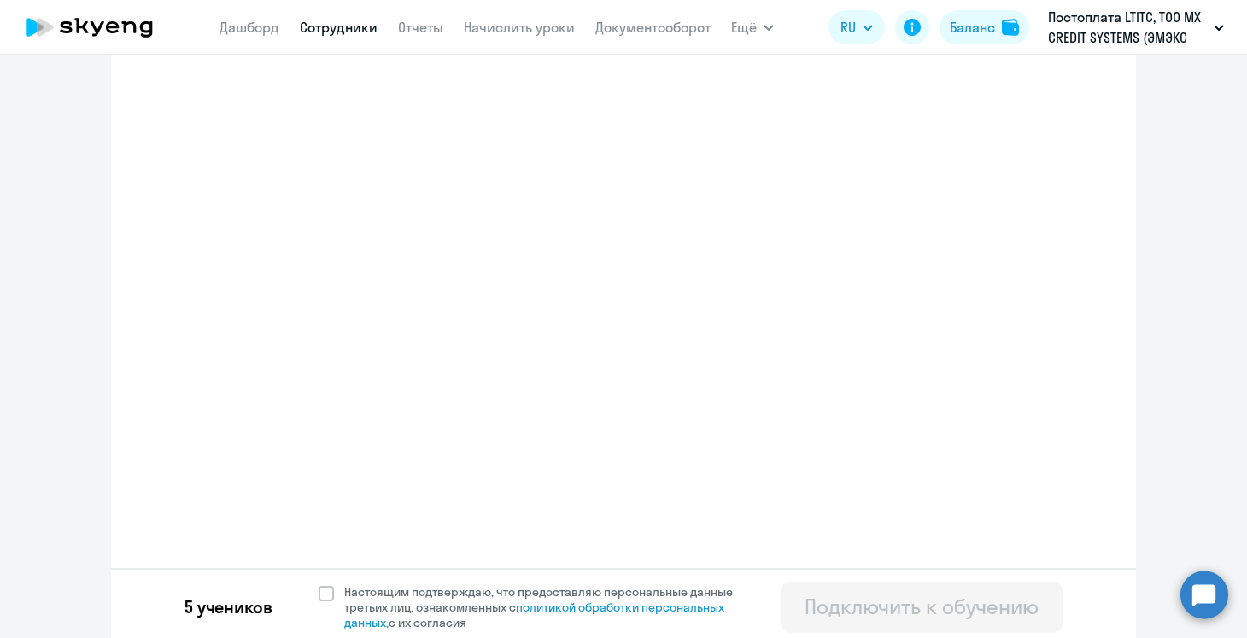
select select "2"
select select "spanish_adult_not_native_speaker_premium"
select select "2"
select select "spanish_adult_not_native_speaker_premium"
select select "2"
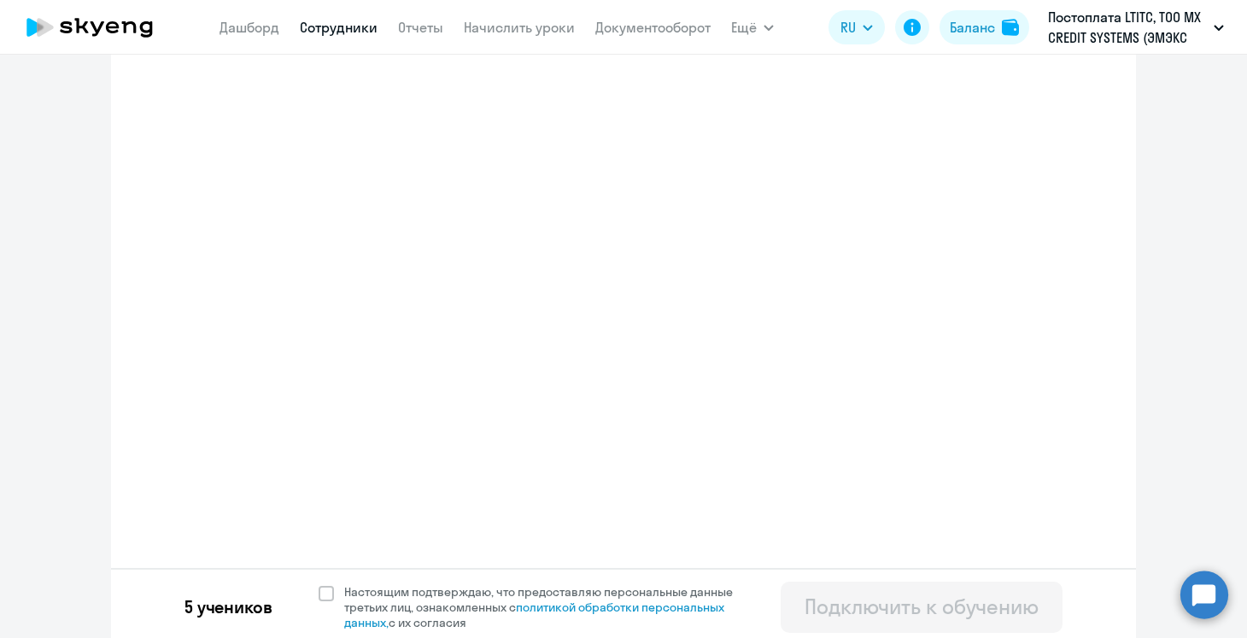
select select "spanish_adult_not_native_speaker_premium"
select select "2"
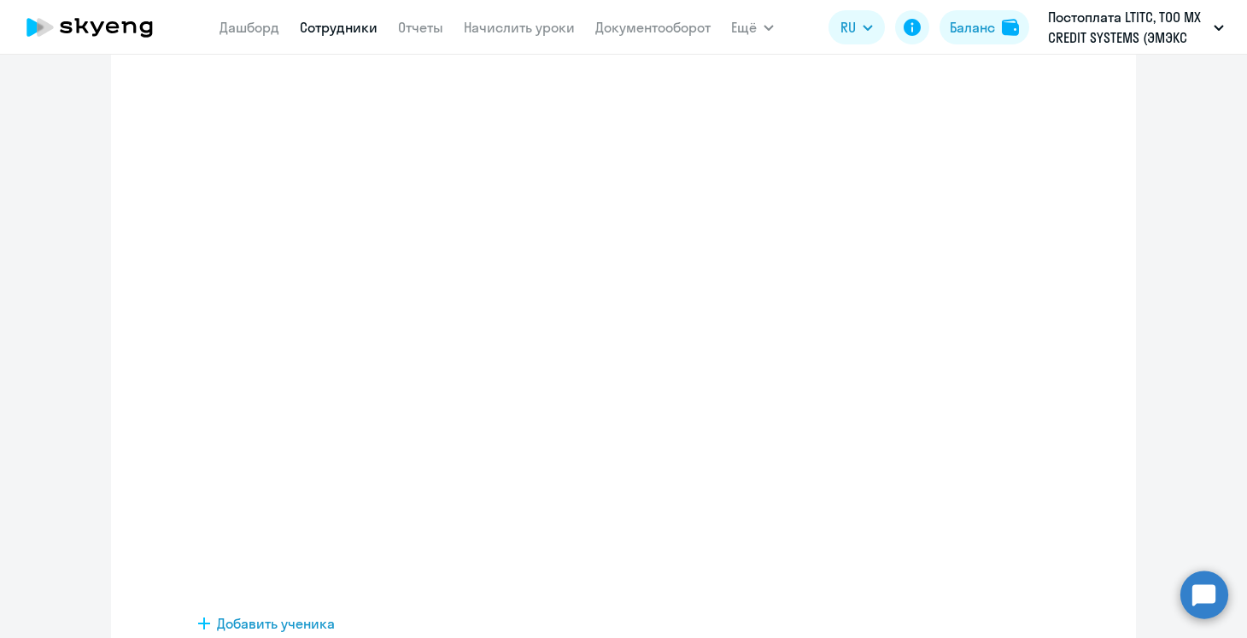
scroll to position [104, 0]
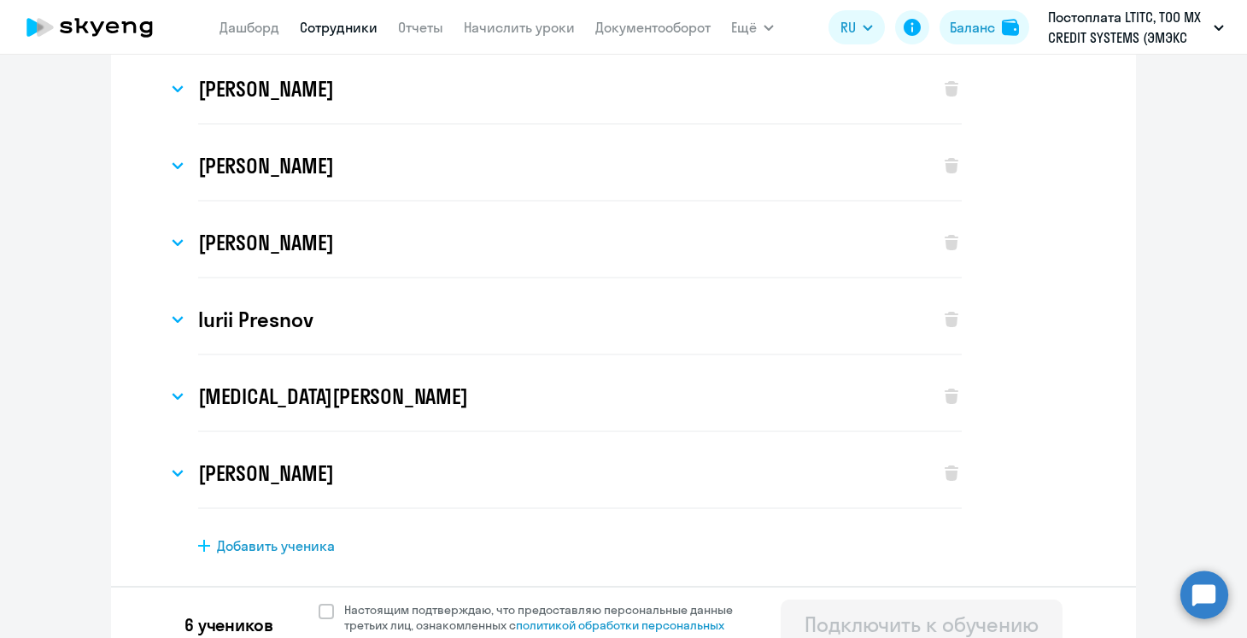
click at [316, 537] on span "Добавить ученика" at bounding box center [276, 545] width 118 height 19
select select "english_adult_not_native_speaker"
select select "3"
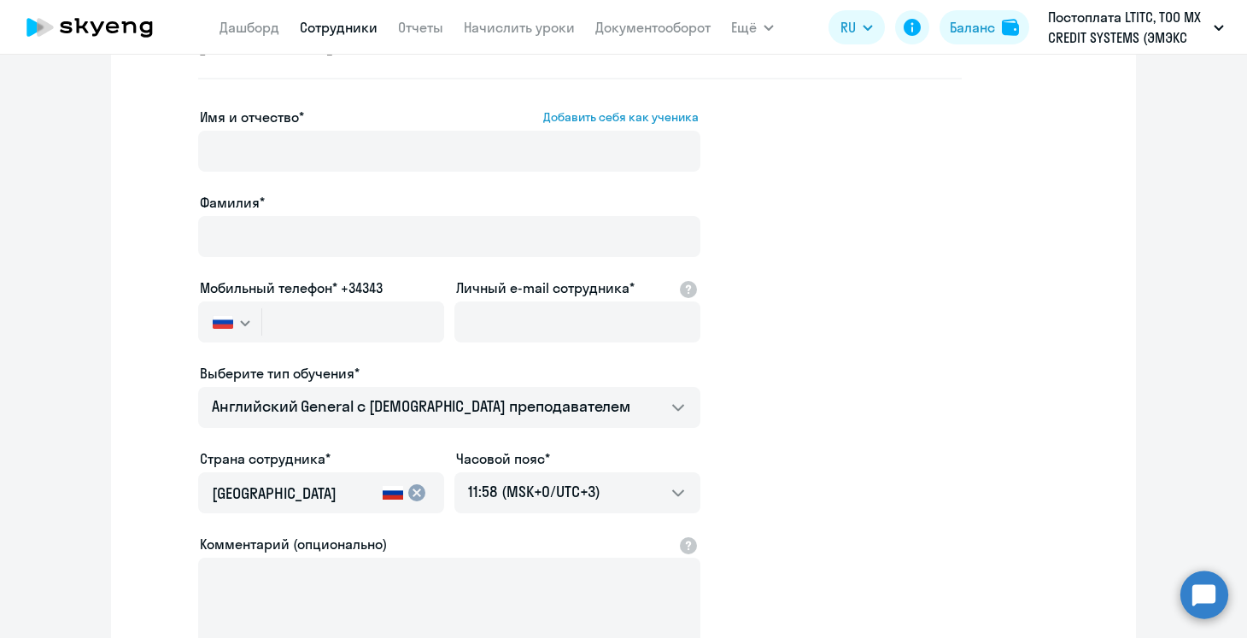
scroll to position [530, 0]
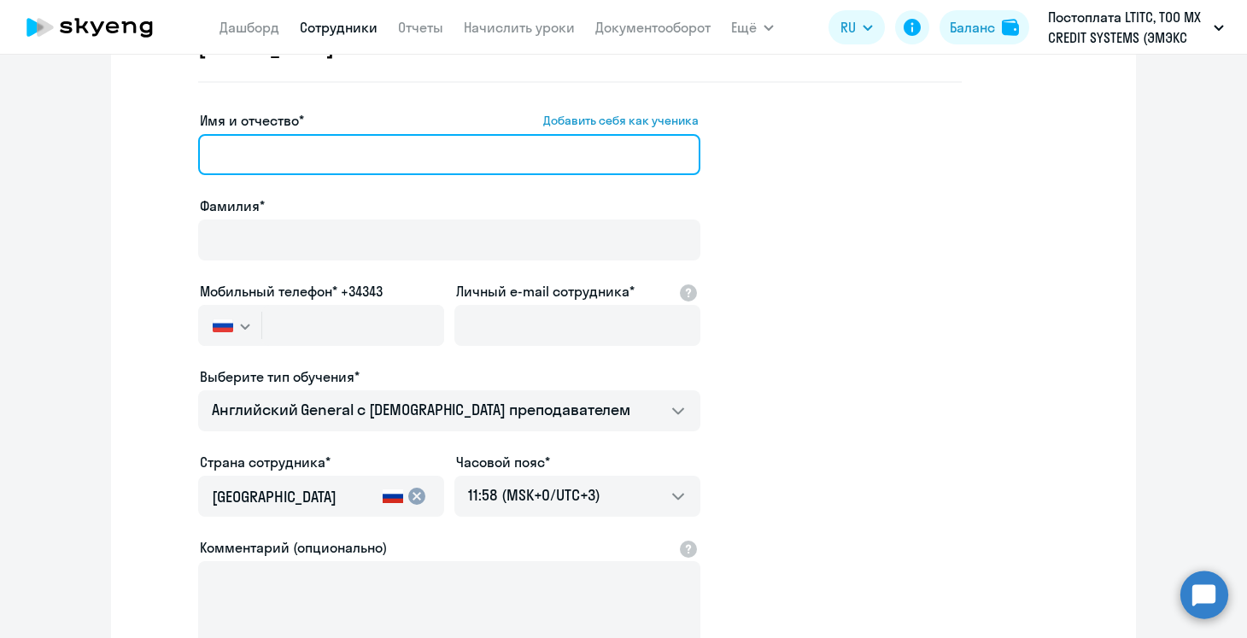
click at [333, 155] on input "Имя и отчество* Добавить себя как ученика" at bounding box center [449, 154] width 502 height 41
paste input "[PERSON_NAME]"
click at [333, 155] on input "[PERSON_NAME]" at bounding box center [449, 154] width 502 height 41
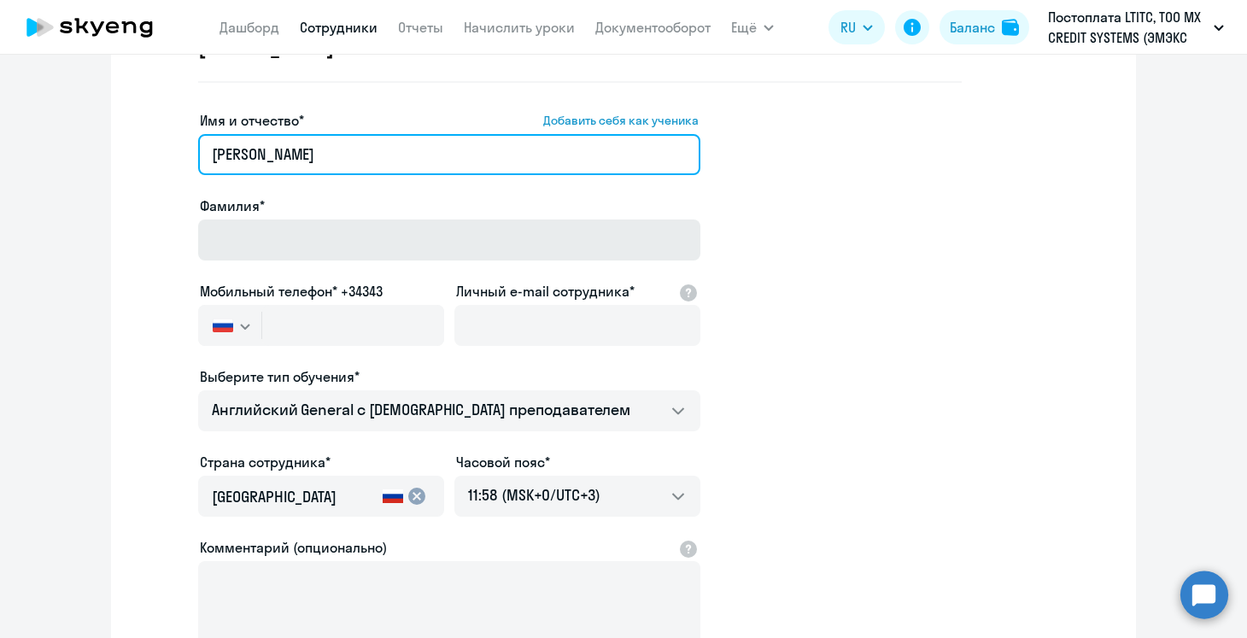
type input "[PERSON_NAME]"
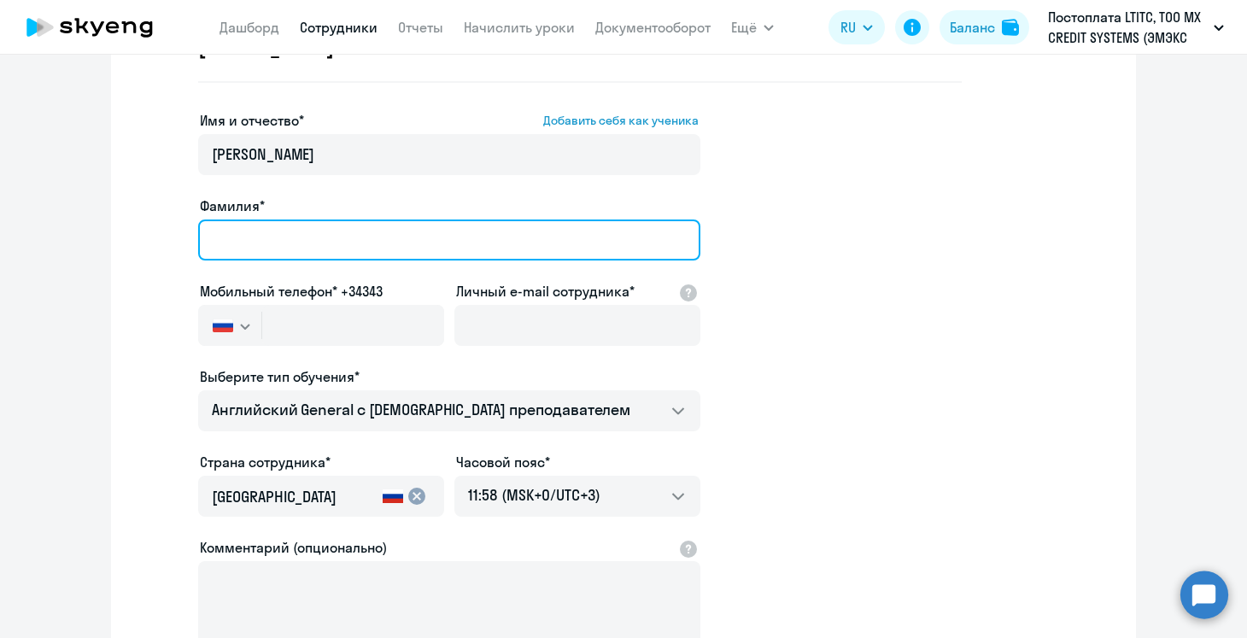
click at [330, 230] on input "Фамилия*" at bounding box center [449, 239] width 502 height 41
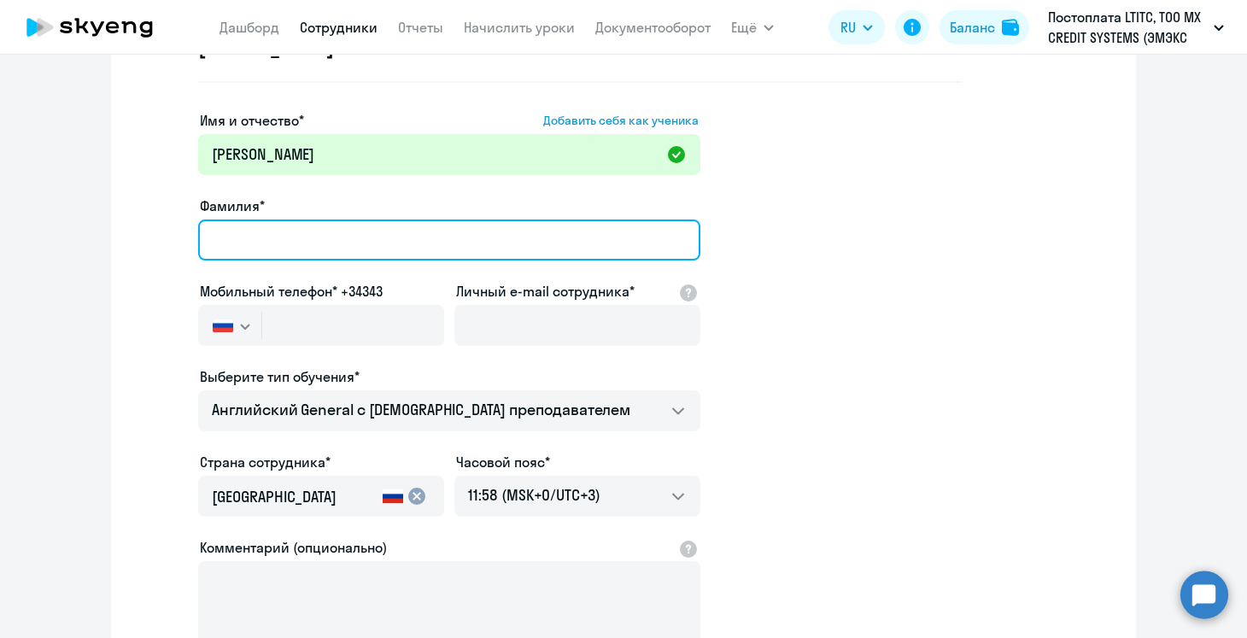
paste input "[PERSON_NAME]"
type input "[PERSON_NAME]"
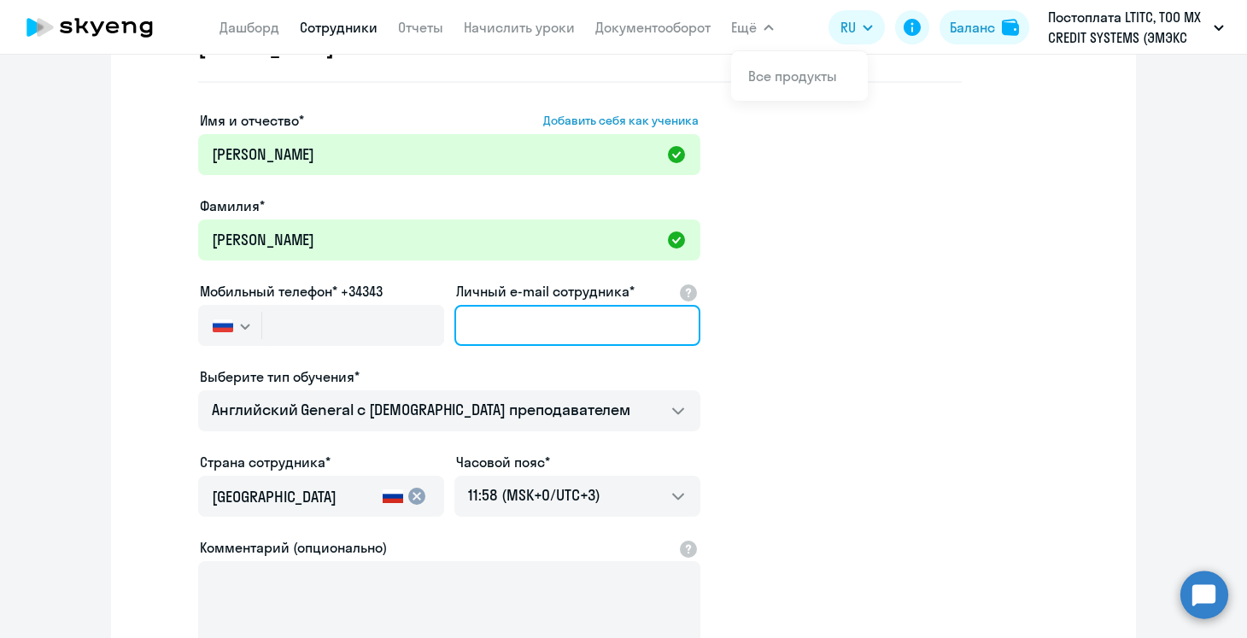
click at [524, 336] on input "Личный e-mail сотрудника*" at bounding box center [577, 325] width 246 height 41
paste input "[PERSON_NAME][EMAIL_ADDRESS][DOMAIN_NAME]"
type input "[PERSON_NAME][EMAIL_ADDRESS][DOMAIN_NAME]"
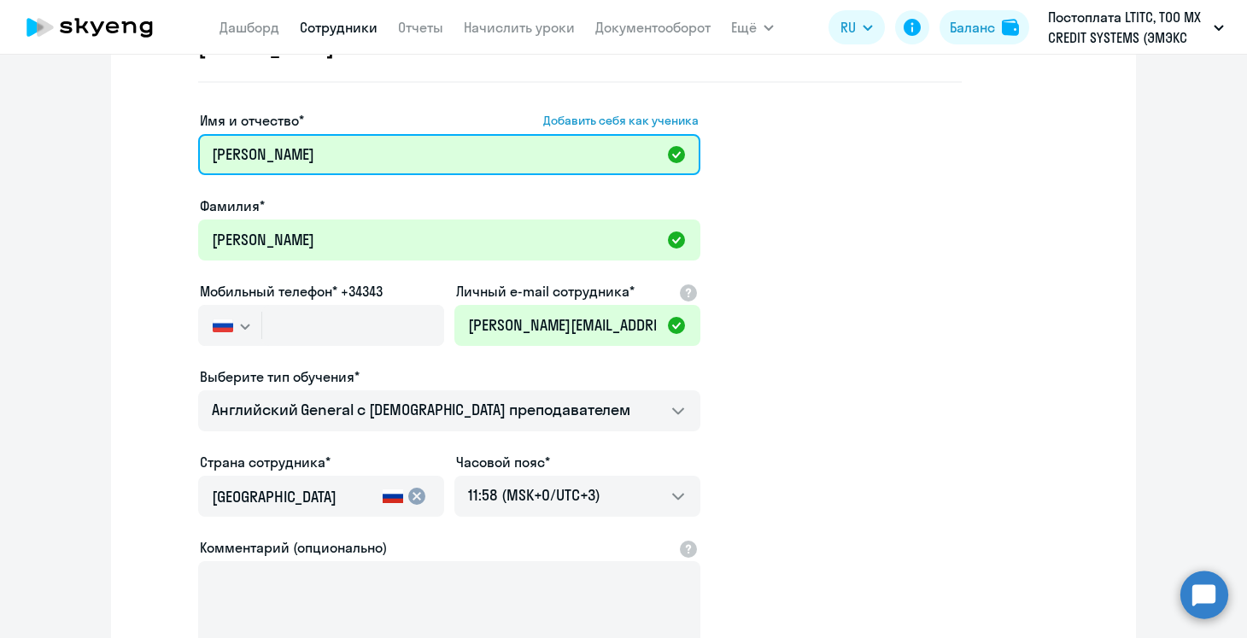
click at [291, 162] on input "[PERSON_NAME]" at bounding box center [449, 154] width 502 height 41
type input "[PERSON_NAME]"
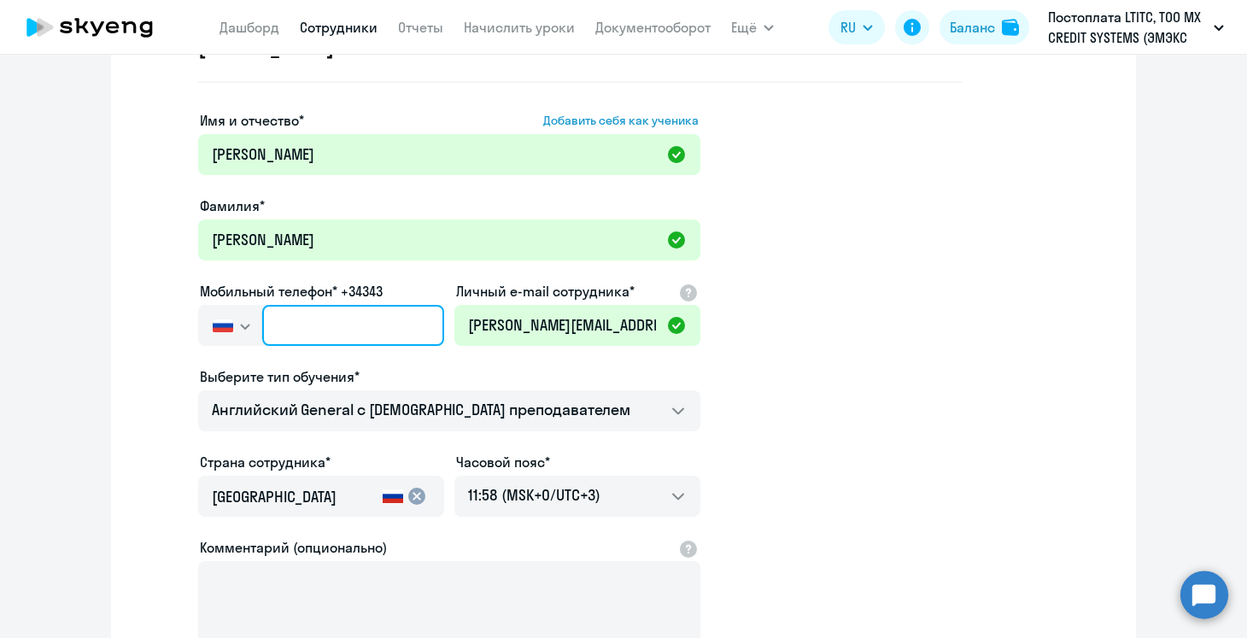
click at [325, 331] on input "text" at bounding box center [353, 325] width 182 height 41
paste input "[PHONE_NUMBER]"
type input "[PHONE_NUMBER]"
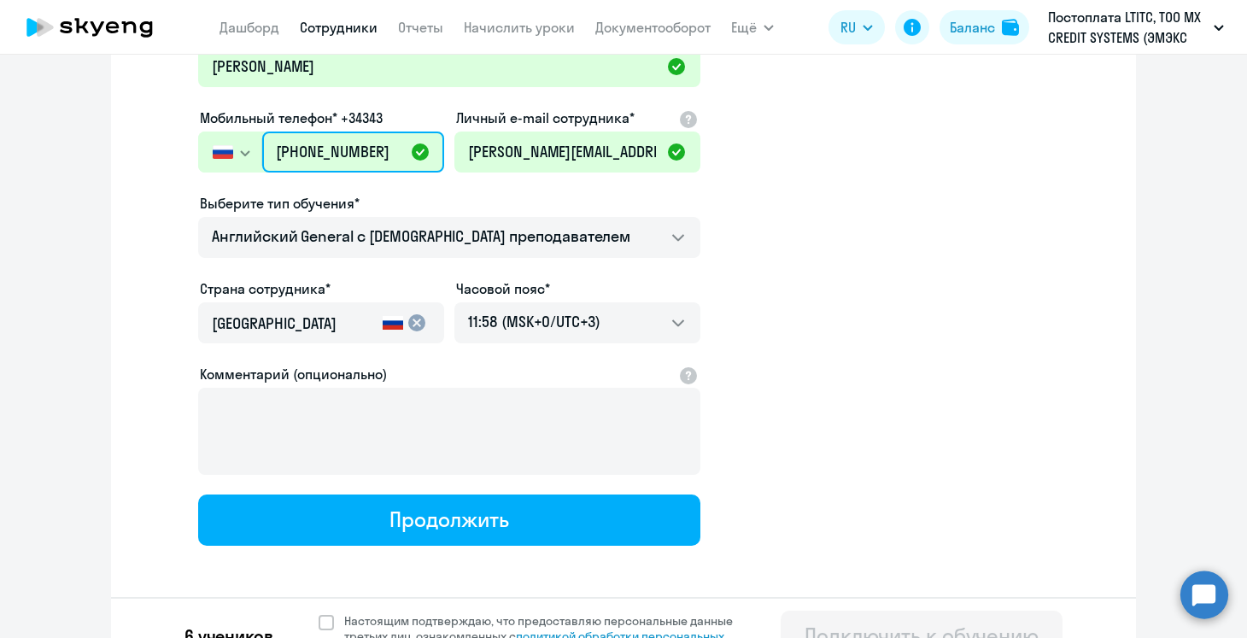
scroll to position [731, 0]
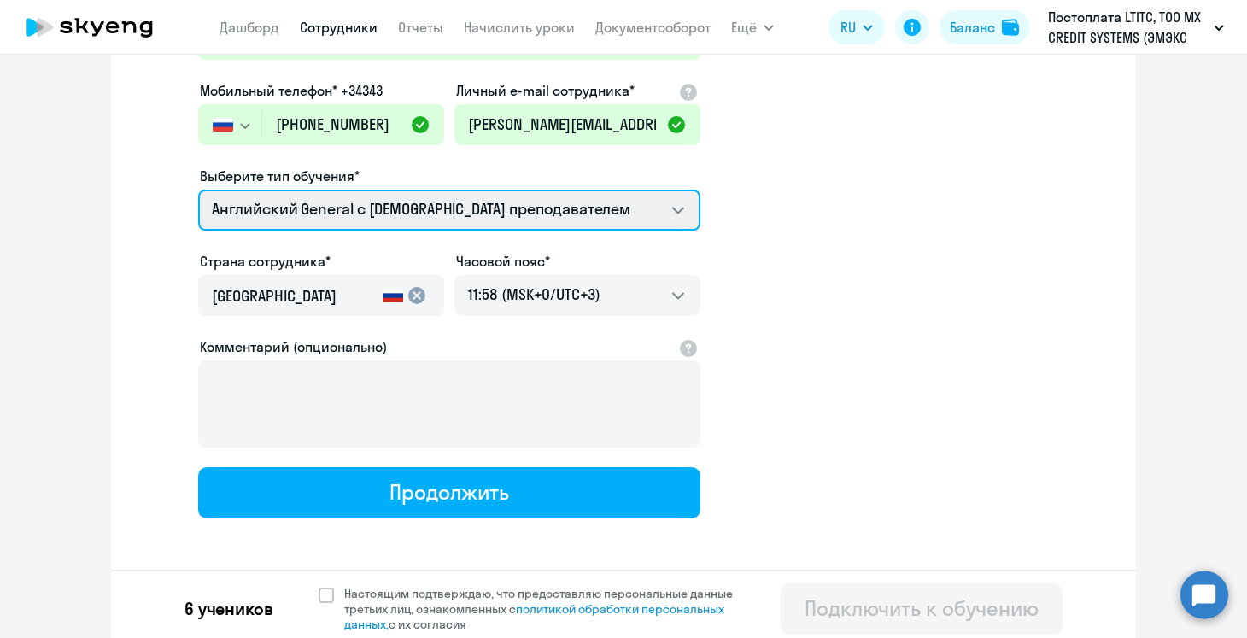
click at [598, 220] on select "Английский General с русскоговорящим преподавателем Английский General с [DEMOG…" at bounding box center [449, 210] width 502 height 41
select select "spanish_adult_not_native_speaker_premium"
click at [198, 190] on select "Английский General с русскоговорящим преподавателем Английский General с [DEMOG…" at bounding box center [449, 210] width 502 height 41
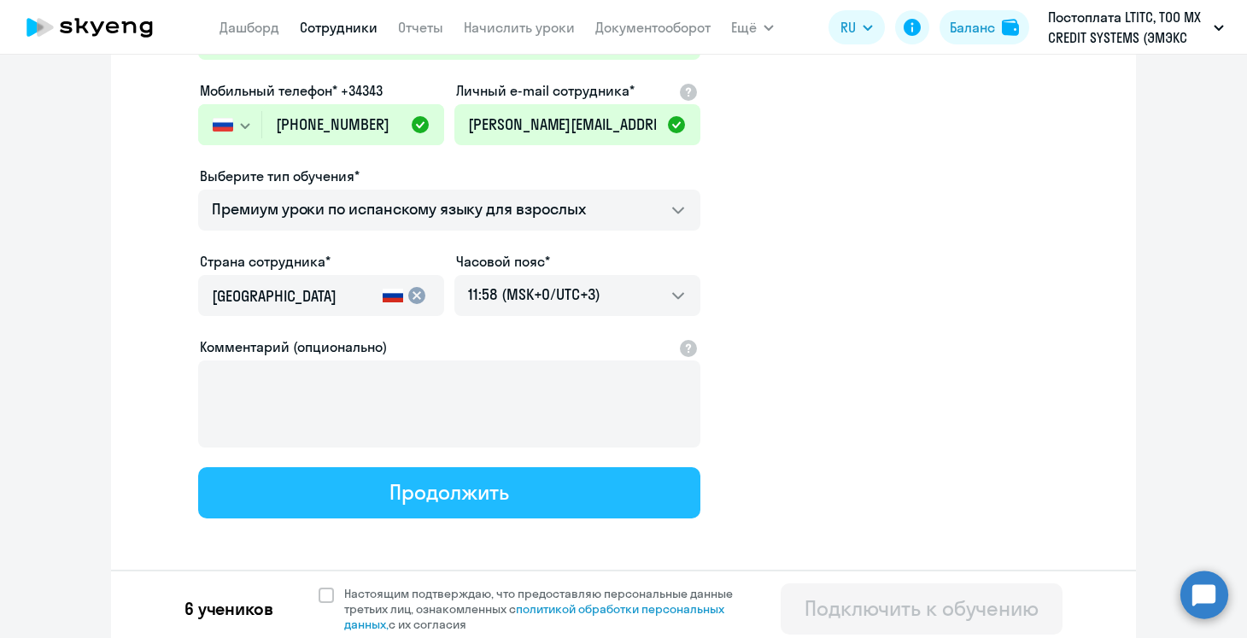
click at [576, 506] on button "Продолжить" at bounding box center [449, 492] width 502 height 51
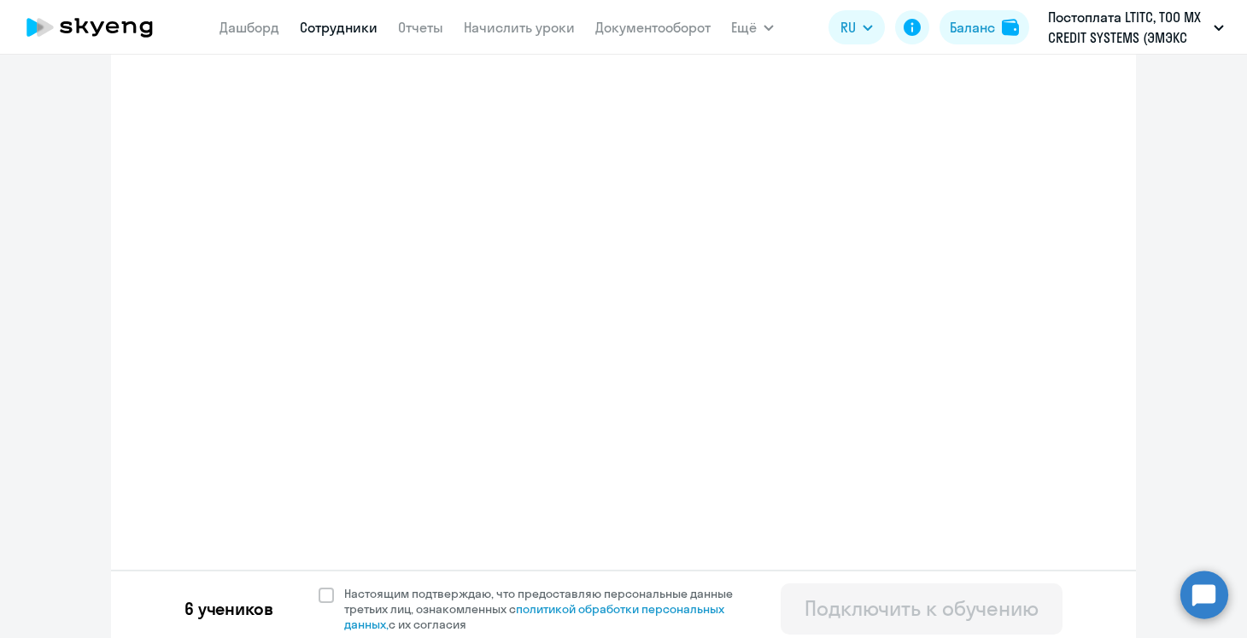
select select "spanish_adult_not_native_speaker_premium"
select select "3"
select select "spanish_adult_not_native_speaker_premium"
select select "4"
select select "spanish_adult_not_native_speaker_premium"
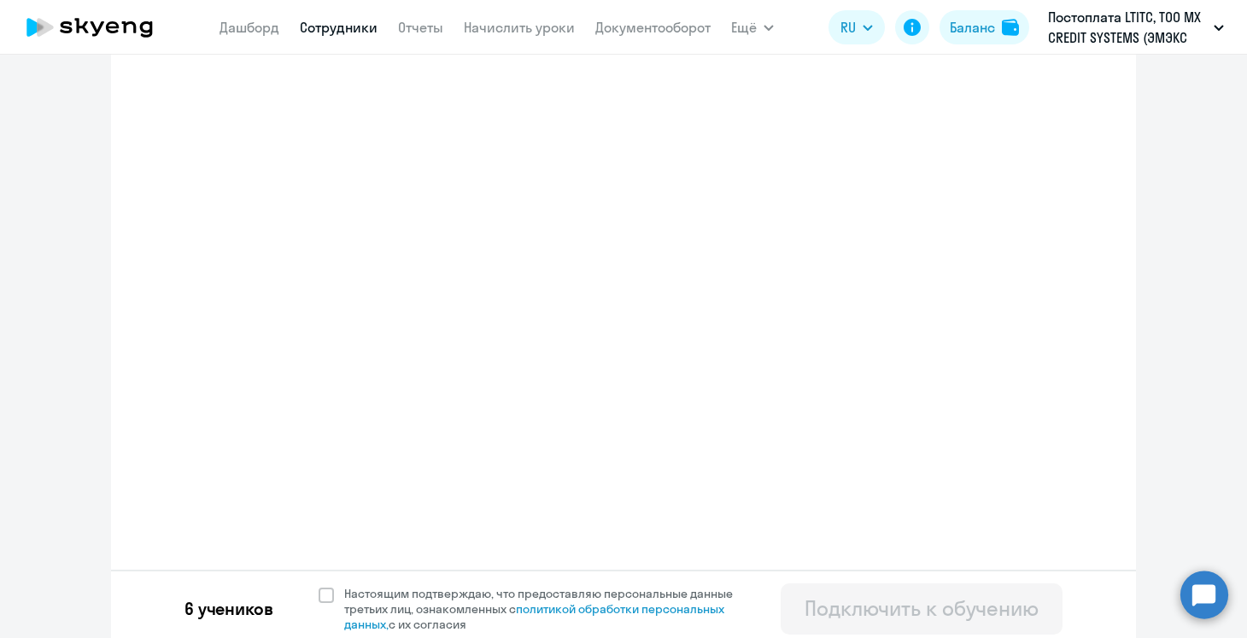
select select "2"
select select "spanish_adult_not_native_speaker_premium"
select select "3"
select select "spanish_adult_not_native_speaker_premium"
select select "2"
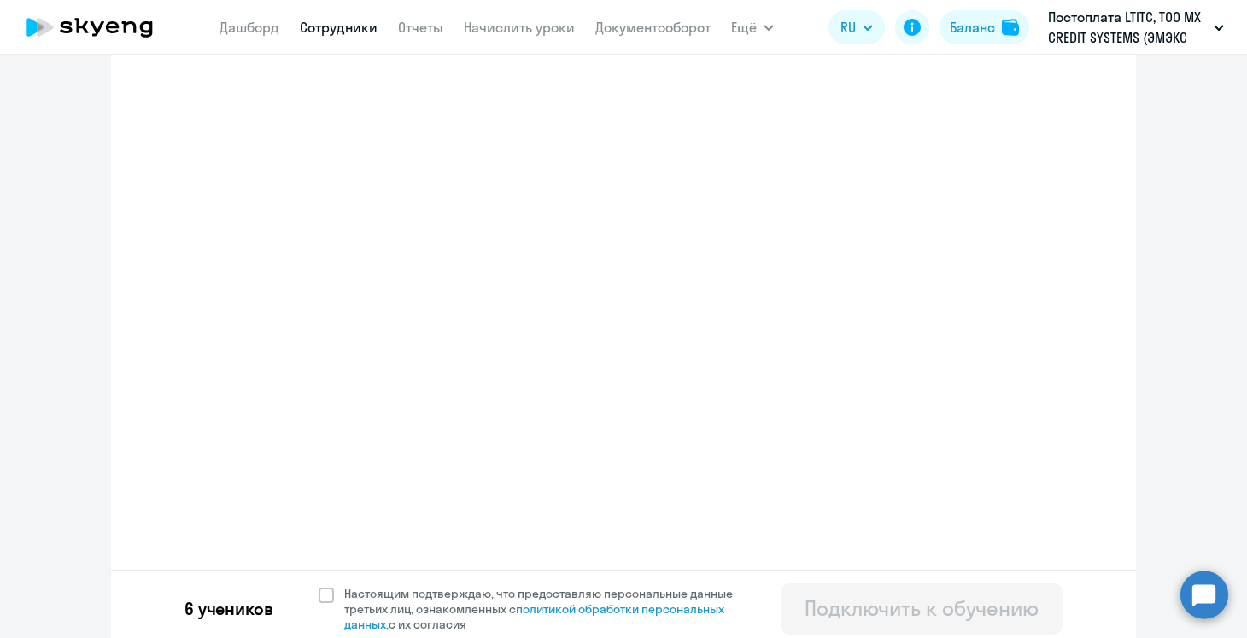
select select "spanish_adult_not_native_speaker_premium"
select select "2"
select select "spanish_adult_not_native_speaker_premium"
select select "2"
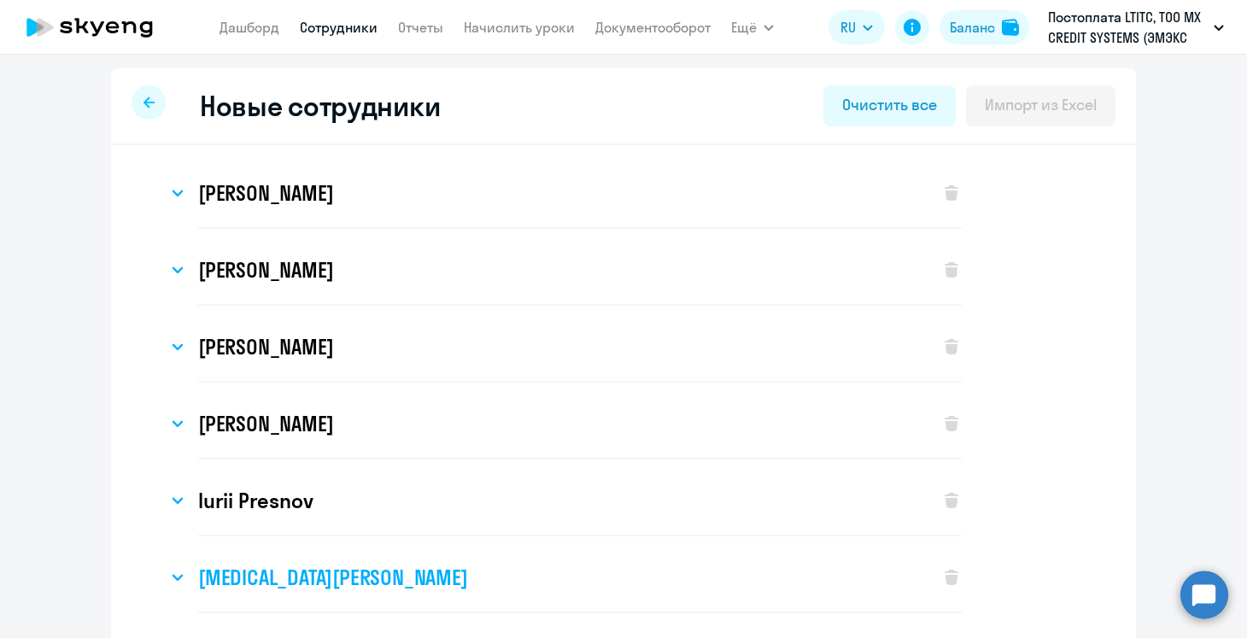
scroll to position [206, 0]
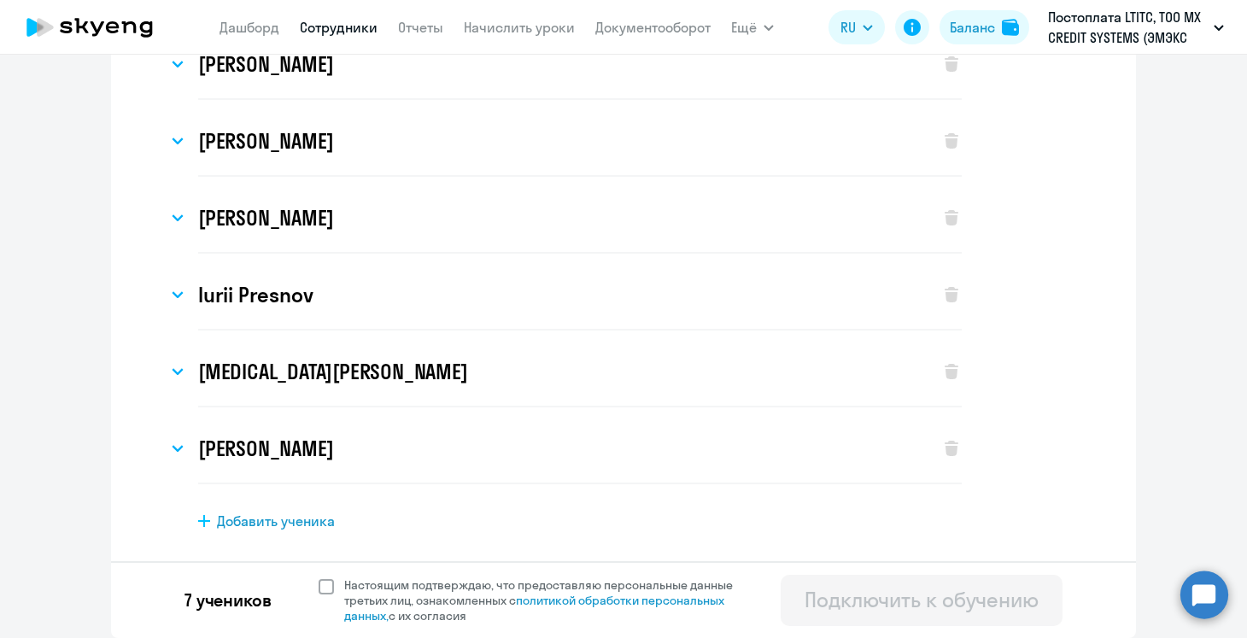
click at [422, 588] on span "Настоящим подтверждаю, что предоставляю персональные данные третьих лиц, ознако…" at bounding box center [548, 600] width 409 height 46
click at [319, 577] on input "Настоящим подтверждаю, что предоставляю персональные данные третьих лиц, ознако…" at bounding box center [318, 576] width 1 height 1
checkbox input "true"
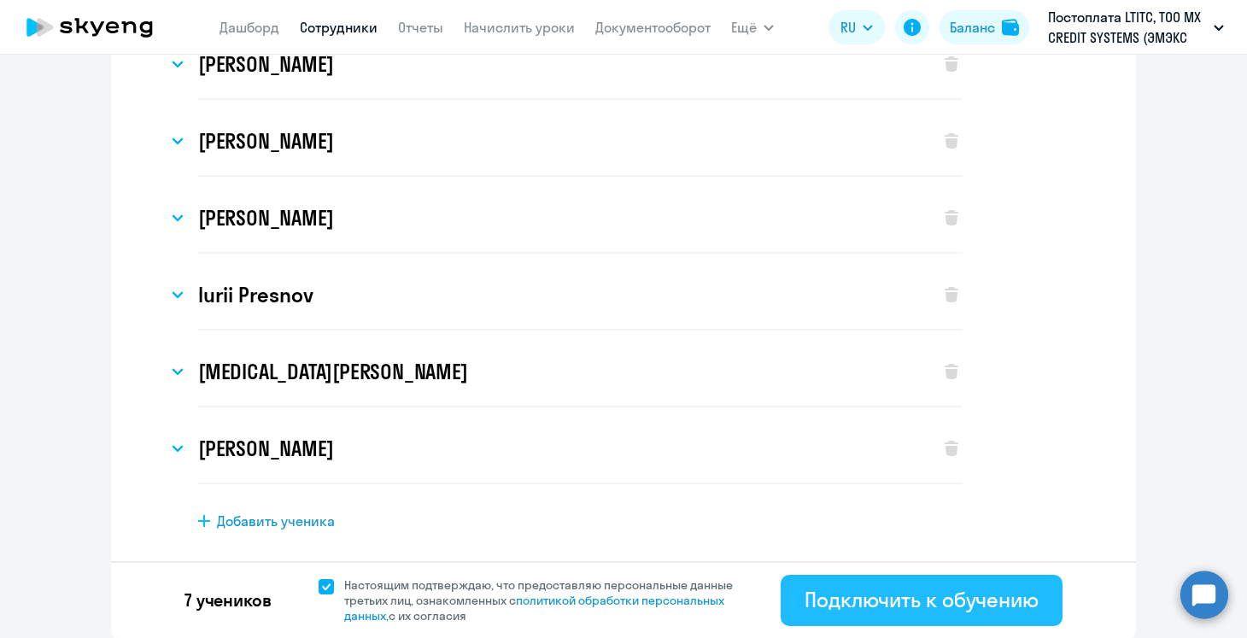
click at [908, 606] on div "Подключить к обучению" at bounding box center [921, 599] width 234 height 27
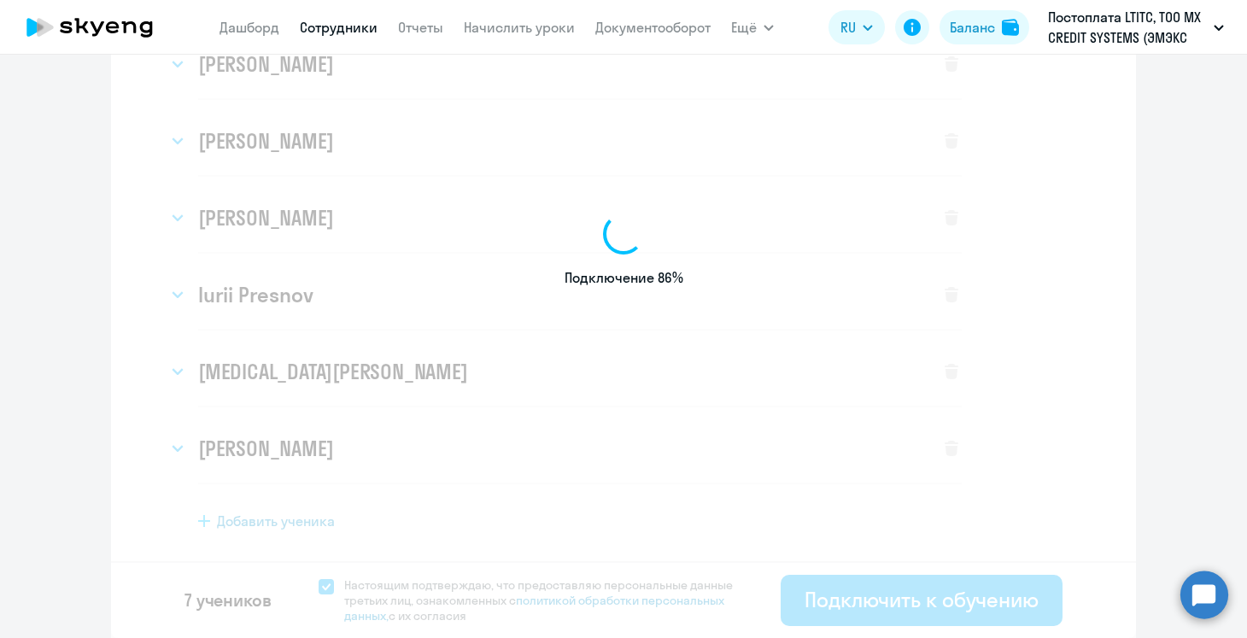
scroll to position [0, 0]
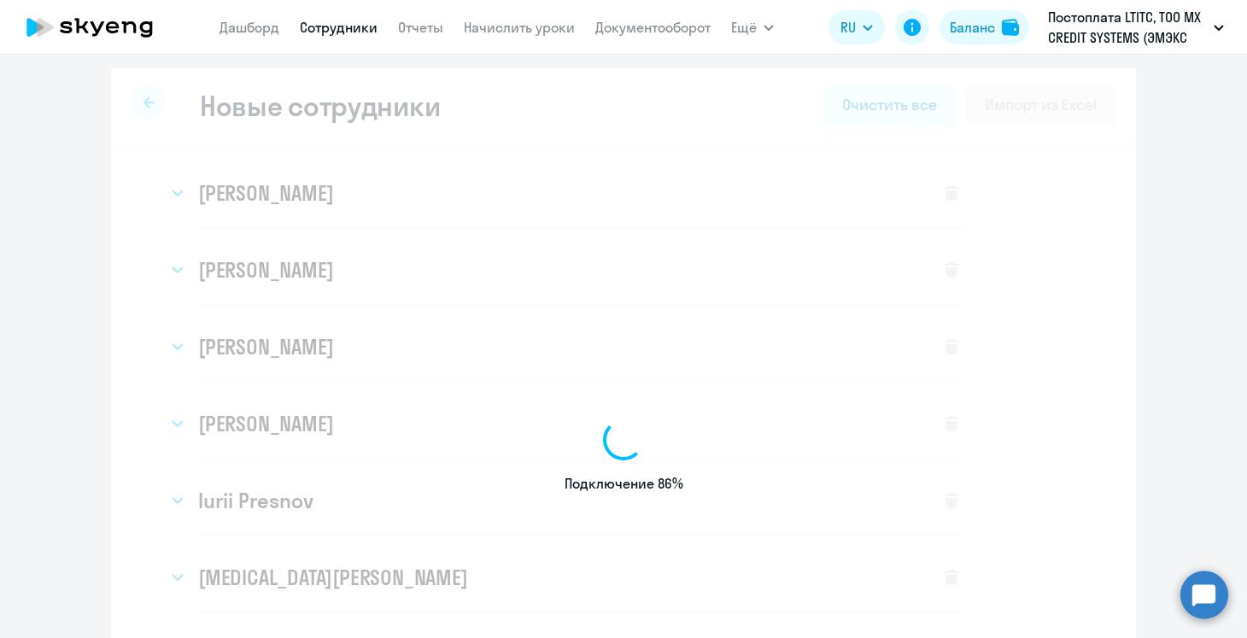
select select "spanish_adult_not_native_speaker_premium"
select select "3"
select select "spanish_adult_not_native_speaker_premium"
select select "2"
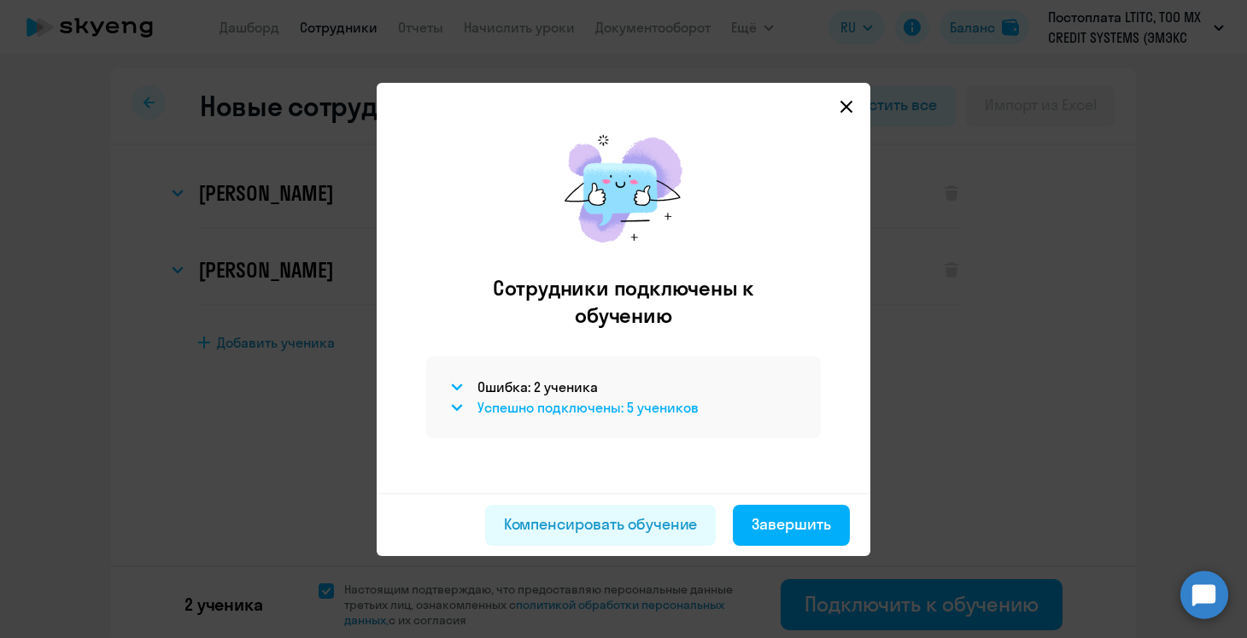
click at [582, 409] on h4 "Успешно подключены: 5 учеников" at bounding box center [587, 407] width 221 height 19
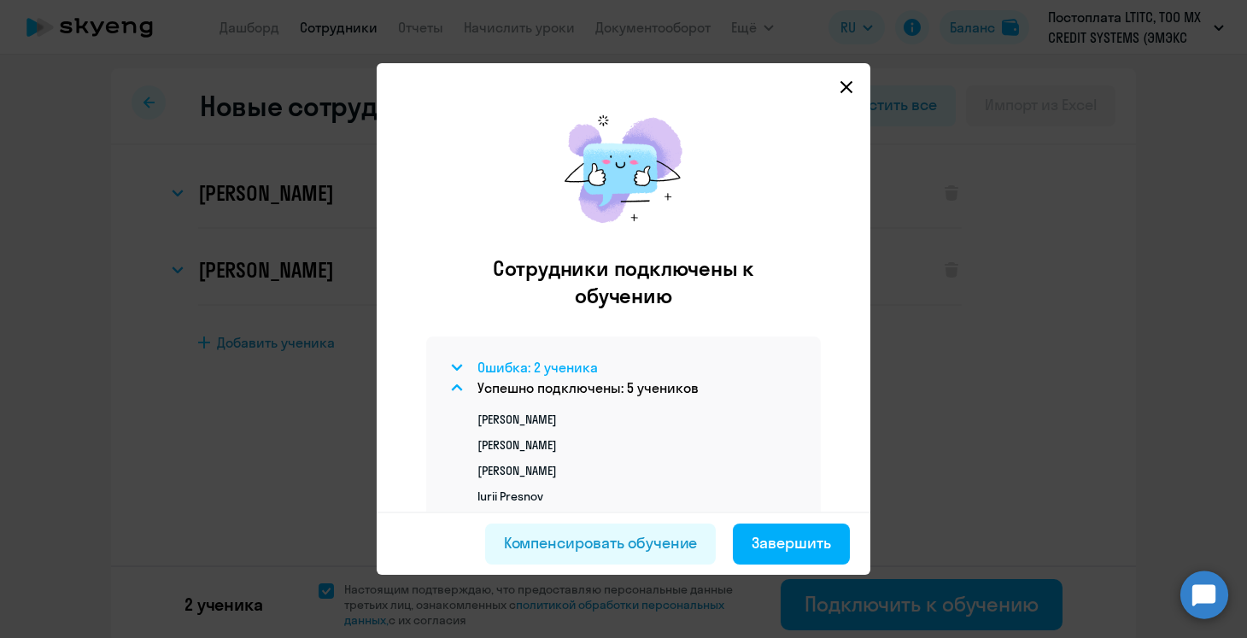
click at [559, 368] on h4 "Ошибка: 2 ученика" at bounding box center [537, 367] width 120 height 19
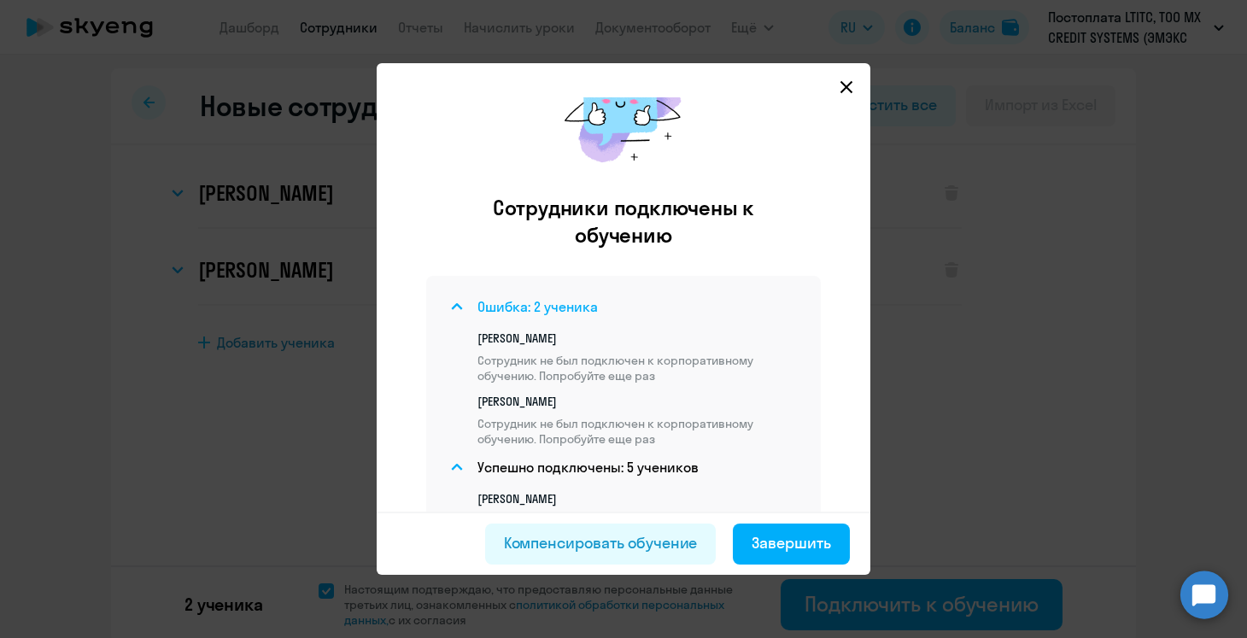
scroll to position [69, 0]
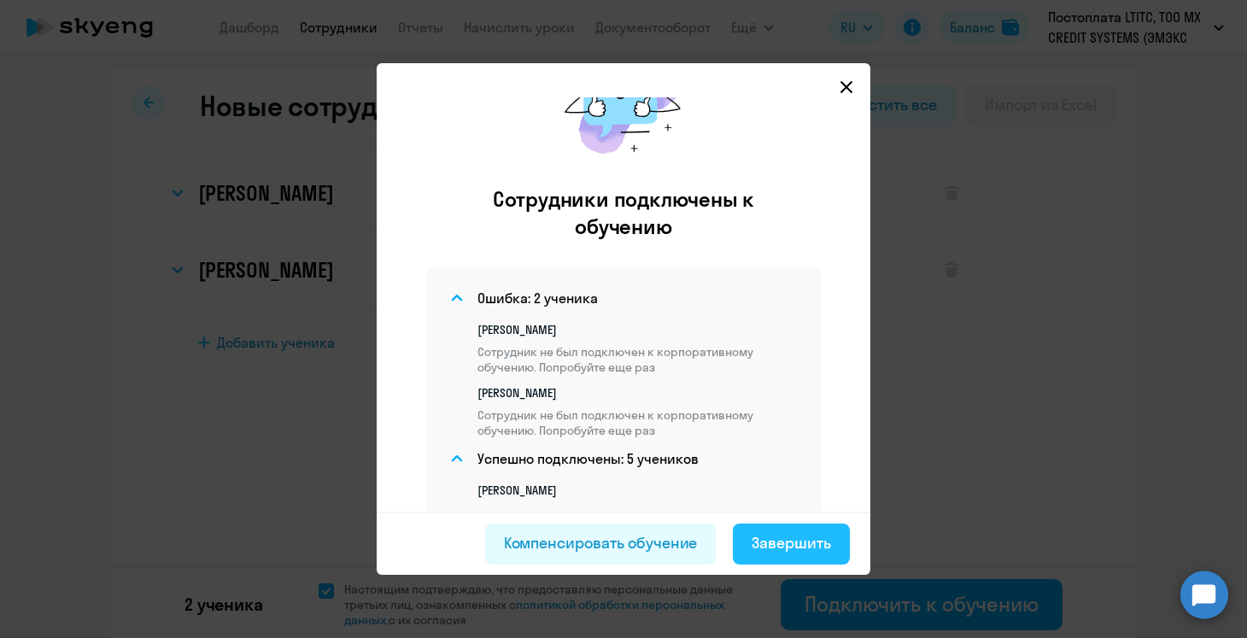
click at [804, 534] on div "Завершить" at bounding box center [791, 543] width 79 height 22
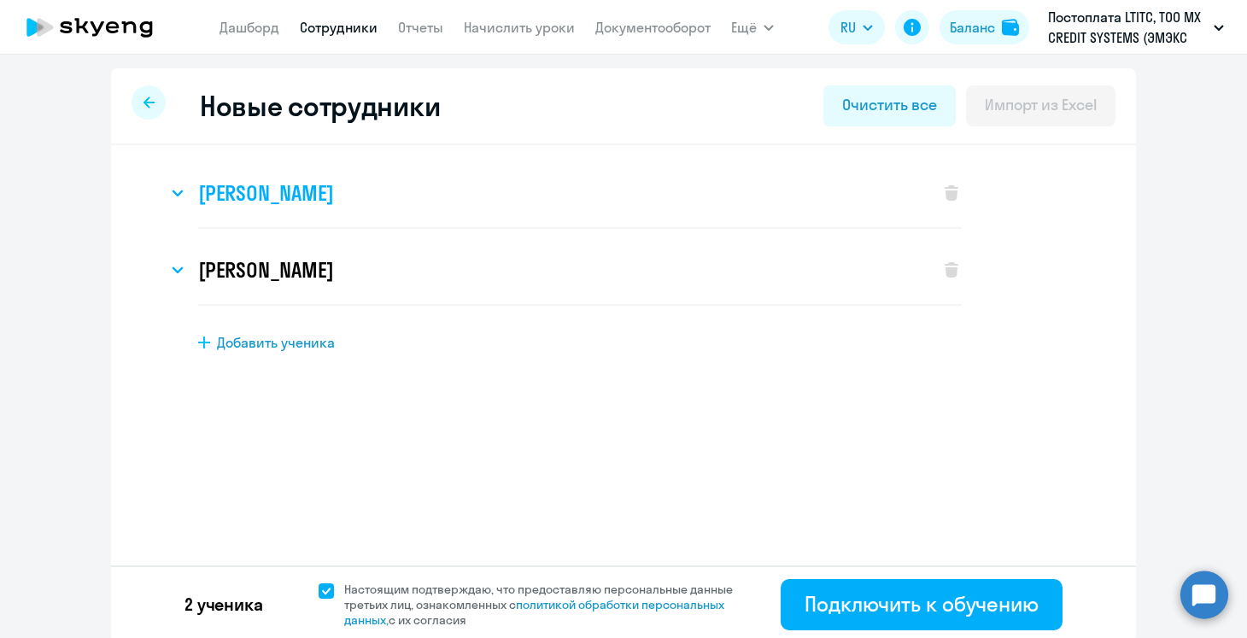
click at [193, 194] on div "[PERSON_NAME]" at bounding box center [544, 193] width 755 height 68
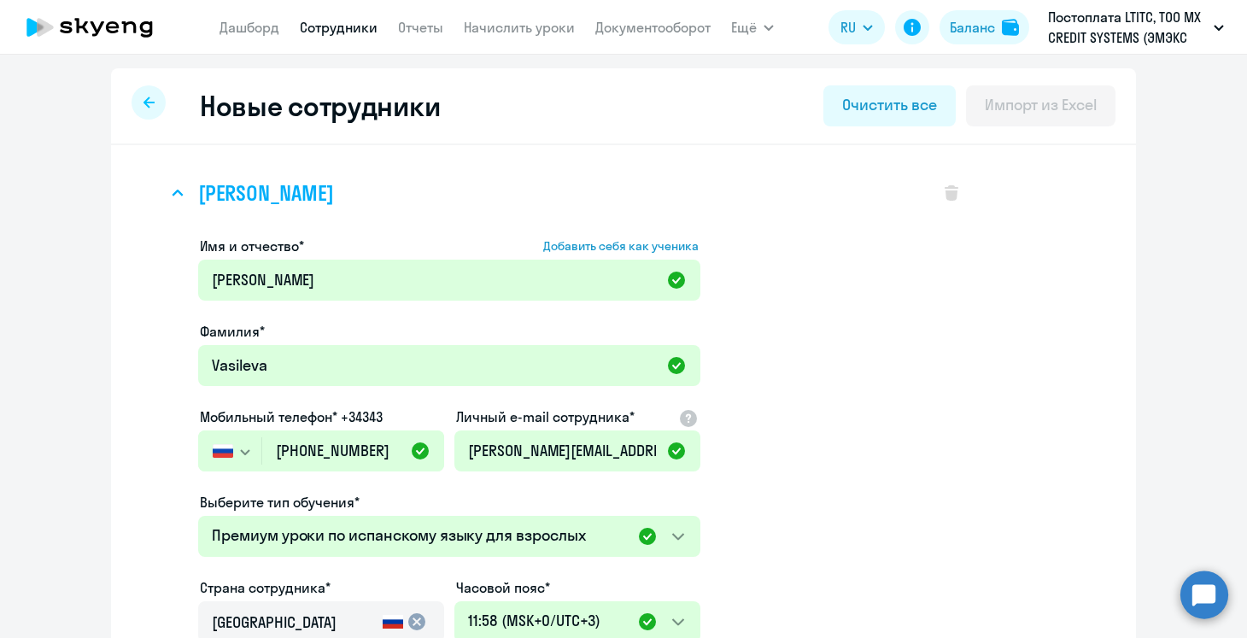
drag, startPoint x: 412, startPoint y: 188, endPoint x: 202, endPoint y: 199, distance: 210.4
click at [202, 199] on div "[PERSON_NAME]" at bounding box center [544, 193] width 755 height 68
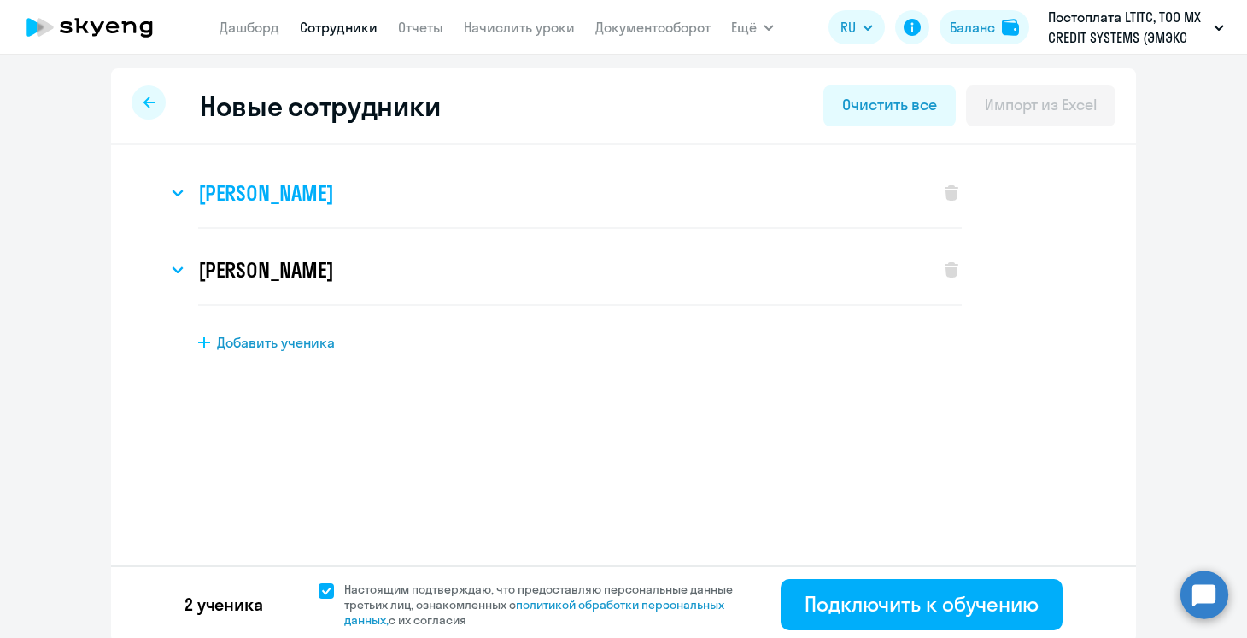
copy h3 "[PERSON_NAME]"
click at [185, 184] on svg-icon at bounding box center [177, 193] width 20 height 20
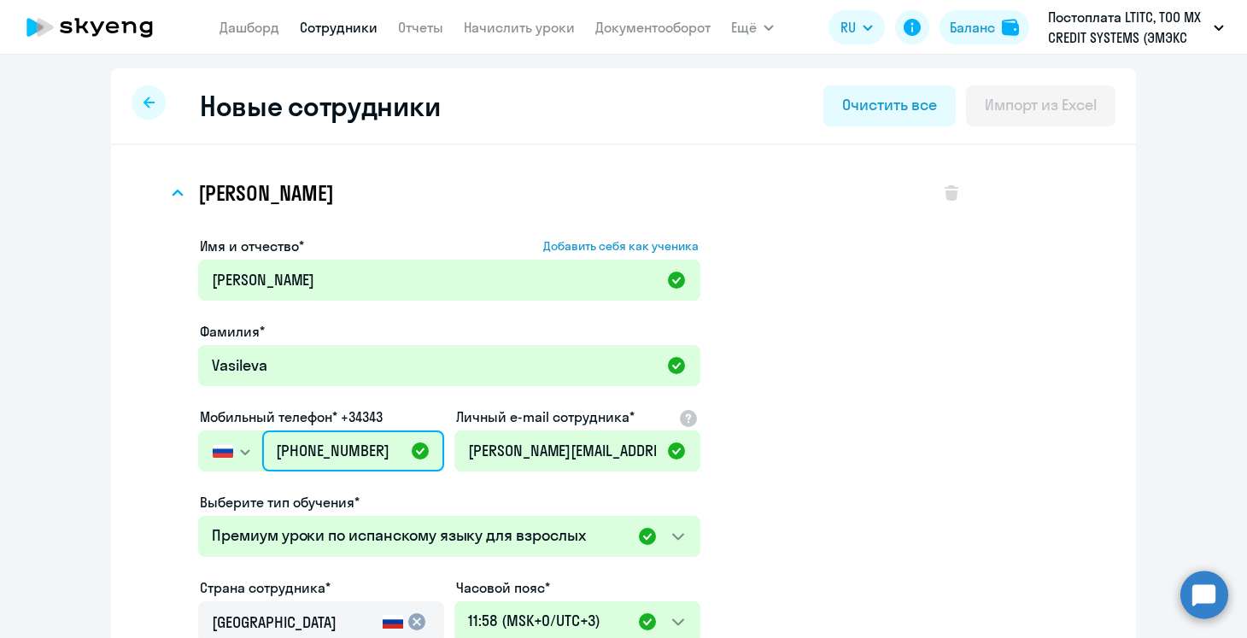
drag, startPoint x: 383, startPoint y: 447, endPoint x: 260, endPoint y: 442, distance: 123.9
click at [260, 442] on div "[GEOGRAPHIC_DATA] +7 [GEOGRAPHIC_DATA] +7 [GEOGRAPHIC_DATA] +380 [GEOGRAPHIC_DA…" at bounding box center [321, 450] width 246 height 41
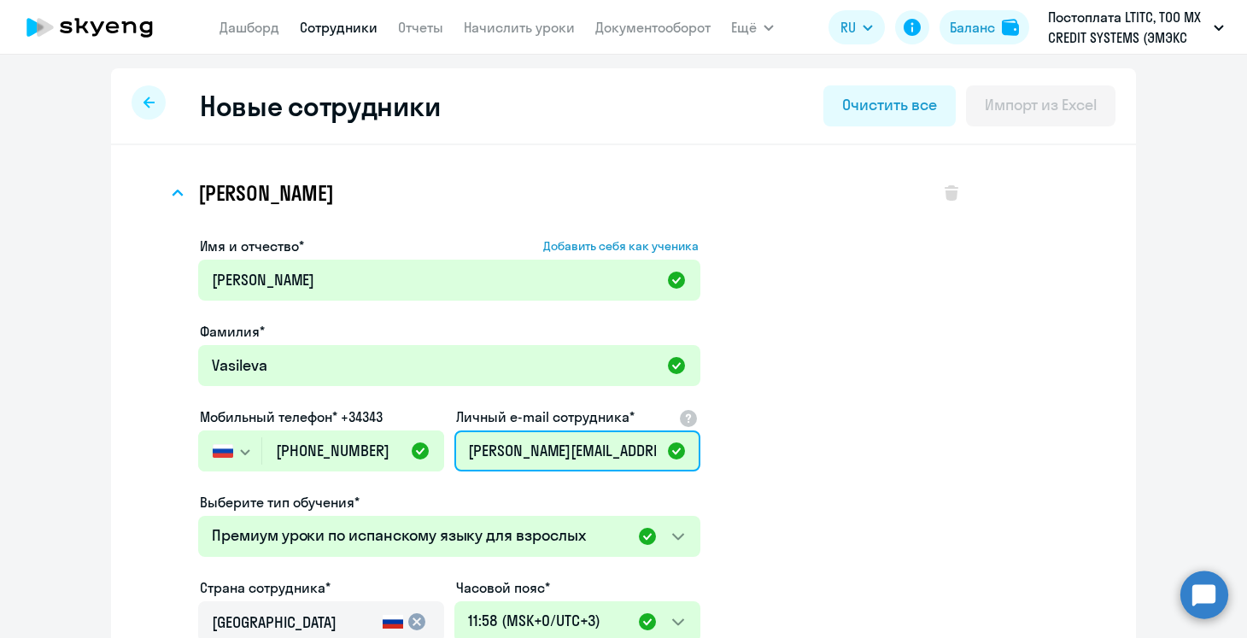
scroll to position [0, 15]
drag, startPoint x: 467, startPoint y: 454, endPoint x: 799, endPoint y: 464, distance: 332.3
click at [799, 464] on app-new-student-form "Имя и отчество* Добавить себя как ученика [PERSON_NAME]* [PERSON_NAME] телефон*…" at bounding box center [579, 558] width 763 height 645
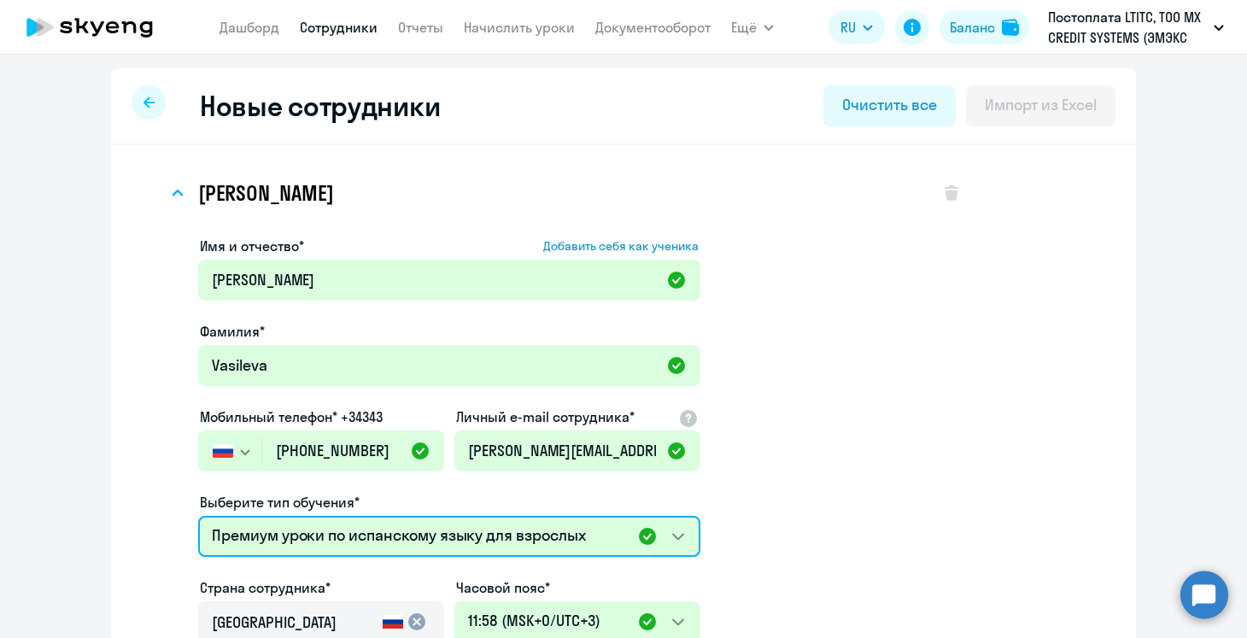
click at [207, 533] on select "Английский General с русскоговорящим преподавателем Английский General с [DEMOG…" at bounding box center [449, 536] width 502 height 41
click at [198, 516] on select "Английский General с русскоговорящим преподавателем Английский General с [DEMOG…" at bounding box center [449, 536] width 502 height 41
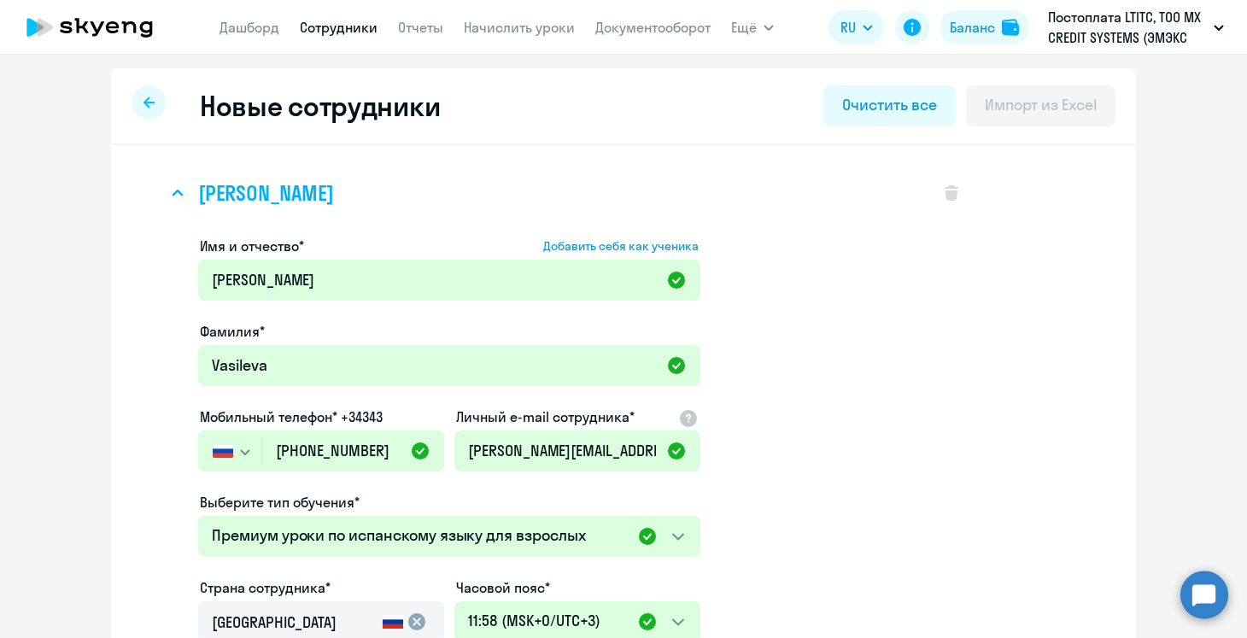
click at [178, 190] on icon at bounding box center [178, 193] width 12 height 7
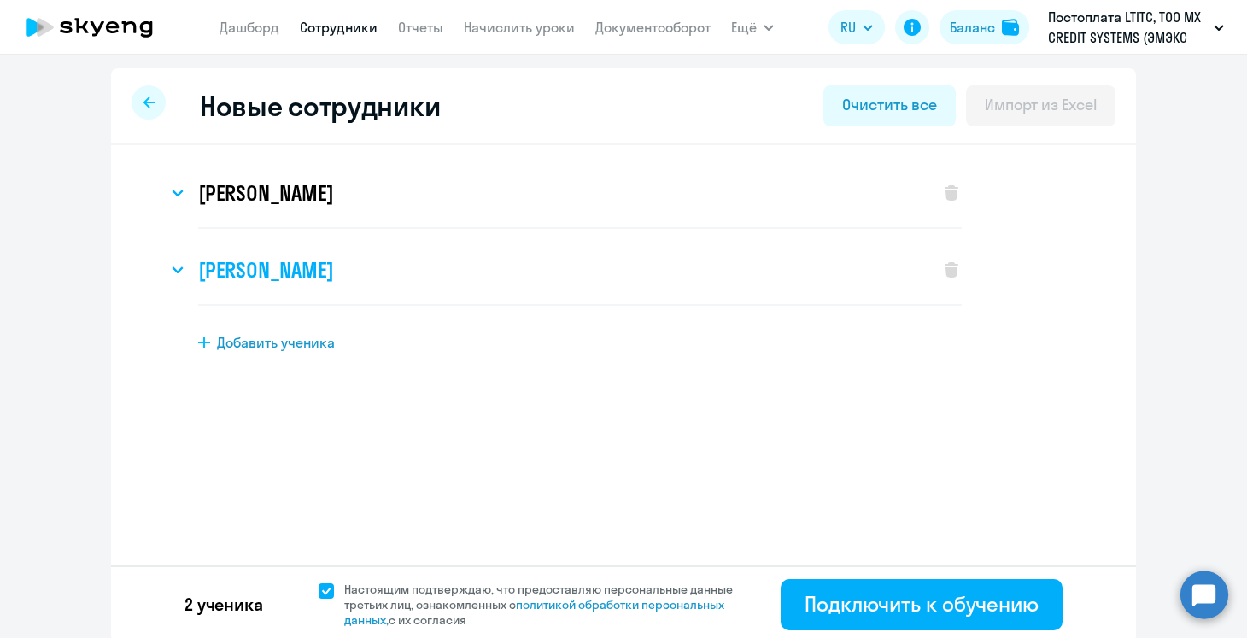
click at [188, 250] on div "[PERSON_NAME]" at bounding box center [544, 270] width 755 height 68
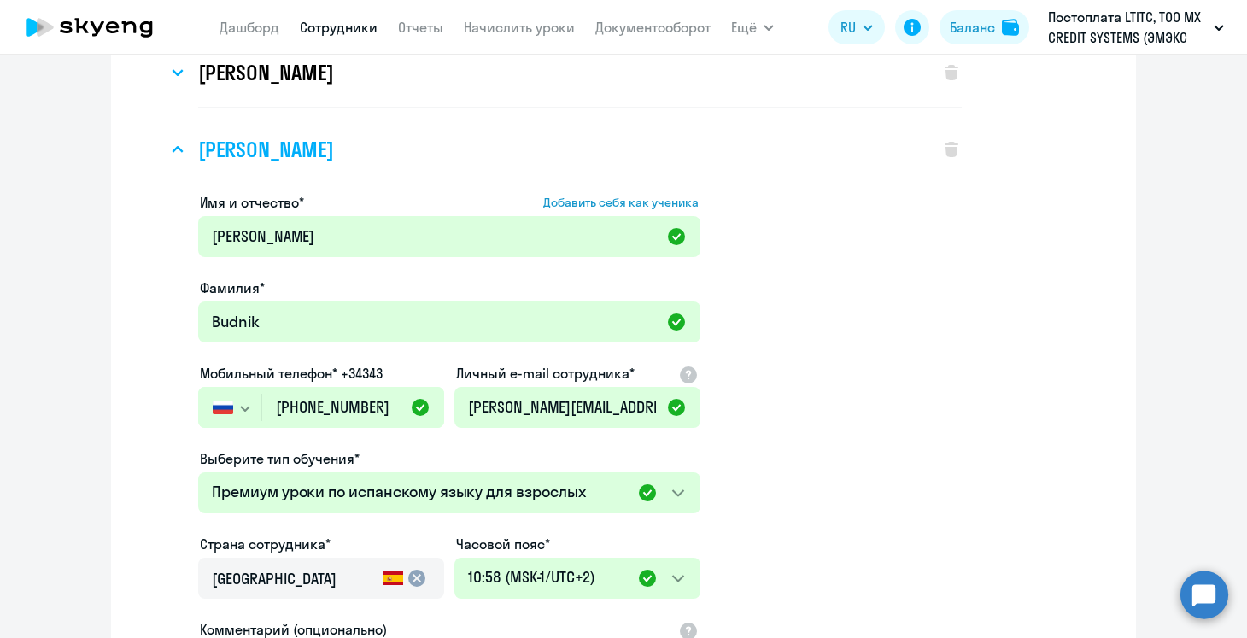
scroll to position [127, 0]
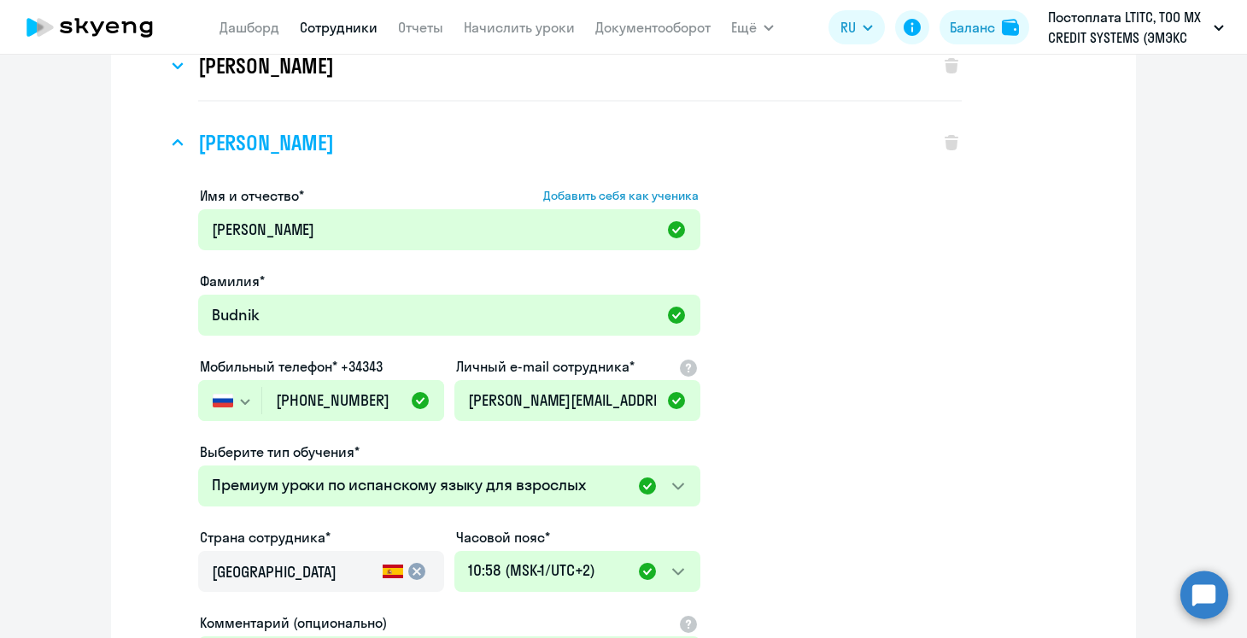
drag, startPoint x: 408, startPoint y: 137, endPoint x: 201, endPoint y: 129, distance: 207.7
click at [201, 129] on div "[PERSON_NAME]" at bounding box center [544, 142] width 755 height 68
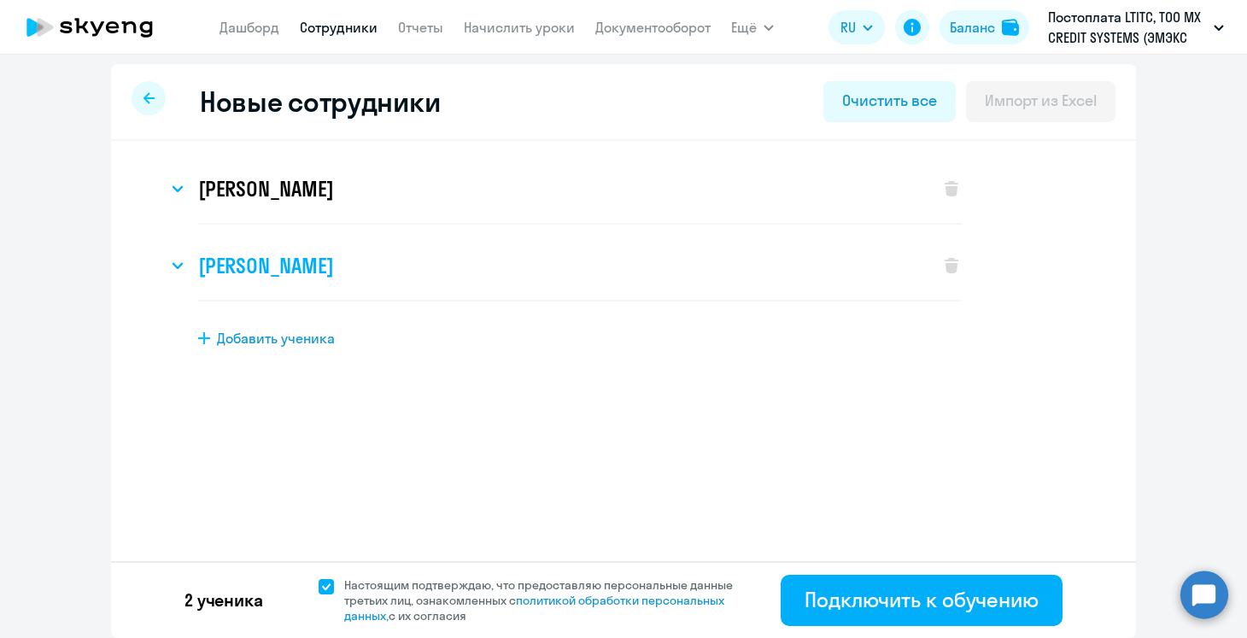
copy h3 "[PERSON_NAME]"
click at [180, 268] on svg-icon at bounding box center [177, 265] width 20 height 20
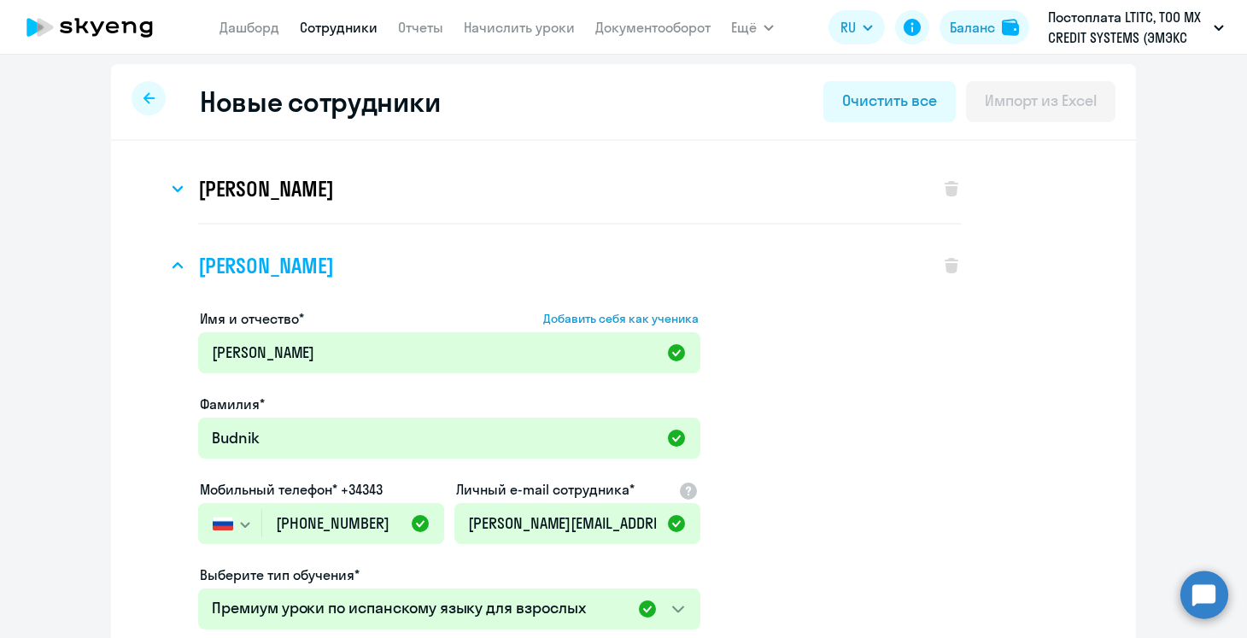
scroll to position [127, 0]
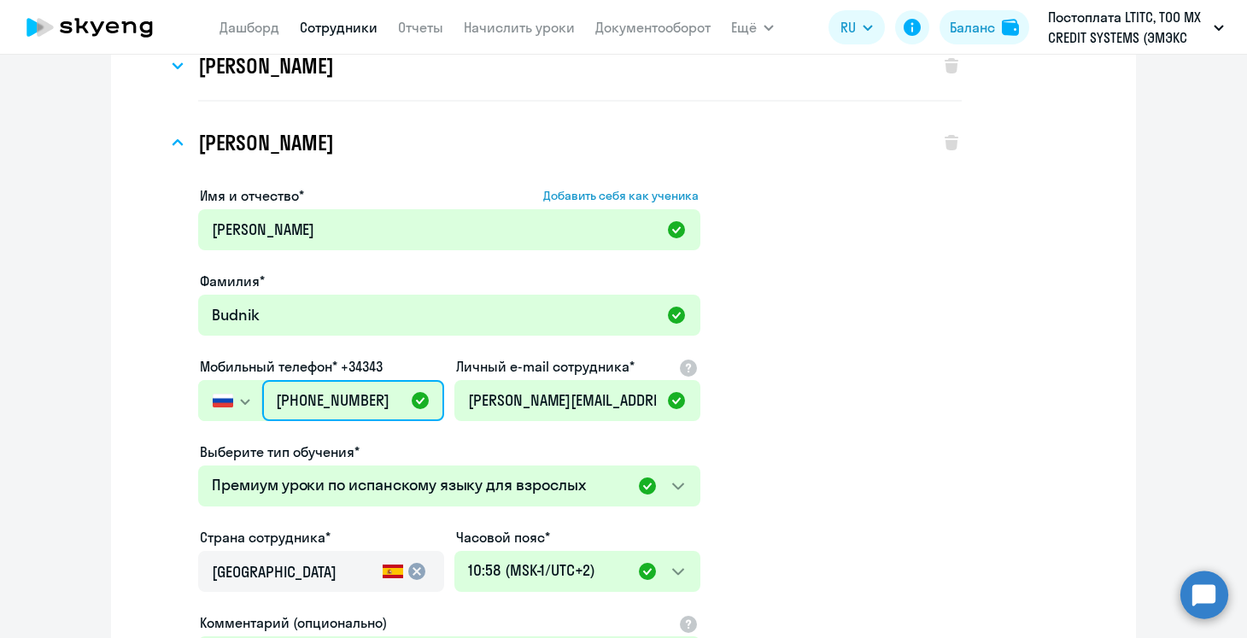
drag, startPoint x: 387, startPoint y: 401, endPoint x: 262, endPoint y: 395, distance: 124.8
click at [262, 395] on input "[PHONE_NUMBER]" at bounding box center [353, 400] width 182 height 41
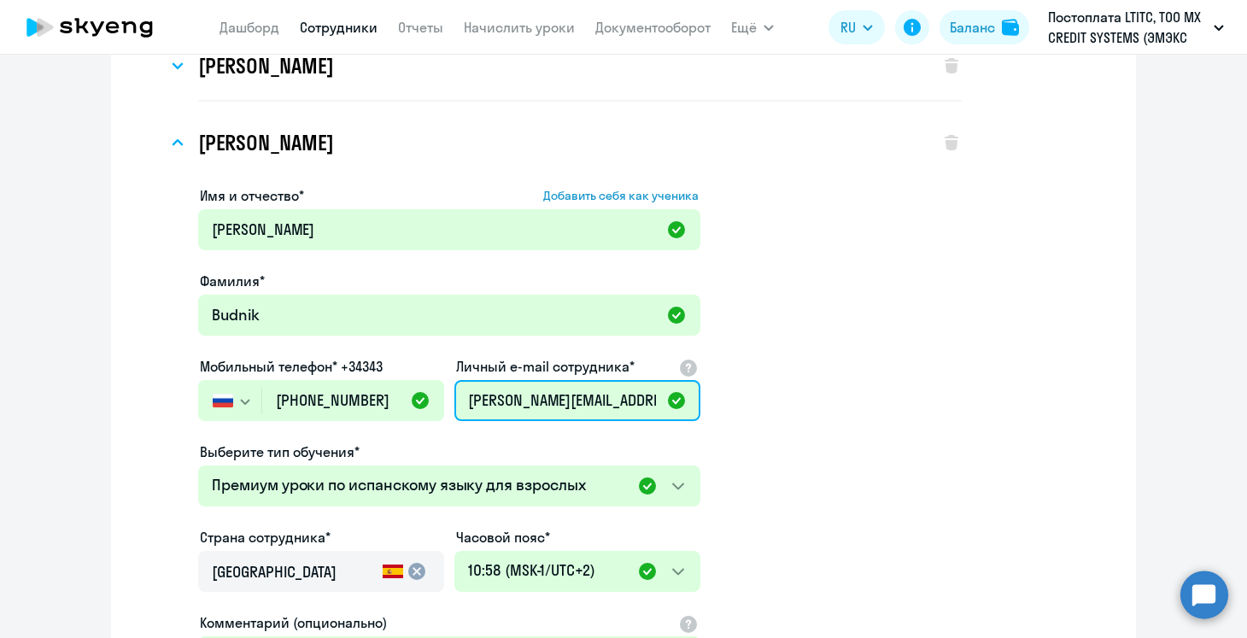
drag, startPoint x: 468, startPoint y: 405, endPoint x: 674, endPoint y: 395, distance: 206.1
click at [674, 395] on input "[PERSON_NAME][EMAIL_ADDRESS][DOMAIN_NAME]" at bounding box center [577, 400] width 246 height 41
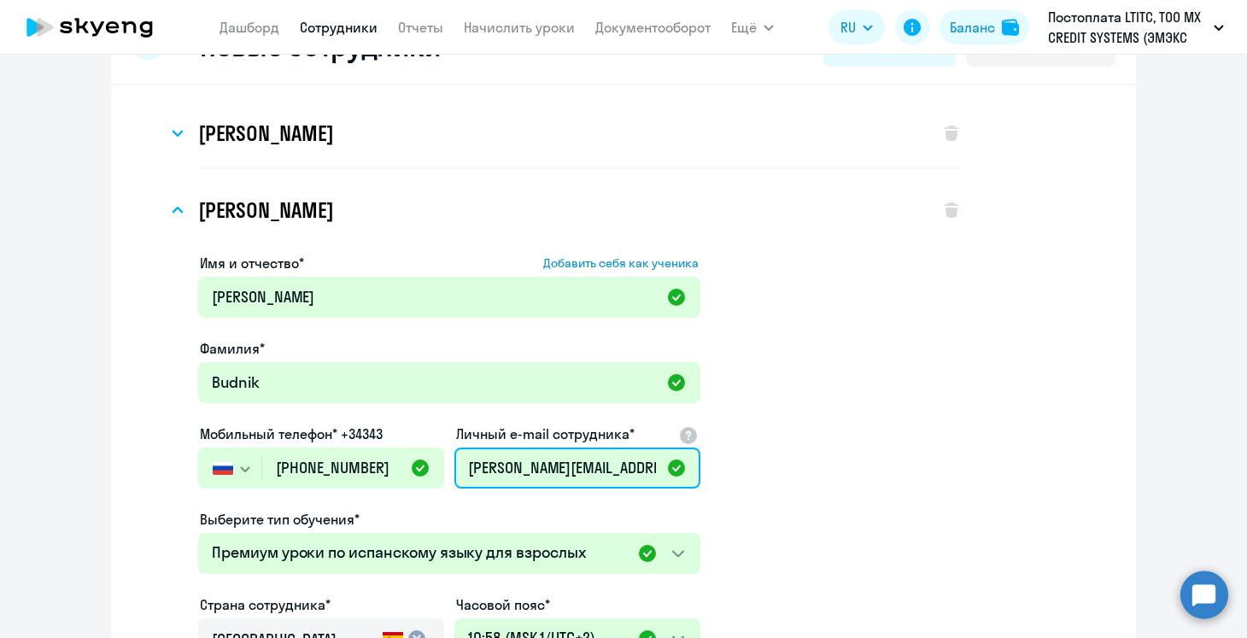
scroll to position [35, 0]
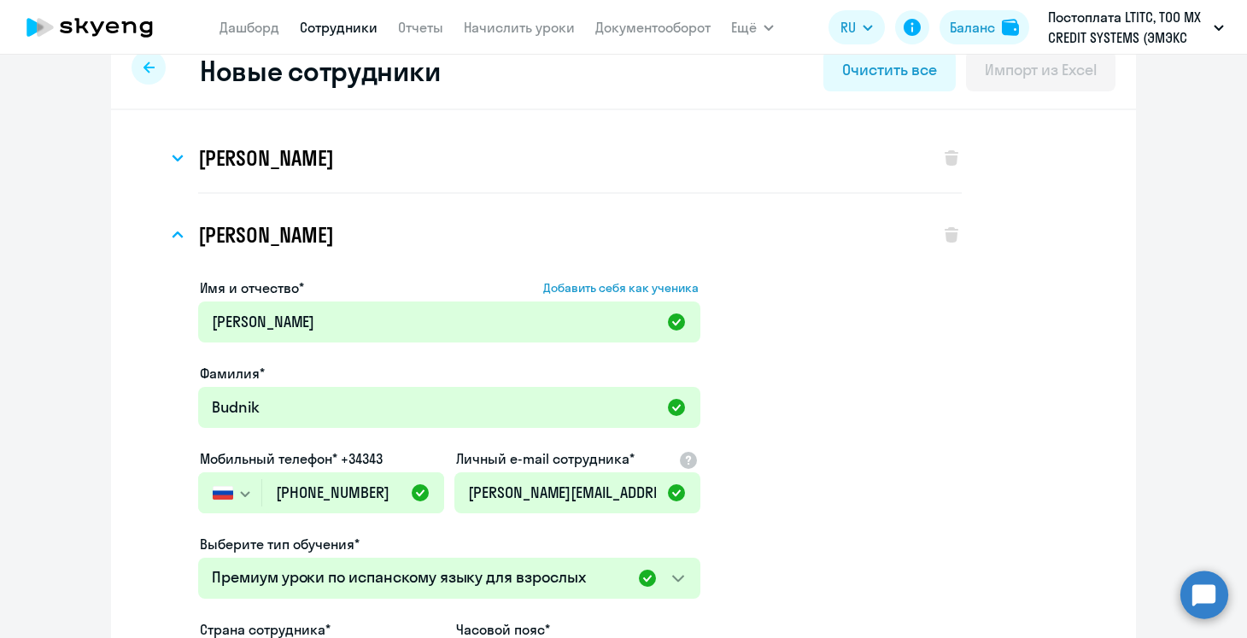
click at [535, 36] on app-menu-item-link "Начислить уроки" at bounding box center [519, 27] width 111 height 21
click at [531, 29] on link "Начислить уроки" at bounding box center [519, 27] width 111 height 17
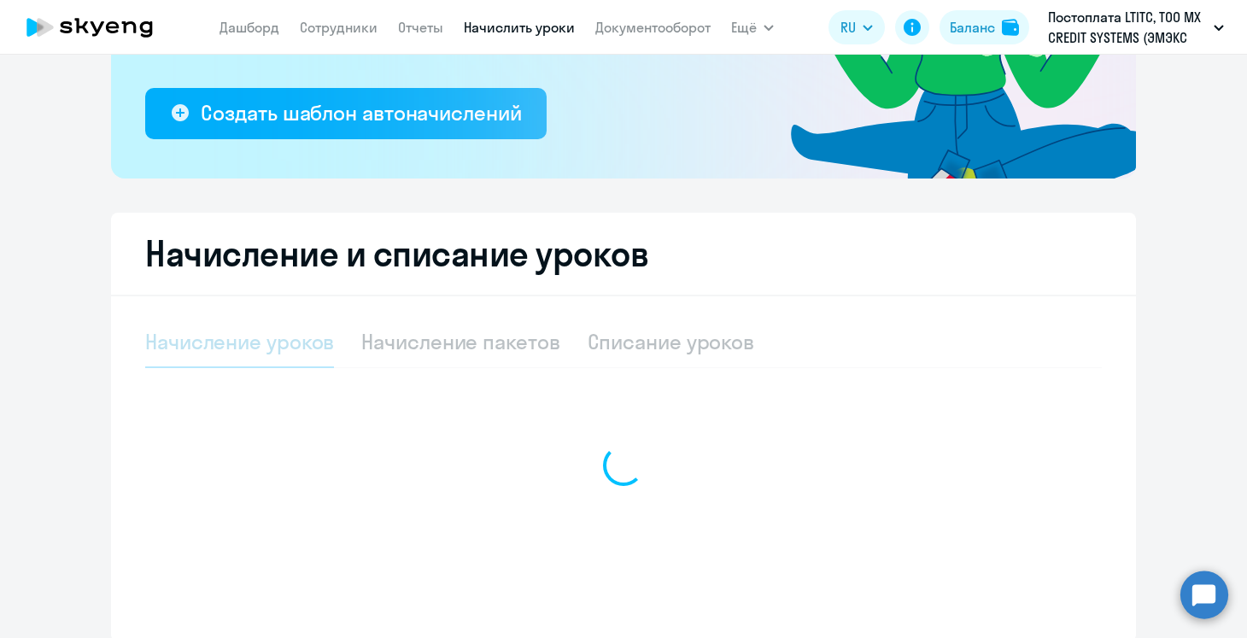
select select "10"
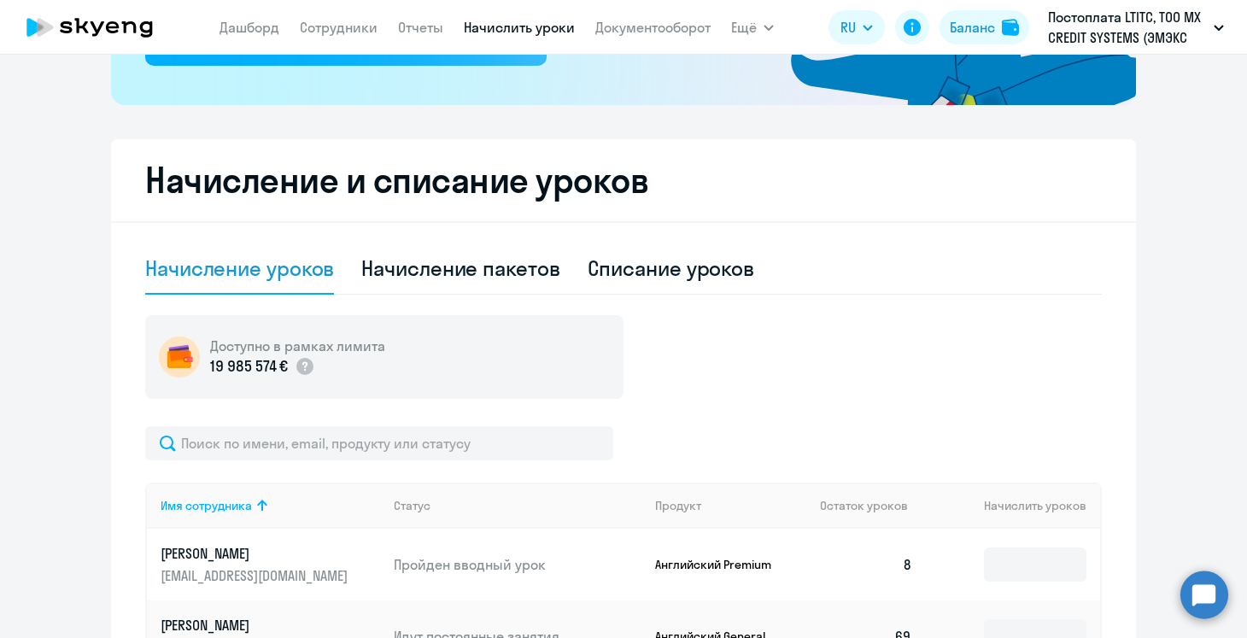
scroll to position [413, 0]
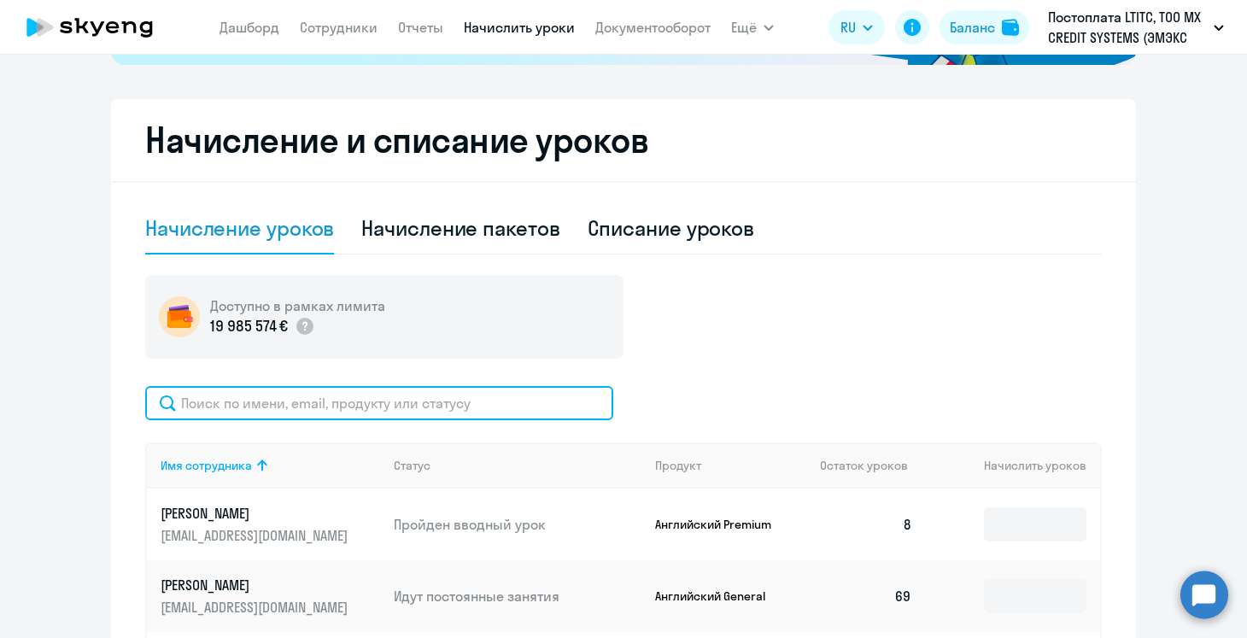
click at [337, 419] on input "text" at bounding box center [379, 403] width 468 height 34
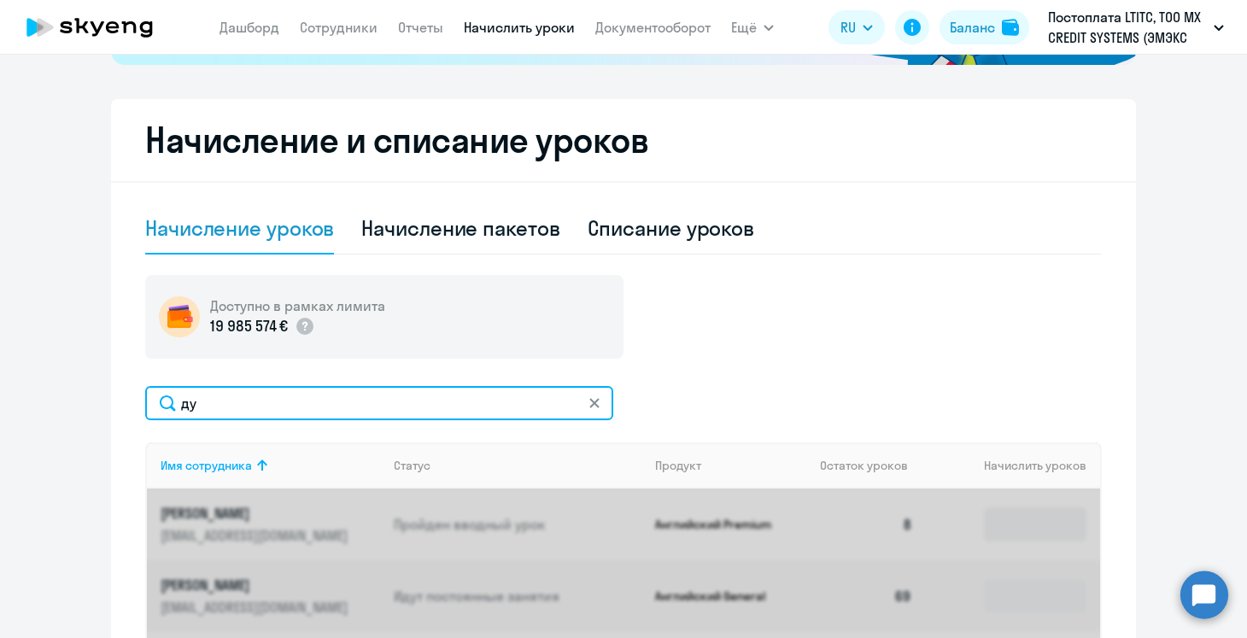
type input "д"
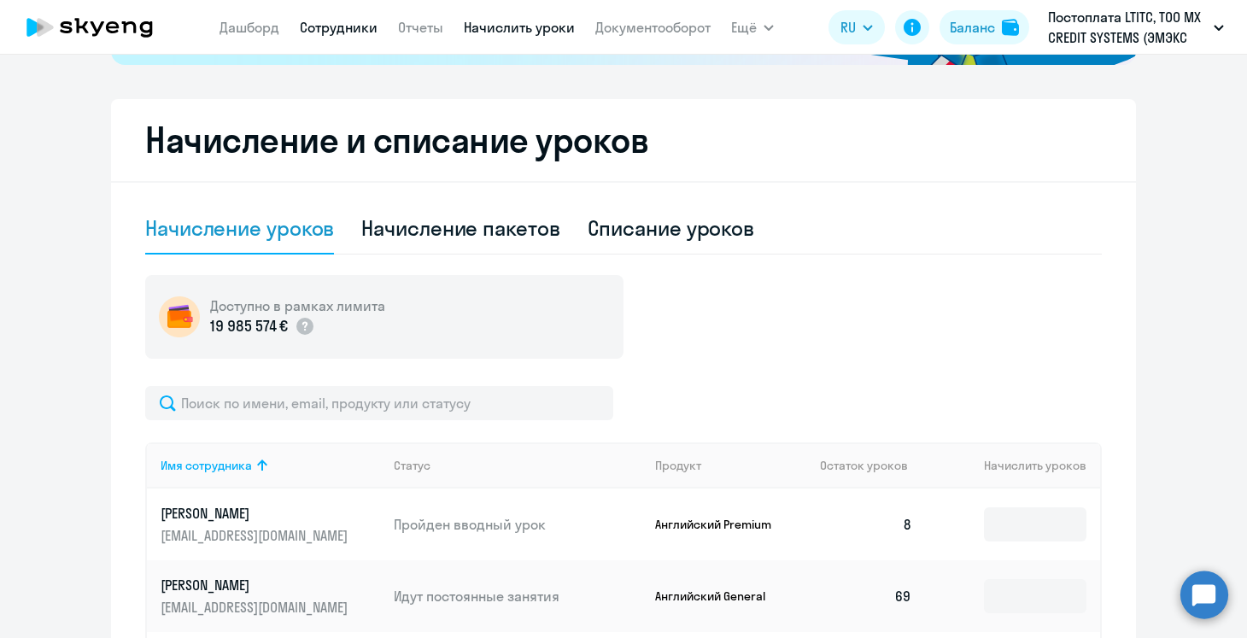
click at [348, 31] on link "Сотрудники" at bounding box center [339, 27] width 78 height 17
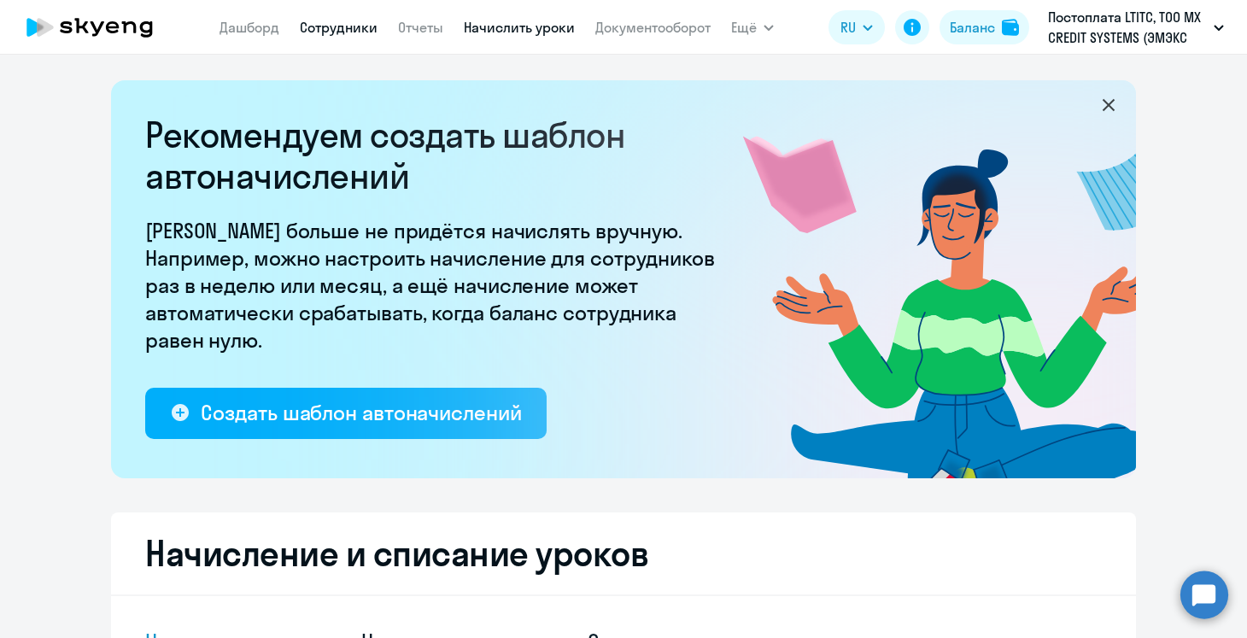
select select "30"
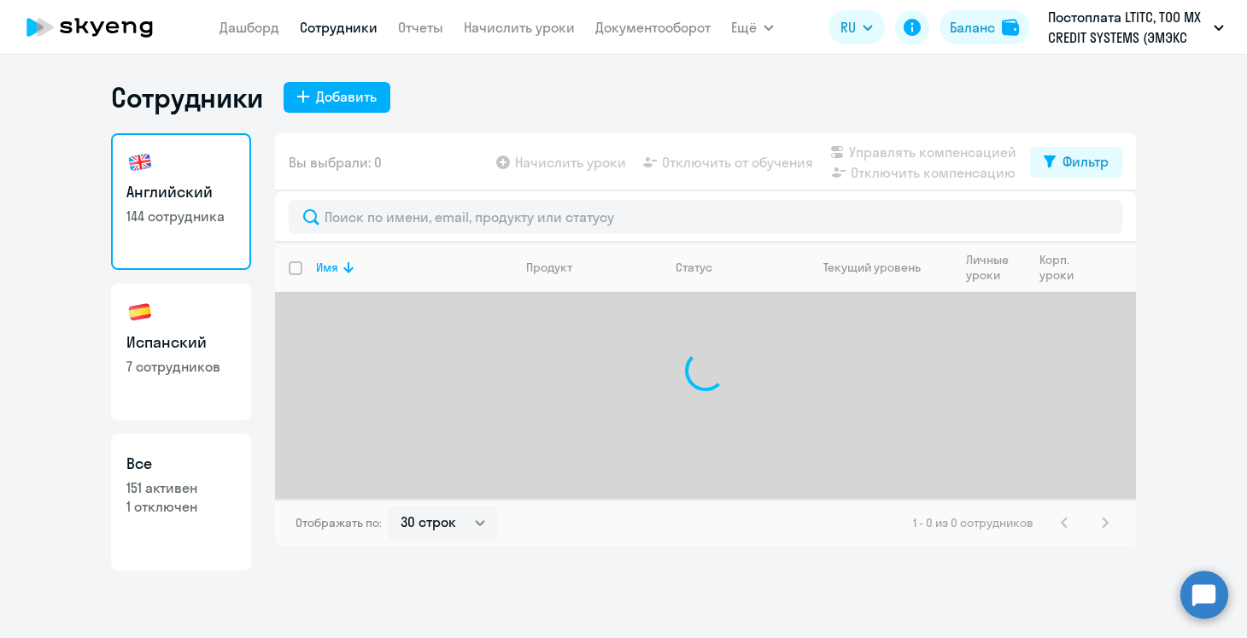
click at [196, 365] on p "7 сотрудников" at bounding box center [180, 366] width 109 height 19
select select "30"
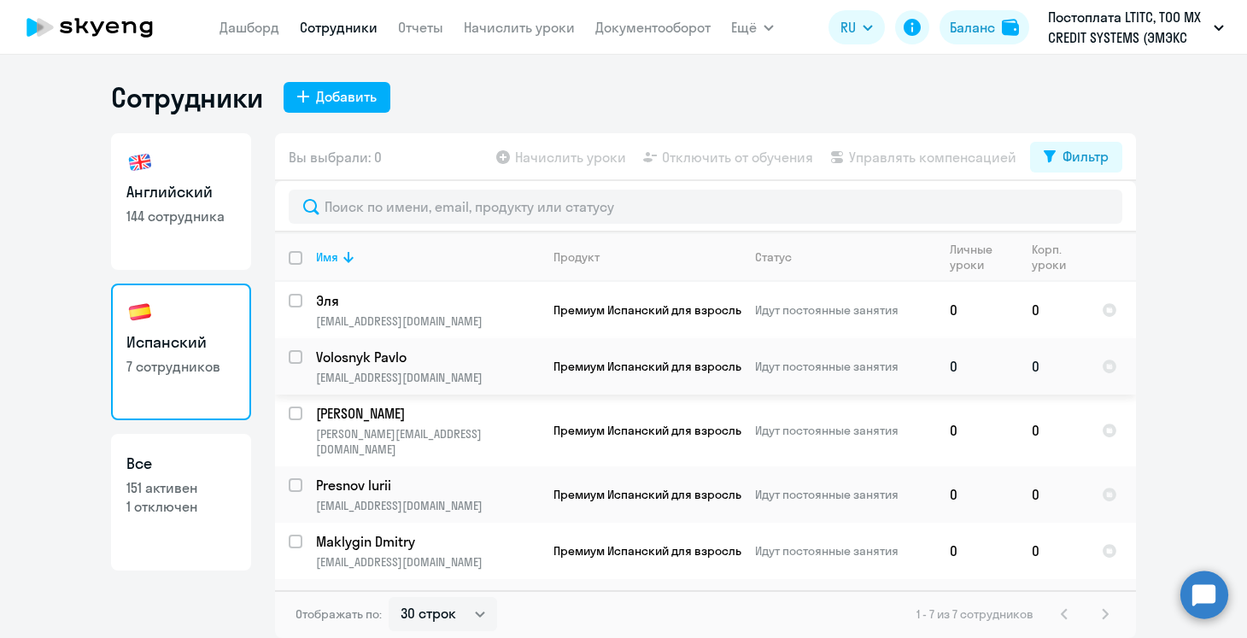
click at [461, 360] on p "Volosnyk Pavlo" at bounding box center [427, 357] width 223 height 19
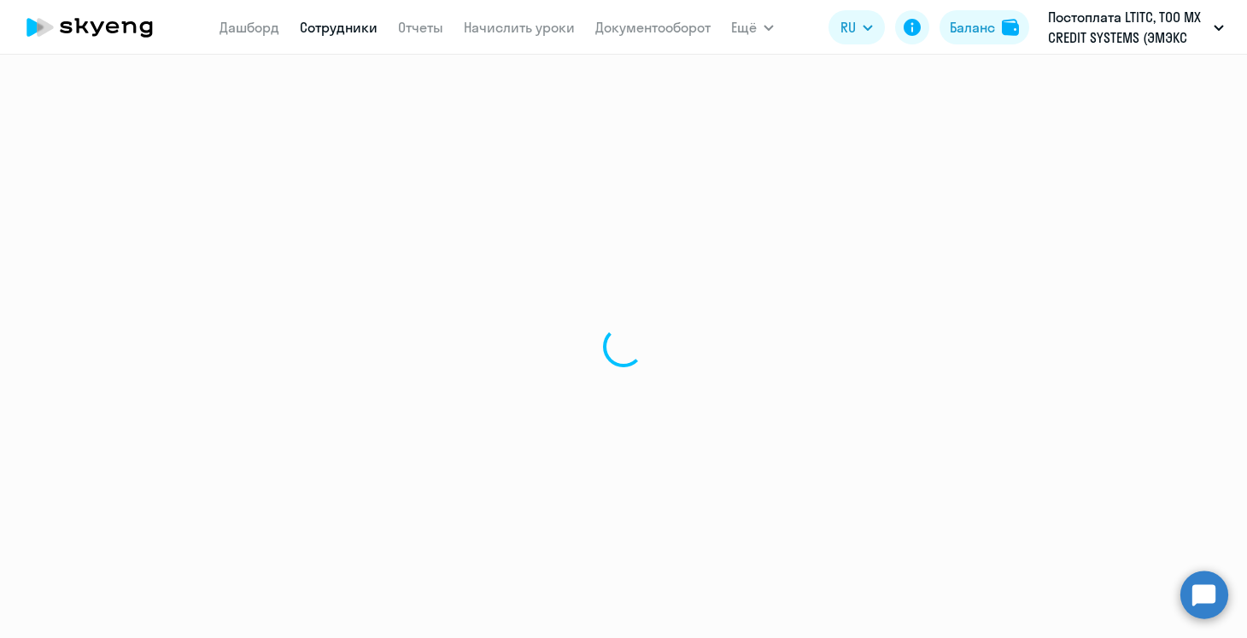
select select "spanish"
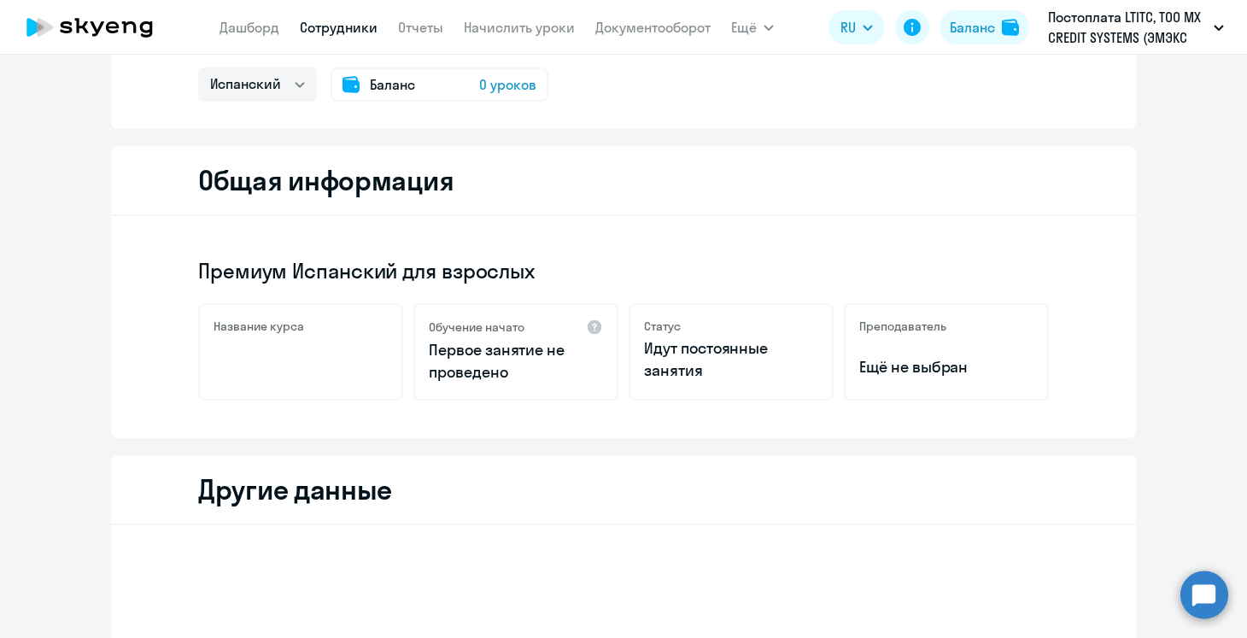
scroll to position [124, 0]
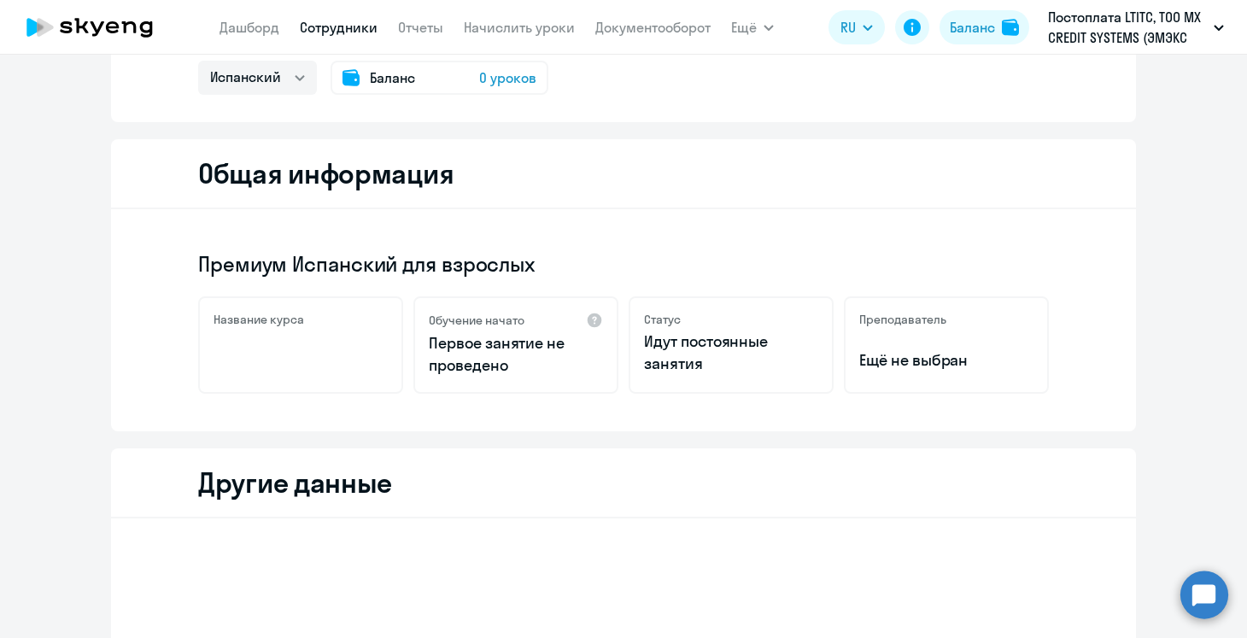
drag, startPoint x: 716, startPoint y: 369, endPoint x: 630, endPoint y: 330, distance: 94.0
click at [630, 330] on div "Статус Идут постоянные занятия" at bounding box center [731, 344] width 205 height 97
copy p "Идут постоянные занятия"
click at [763, 364] on p "Идут постоянные занятия" at bounding box center [731, 352] width 174 height 44
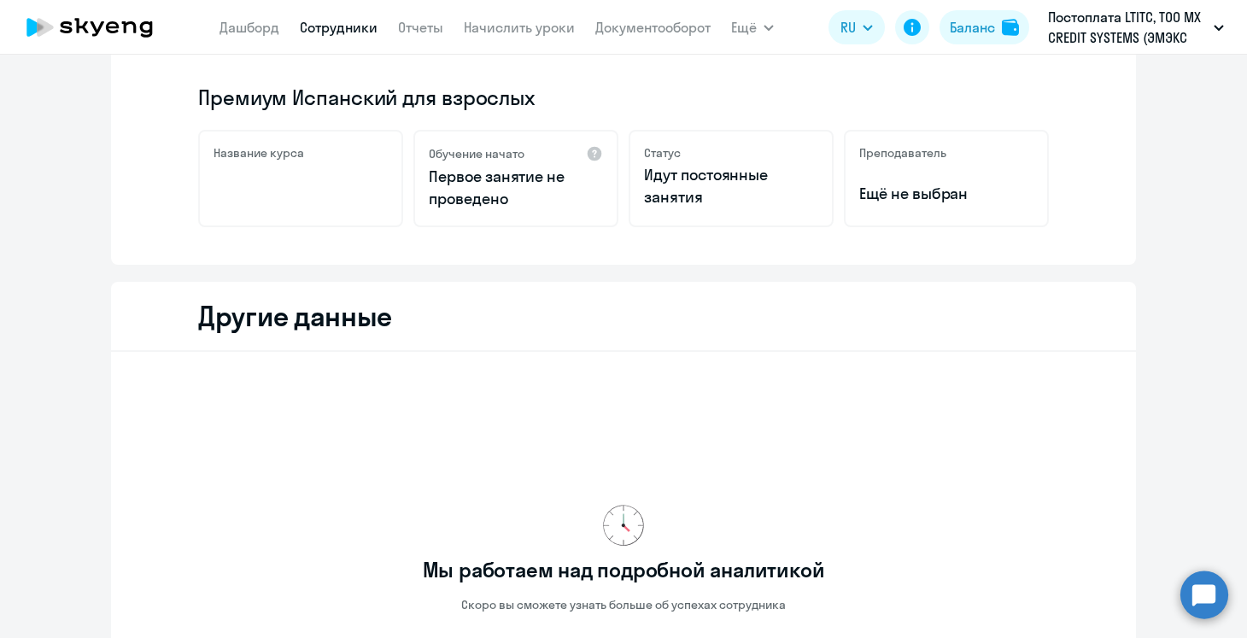
scroll to position [0, 0]
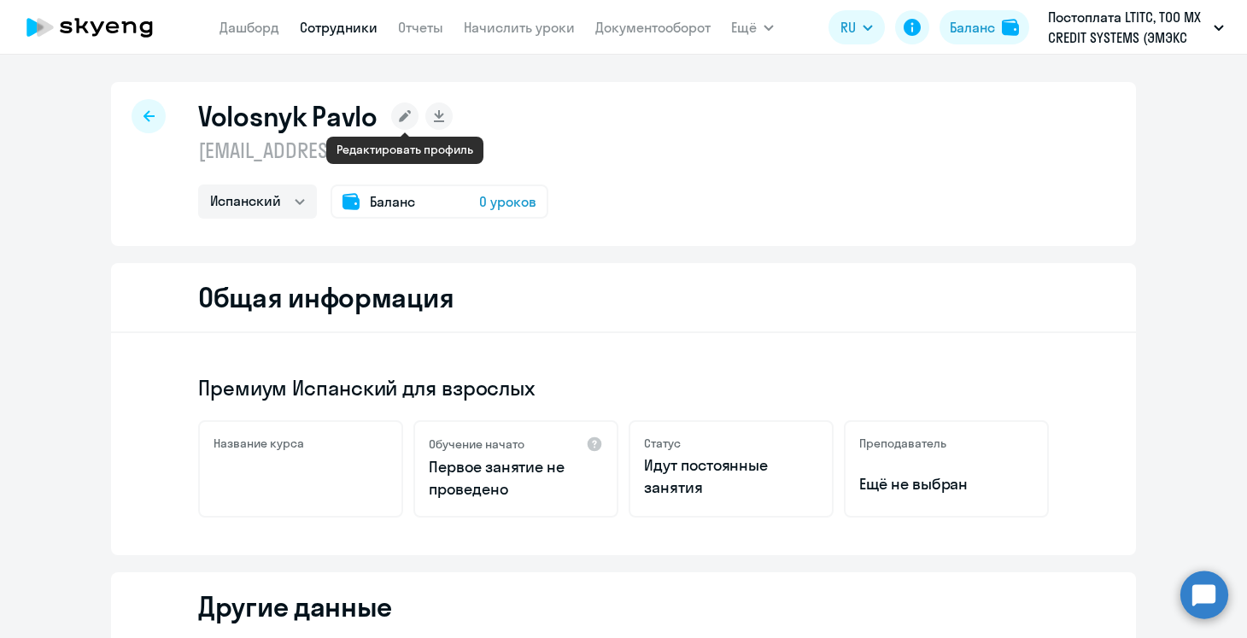
click at [405, 116] on icon at bounding box center [405, 116] width 12 height 12
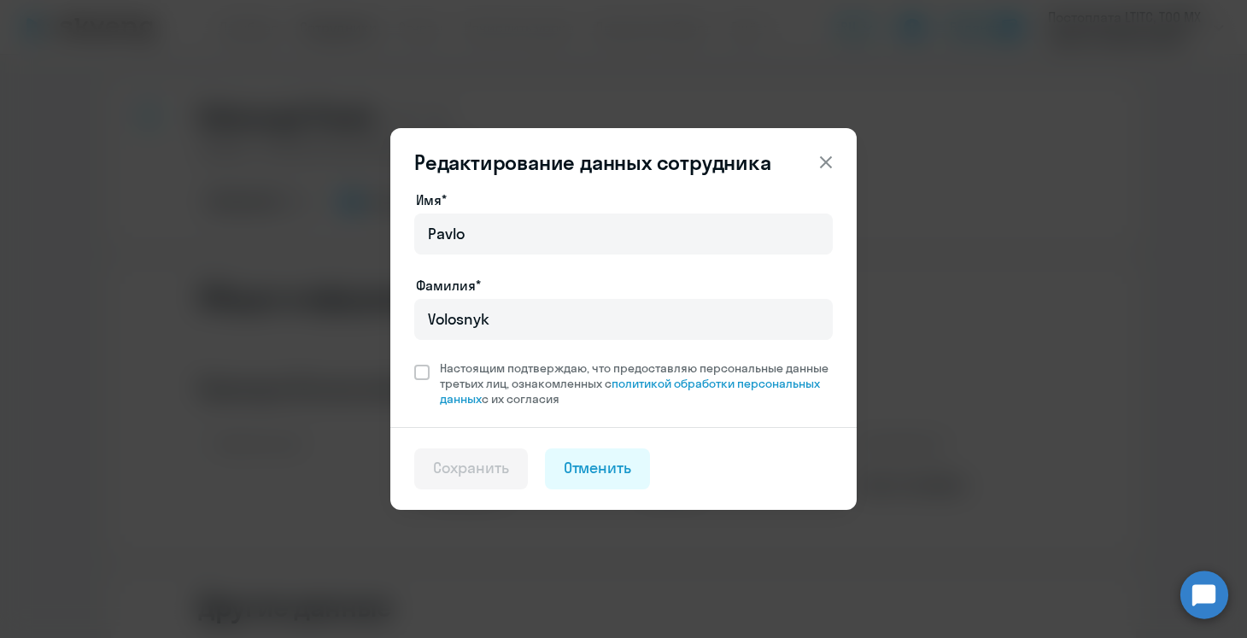
click at [840, 153] on button at bounding box center [826, 162] width 34 height 34
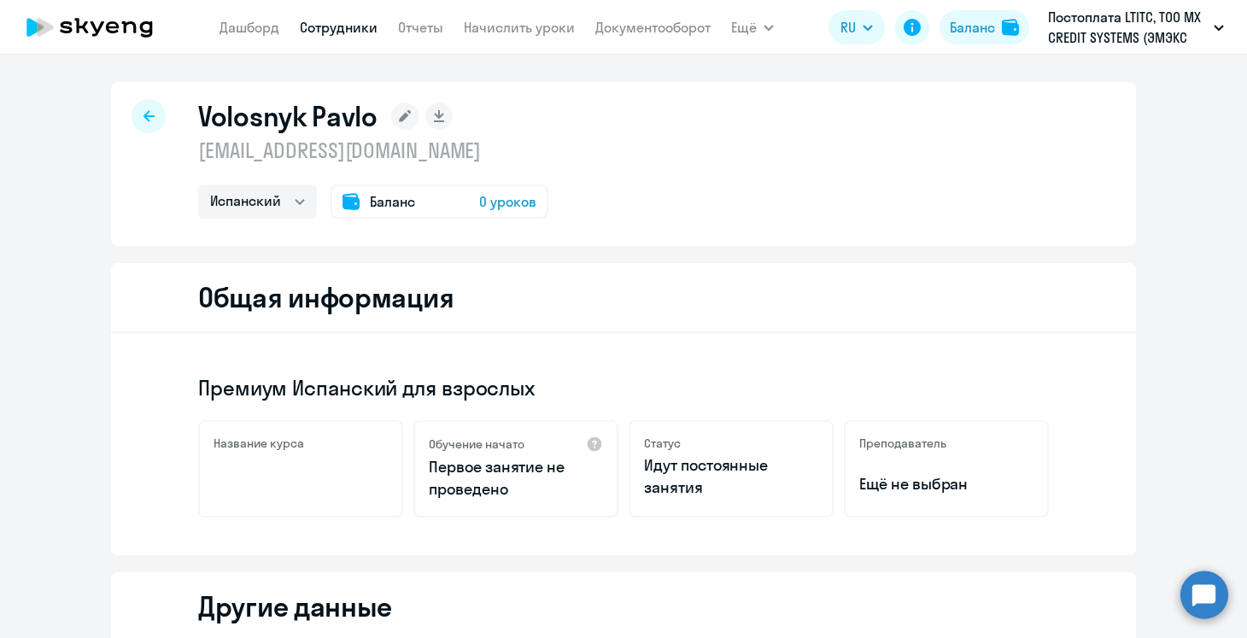
click at [494, 198] on span "0 уроков" at bounding box center [507, 201] width 57 height 20
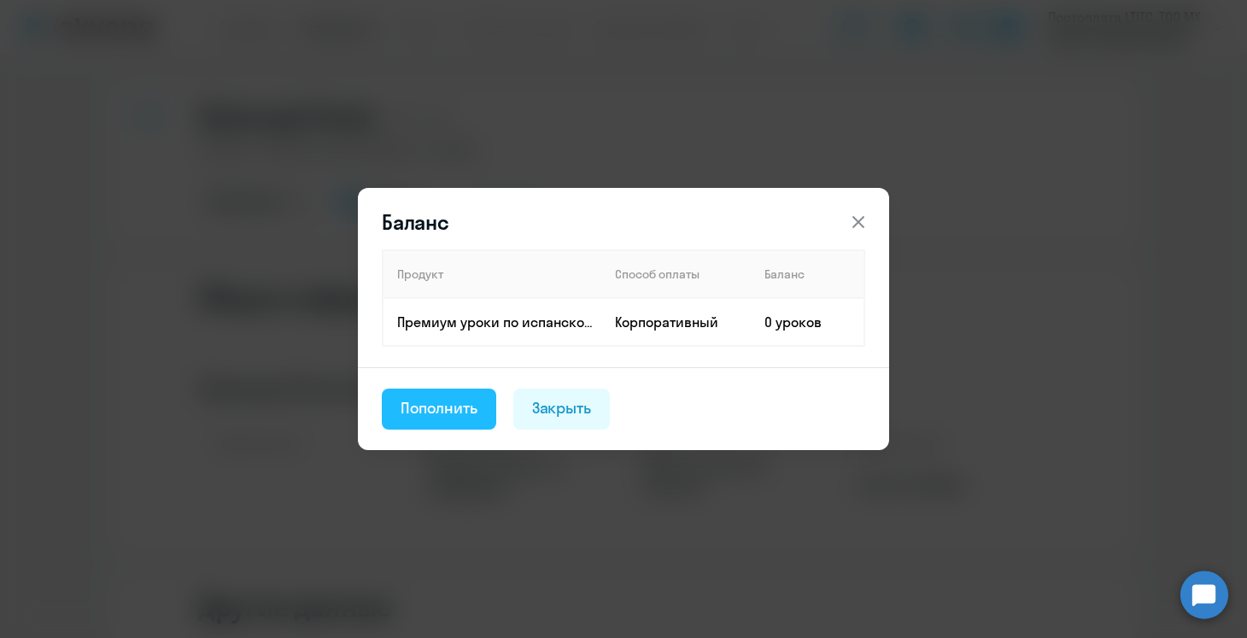
click at [463, 413] on div "Пополнить" at bounding box center [439, 408] width 77 height 22
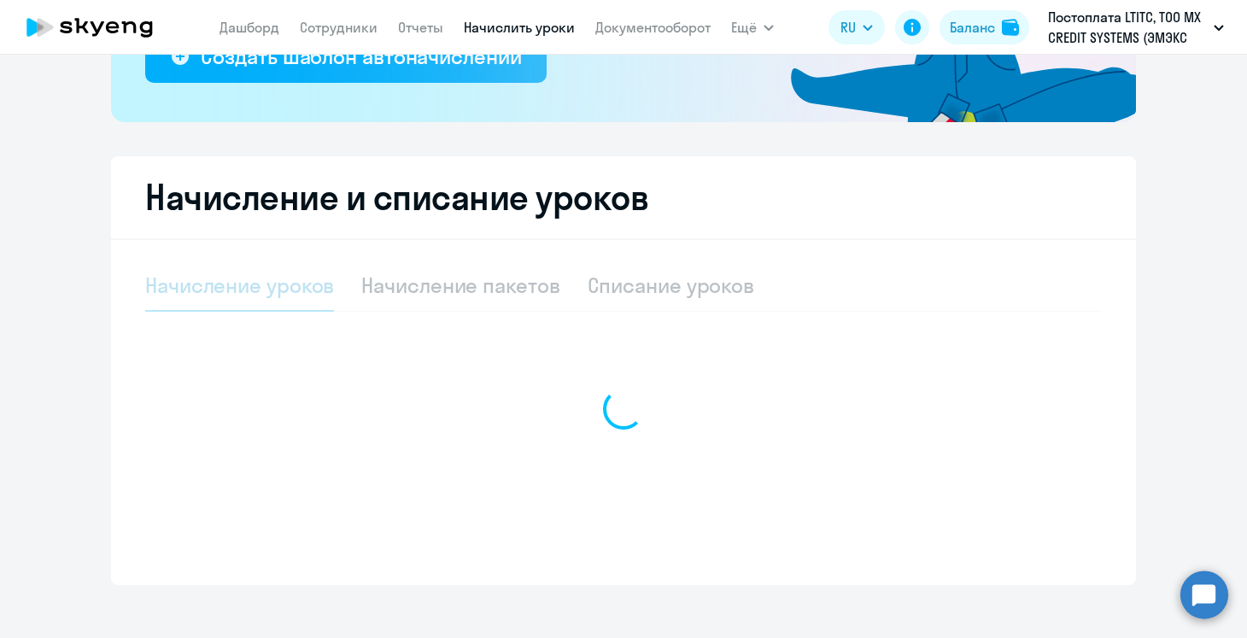
select select "10"
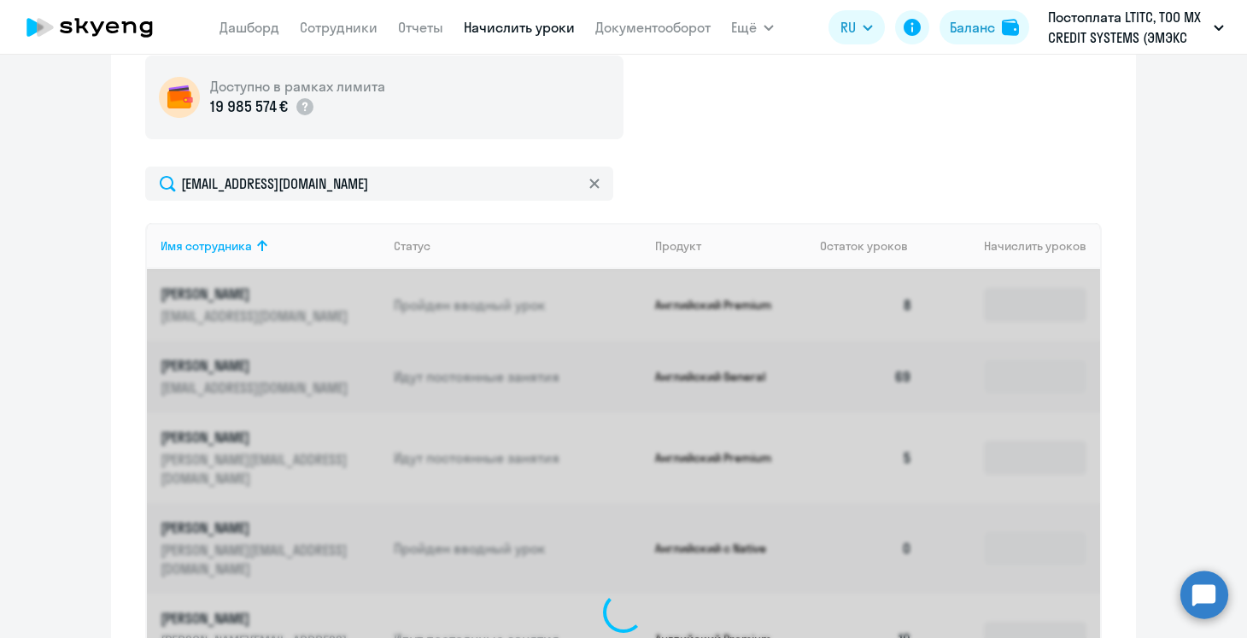
scroll to position [617, 0]
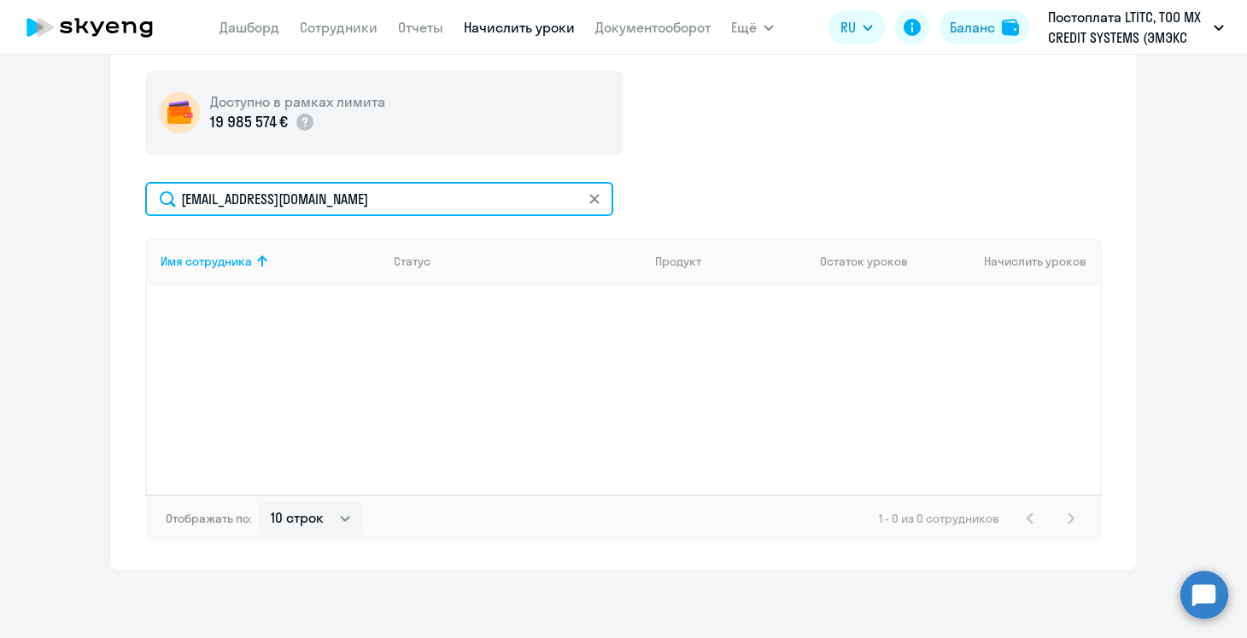
drag, startPoint x: 376, startPoint y: 197, endPoint x: 147, endPoint y: 170, distance: 230.5
click at [146, 170] on div "Доступно в рамках лимита 19 985 574 € [EMAIL_ADDRESS][DOMAIN_NAME] Имя сотрудни…" at bounding box center [623, 306] width 956 height 471
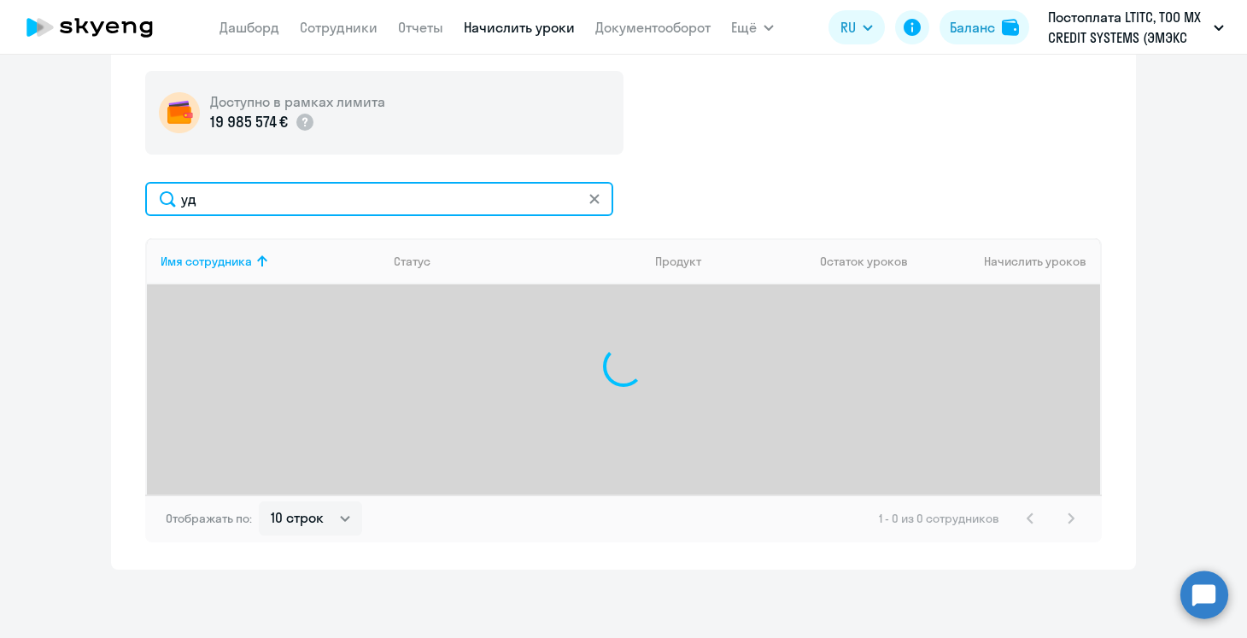
type input "у"
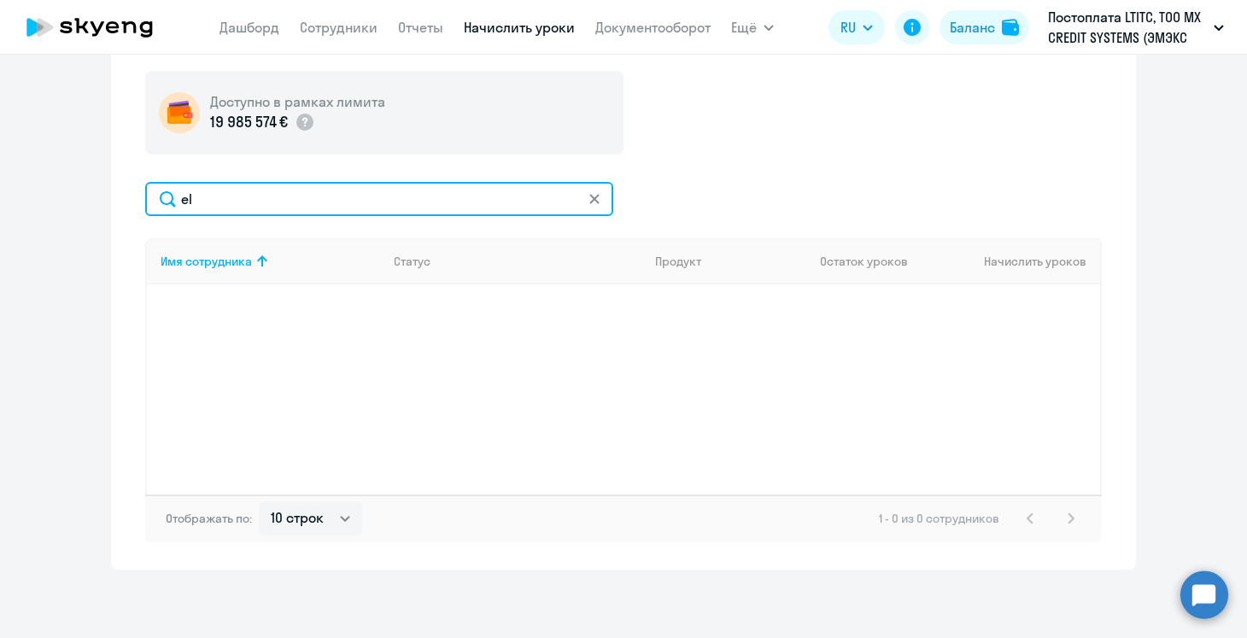
type input "e"
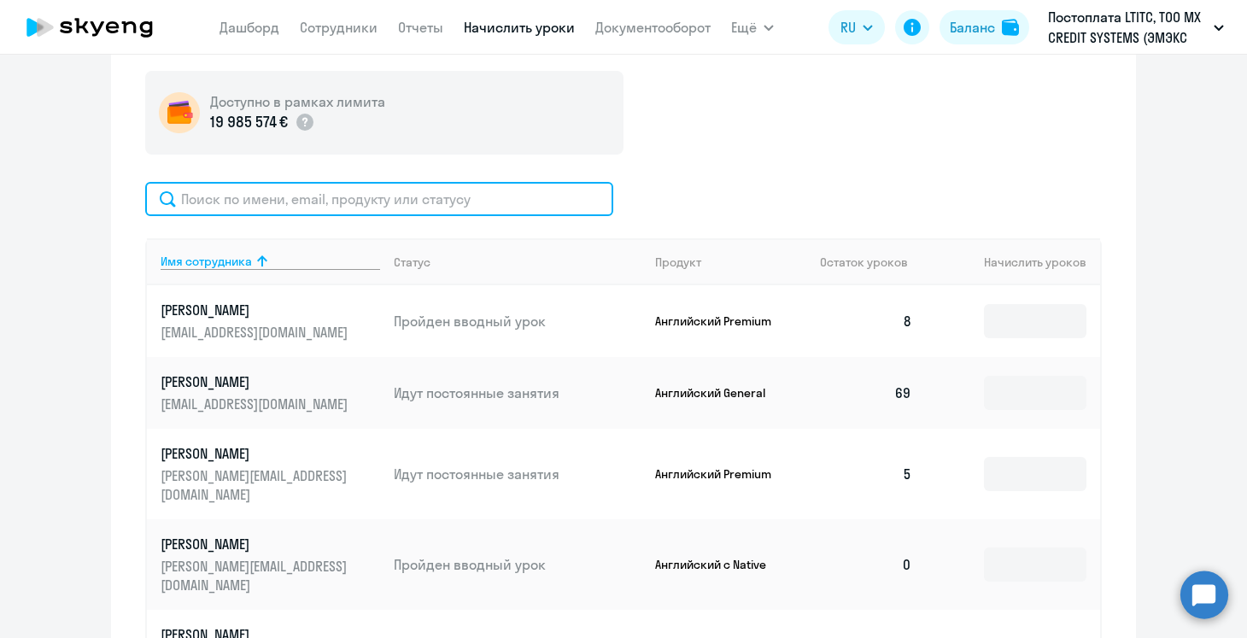
click at [254, 194] on input "text" at bounding box center [379, 199] width 468 height 34
type input "э"
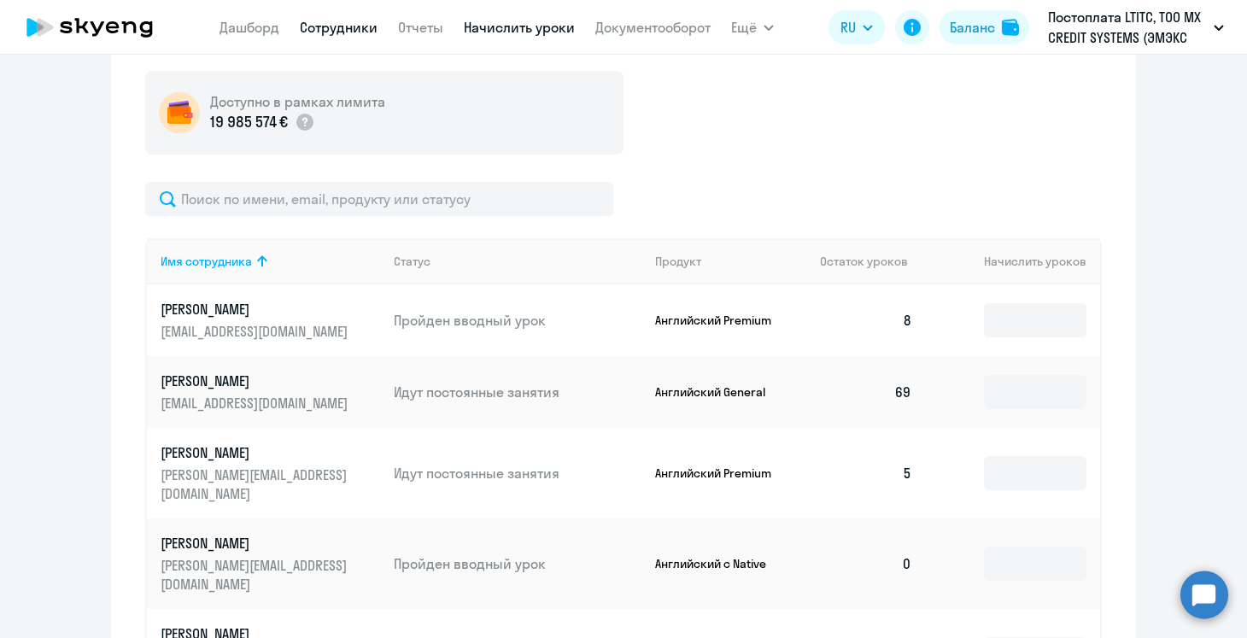
click at [361, 33] on link "Сотрудники" at bounding box center [339, 27] width 78 height 17
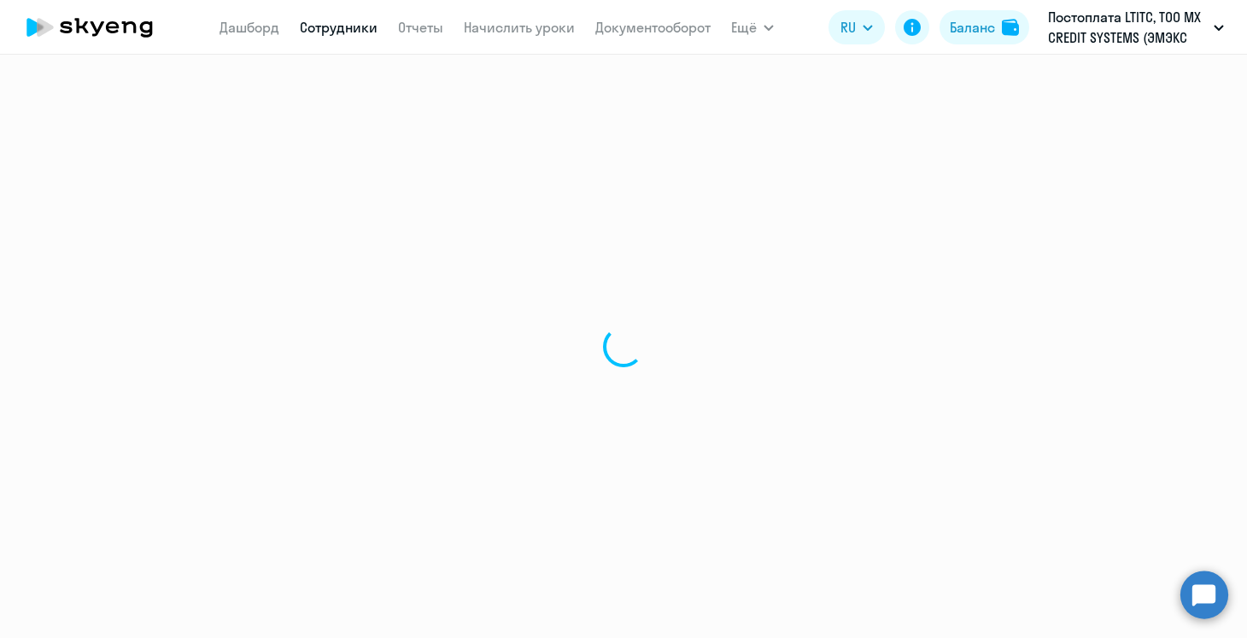
select select "30"
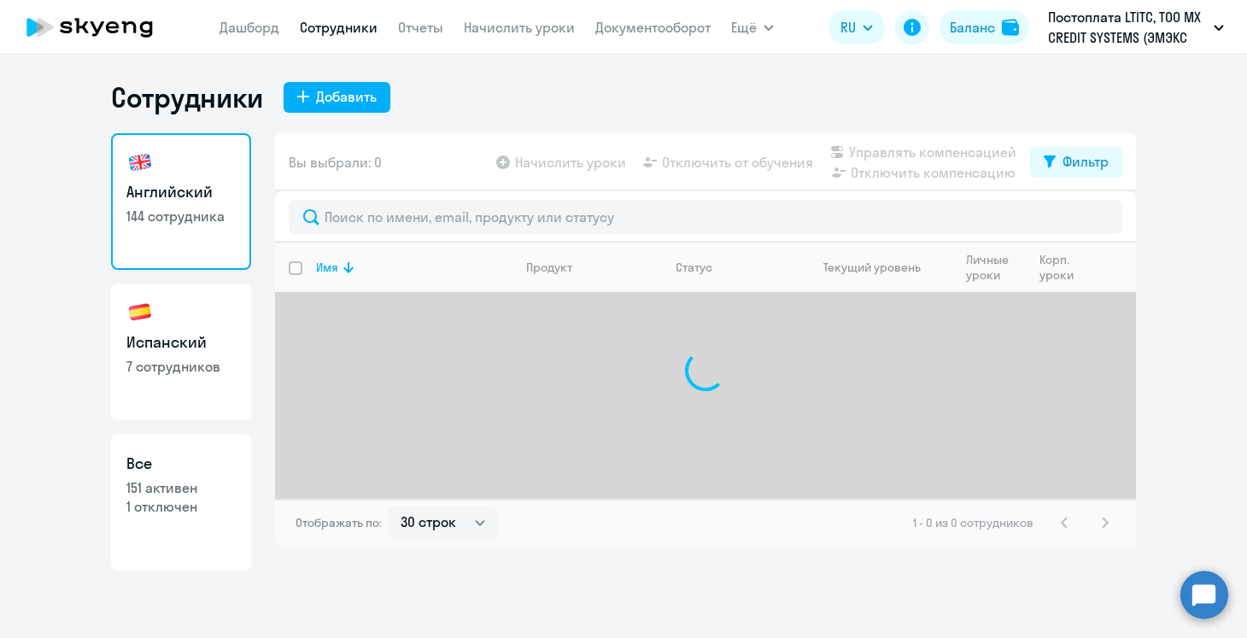
click at [175, 366] on p "7 сотрудников" at bounding box center [180, 366] width 109 height 19
select select "30"
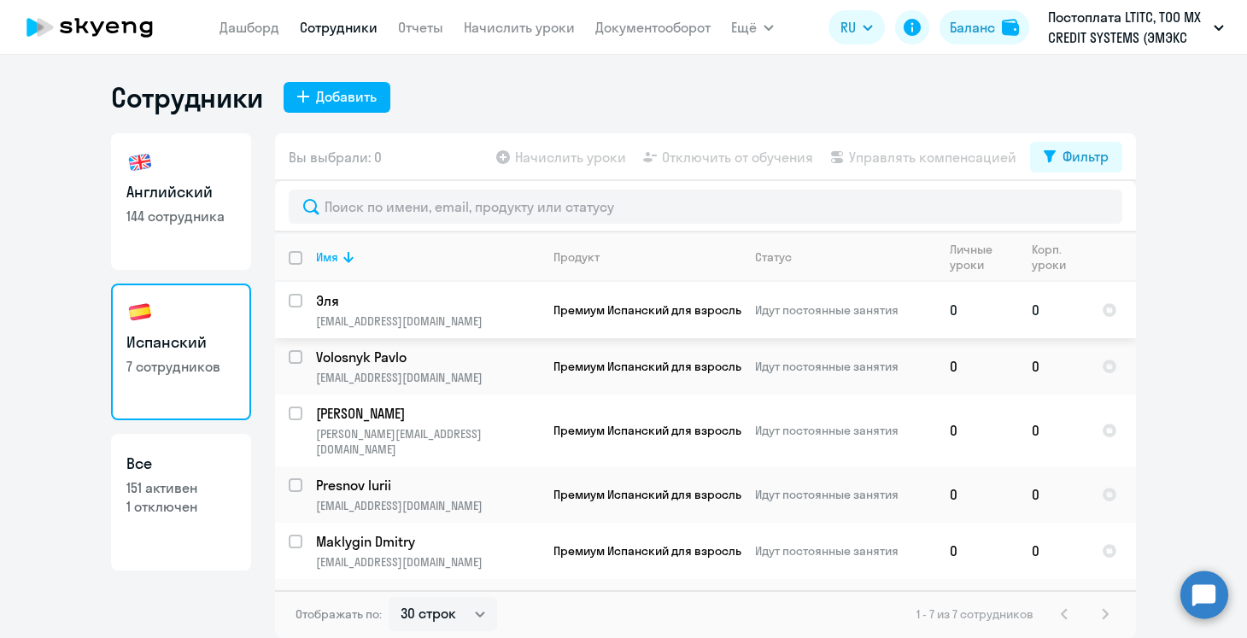
click at [477, 302] on p "Эля" at bounding box center [427, 300] width 223 height 19
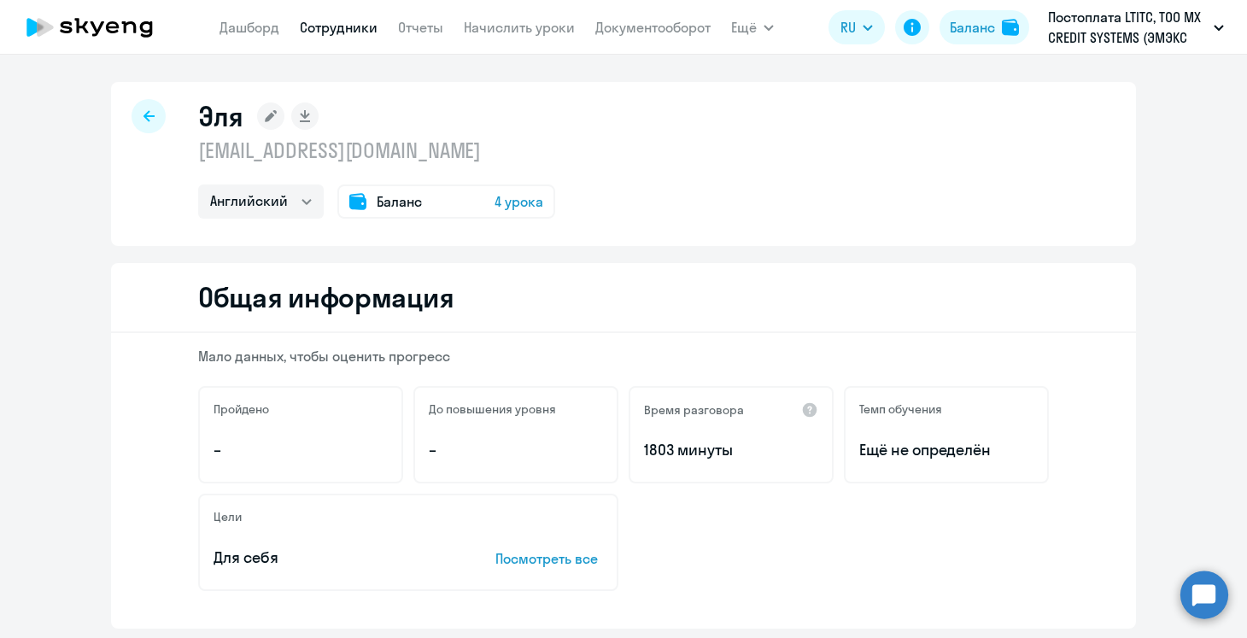
click at [330, 198] on div "Испанский Английский Баланс 4 урока" at bounding box center [376, 201] width 357 height 34
click at [313, 198] on select "Испанский Английский" at bounding box center [261, 201] width 126 height 34
select select "spanish"
click at [198, 184] on select "Испанский Английский" at bounding box center [261, 201] width 126 height 34
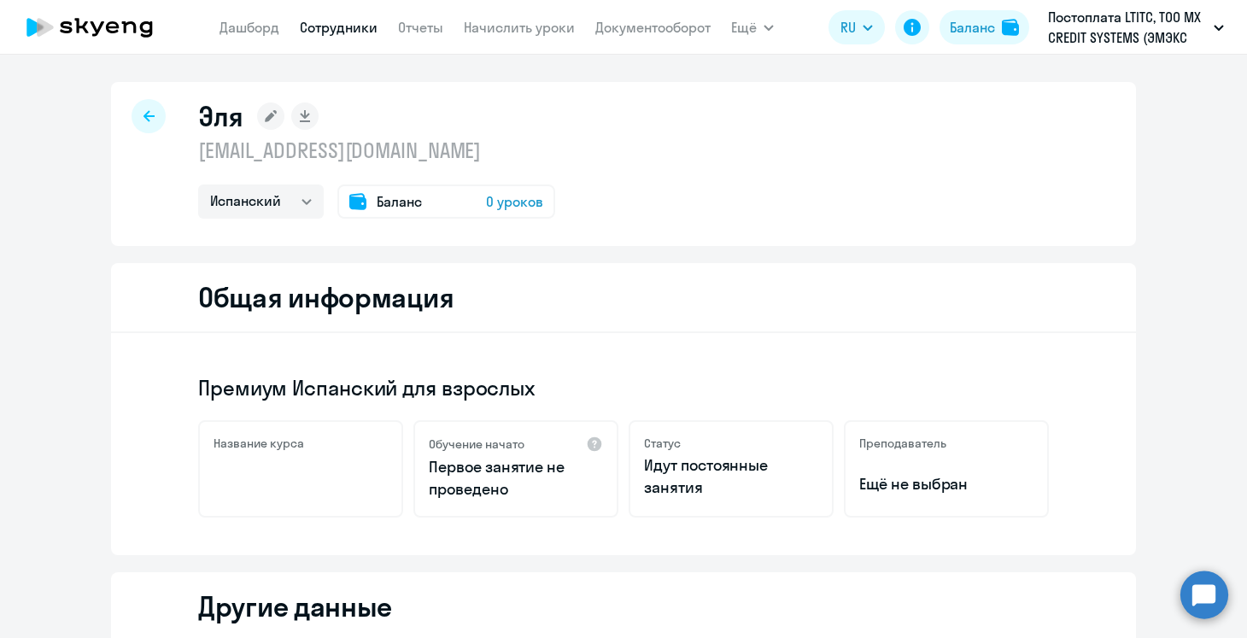
click at [410, 196] on span "Баланс" at bounding box center [399, 201] width 45 height 20
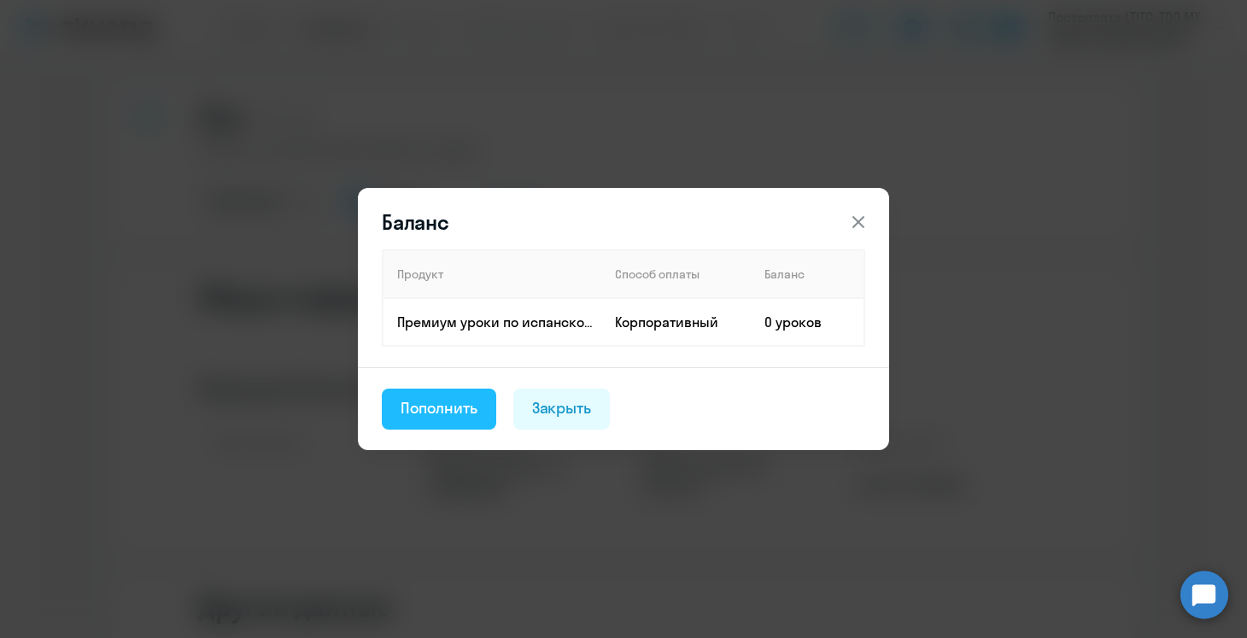
click at [440, 423] on button "Пополнить" at bounding box center [439, 409] width 114 height 41
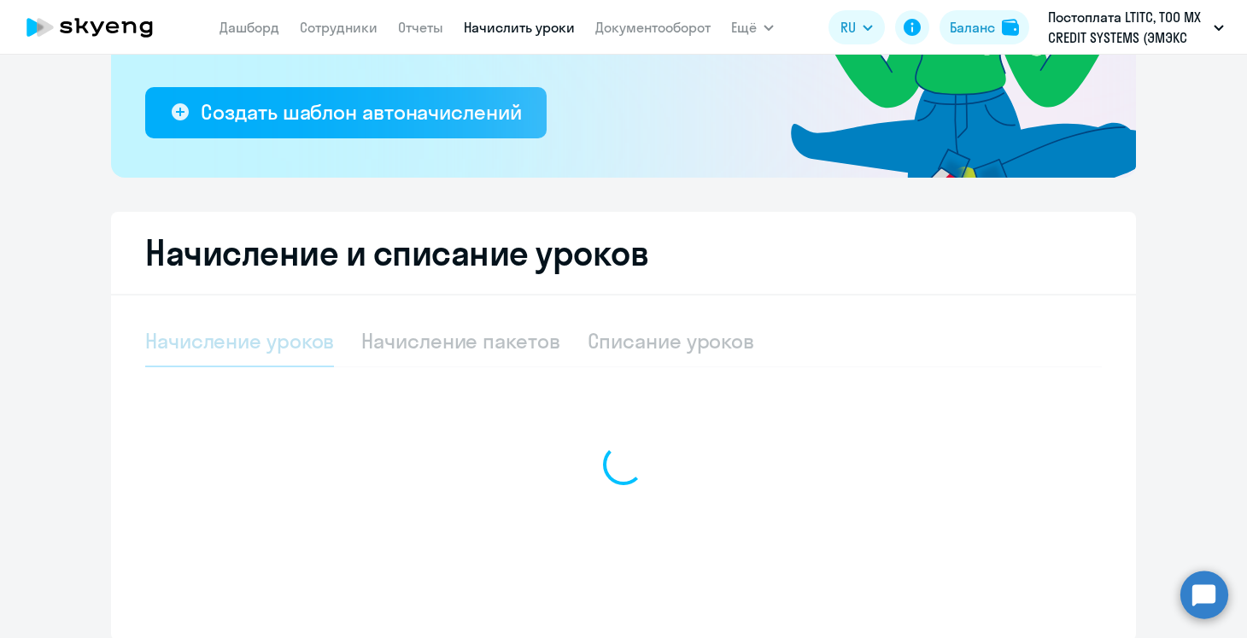
select select "10"
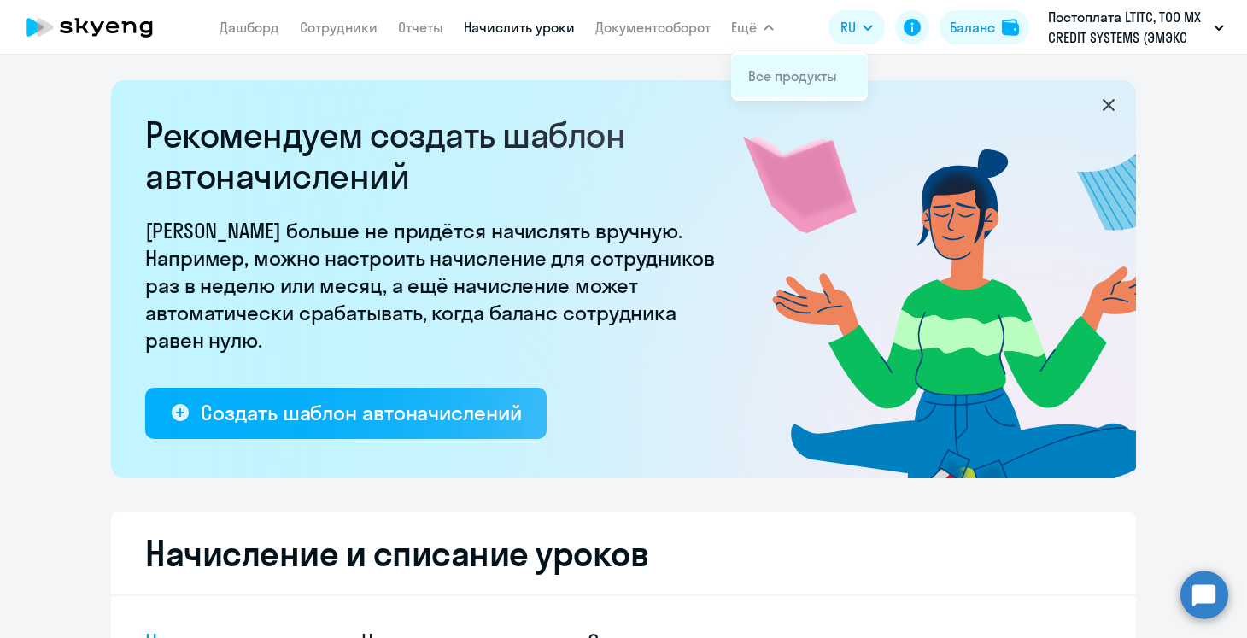
click at [774, 73] on link "Все продукты" at bounding box center [792, 75] width 89 height 17
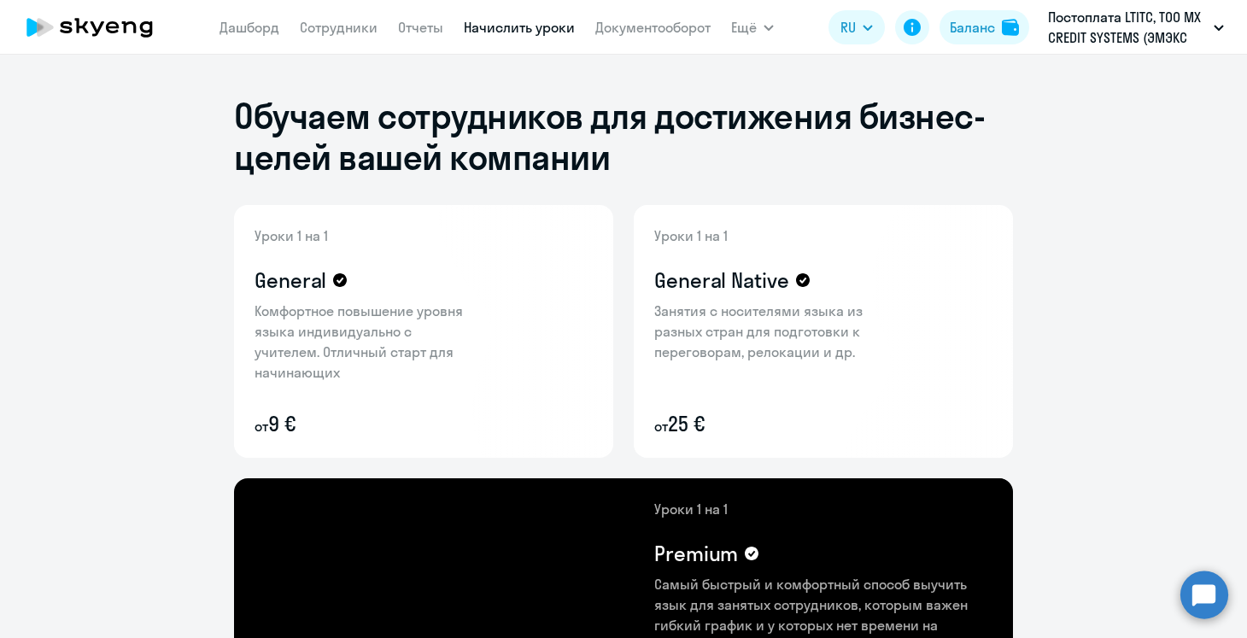
click at [537, 28] on link "Начислить уроки" at bounding box center [519, 27] width 111 height 17
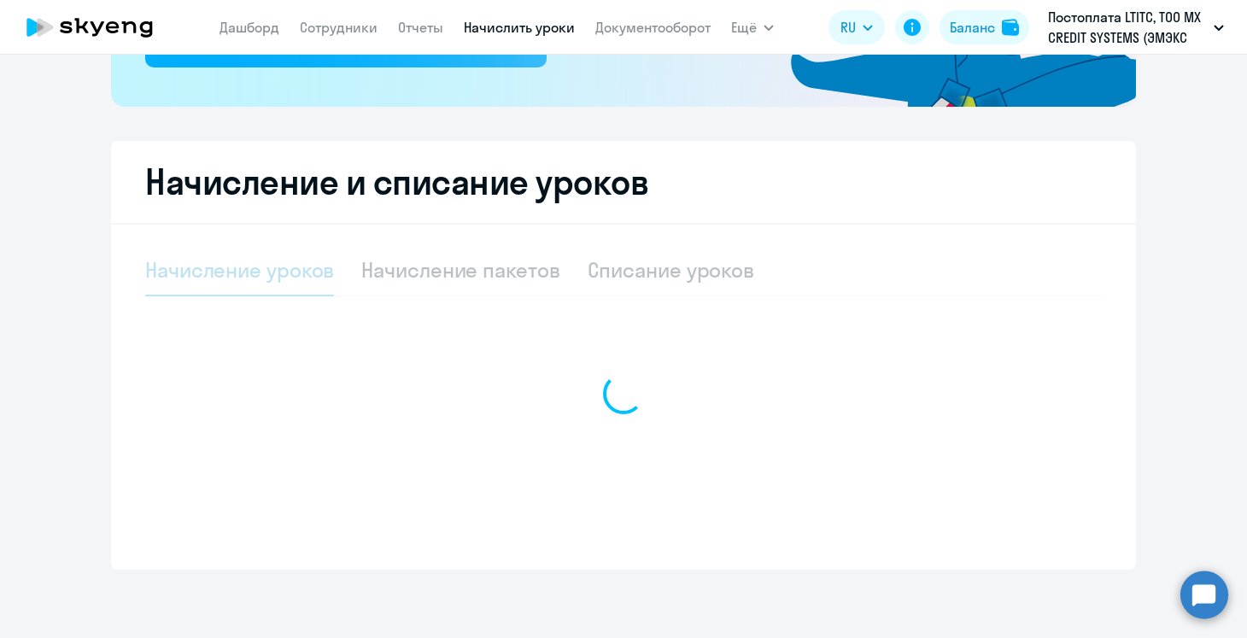
select select "10"
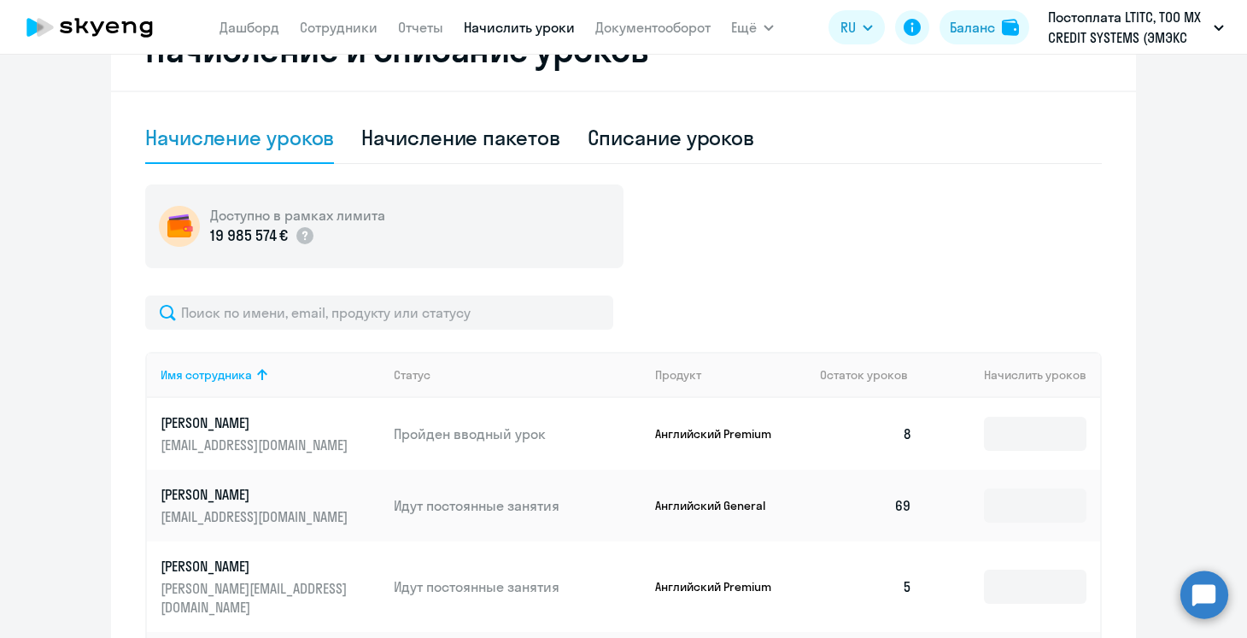
scroll to position [565, 0]
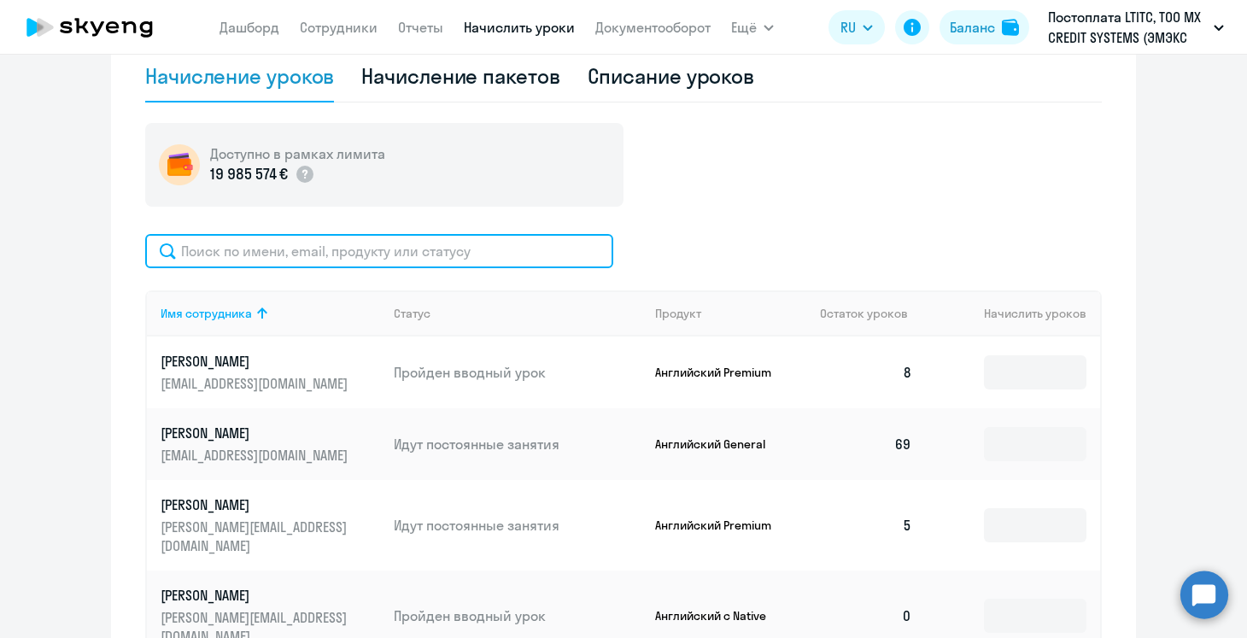
click at [401, 242] on input "text" at bounding box center [379, 251] width 468 height 34
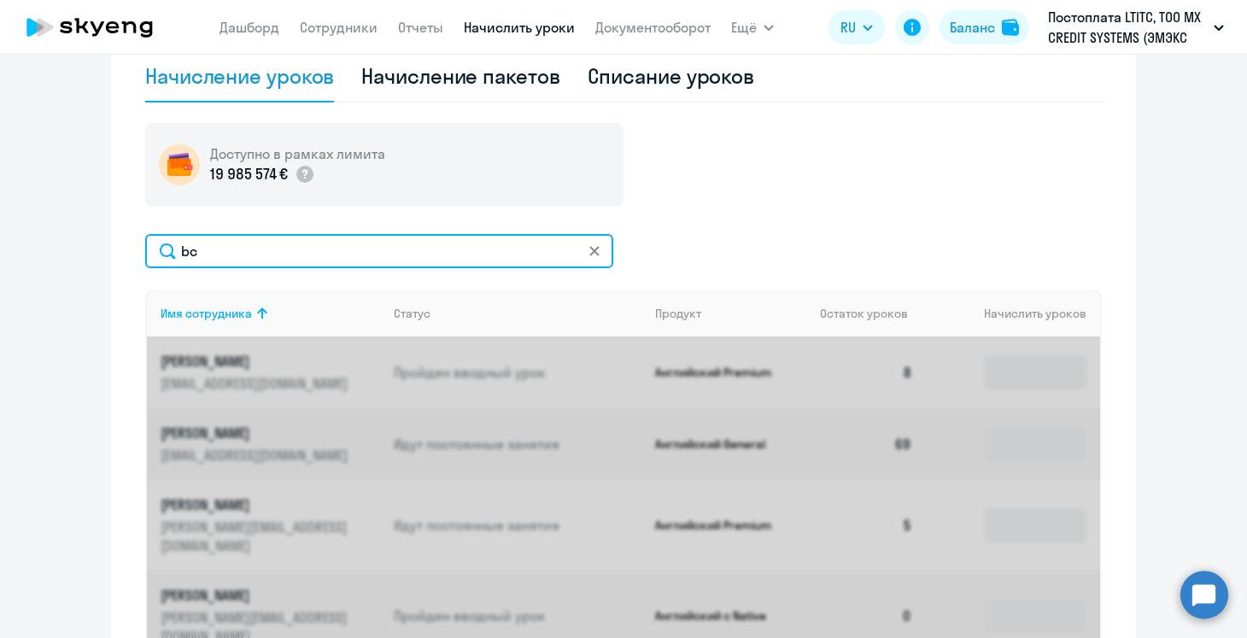
type input "b"
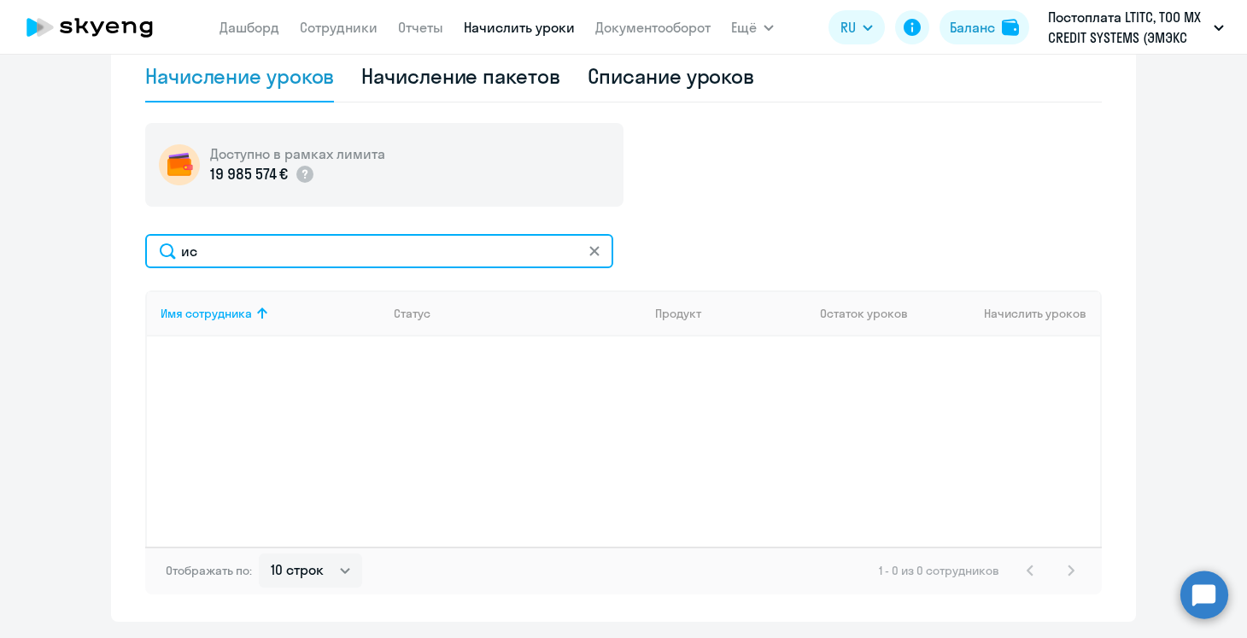
type input "и"
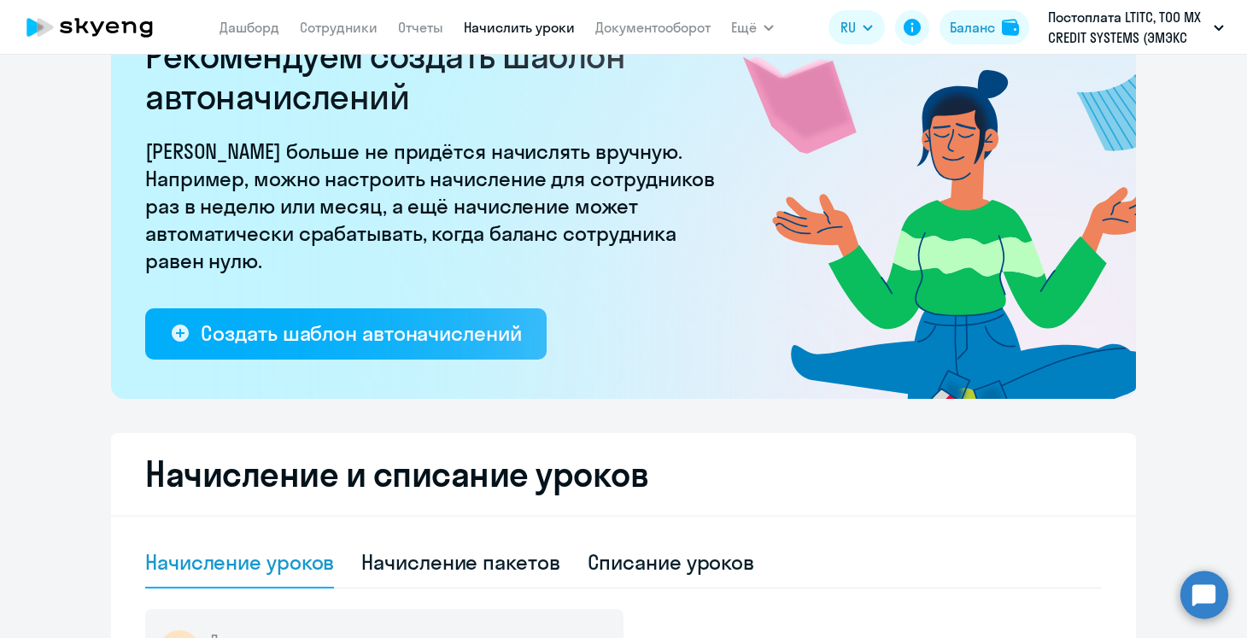
scroll to position [0, 0]
